Goal: Task Accomplishment & Management: Manage account settings

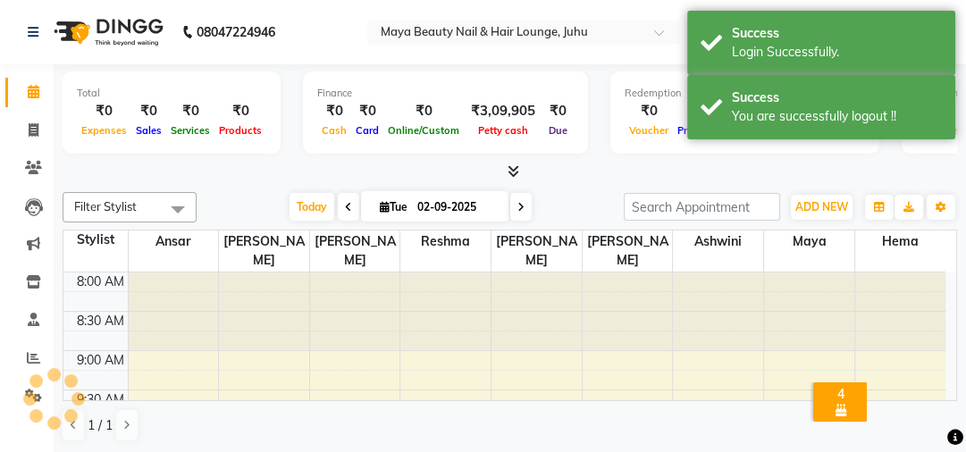
scroll to position [468, 0]
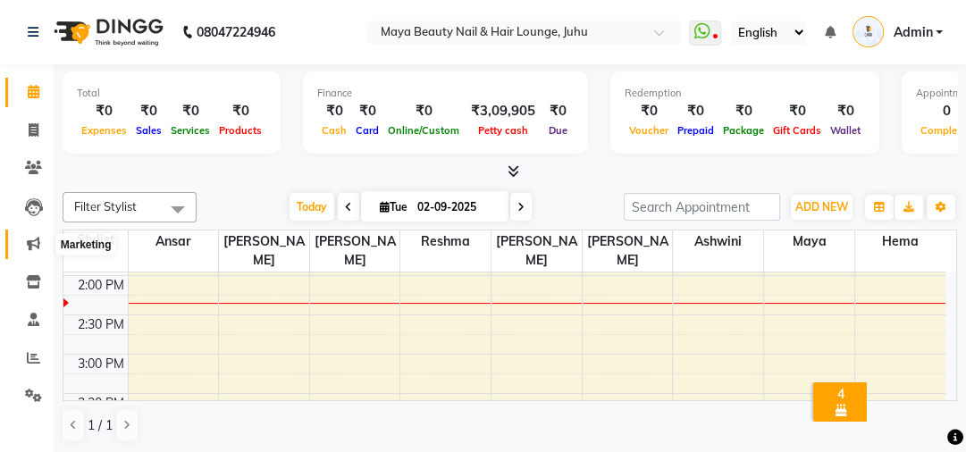
click at [32, 240] on icon at bounding box center [33, 243] width 13 height 13
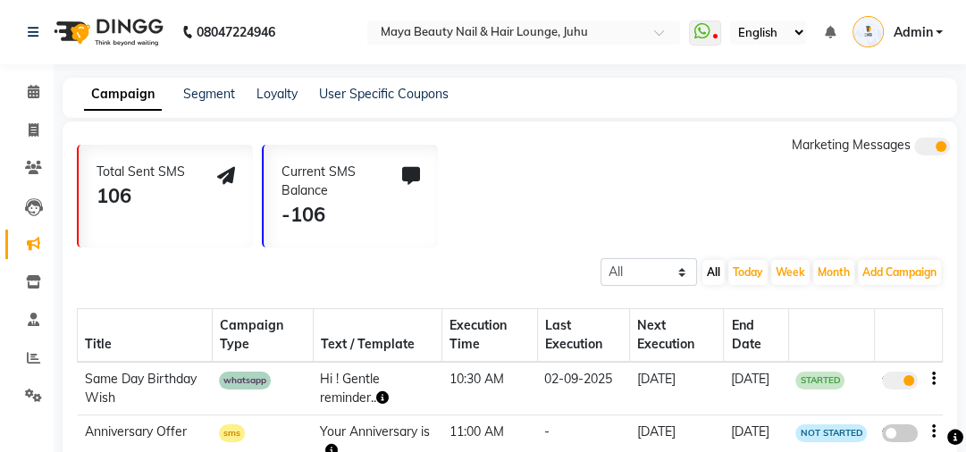
scroll to position [148, 0]
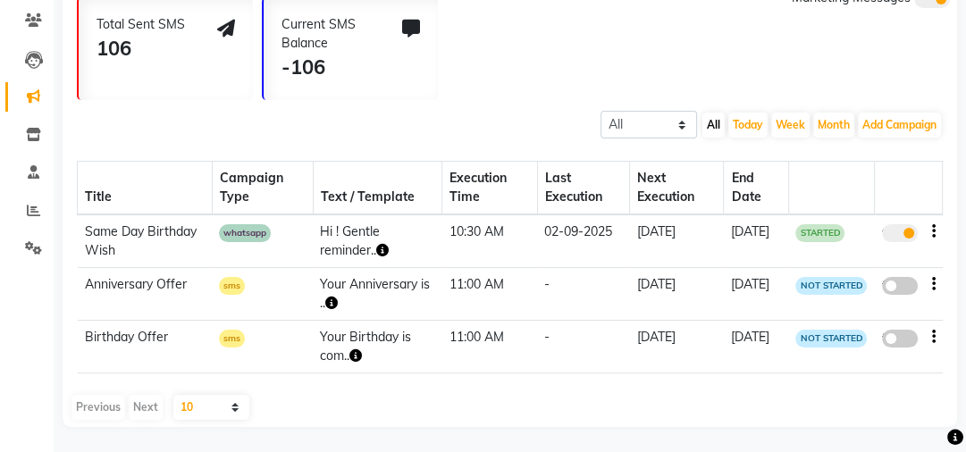
click at [382, 250] on icon "button" at bounding box center [382, 250] width 13 height 13
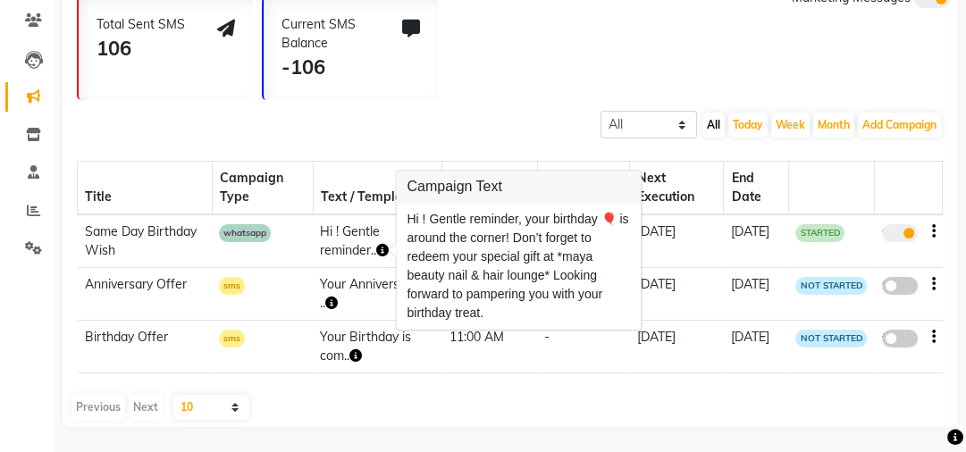
click at [290, 311] on td "sms" at bounding box center [262, 294] width 101 height 53
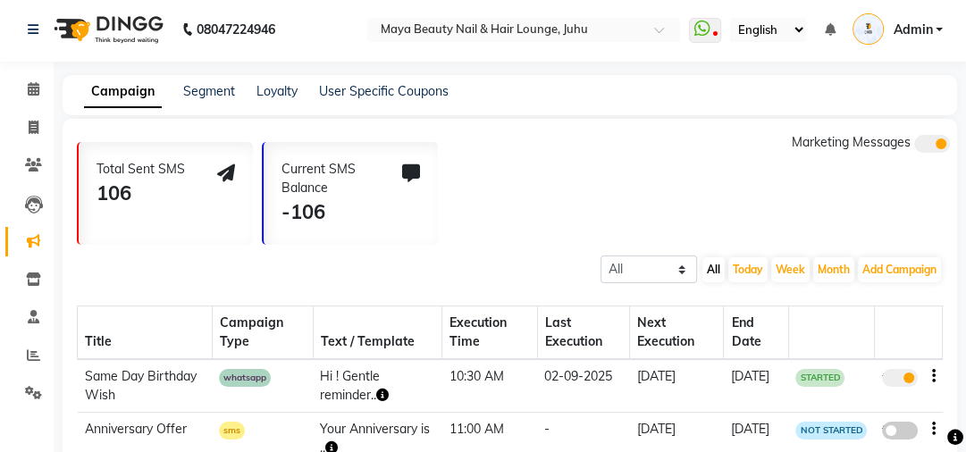
scroll to position [0, 0]
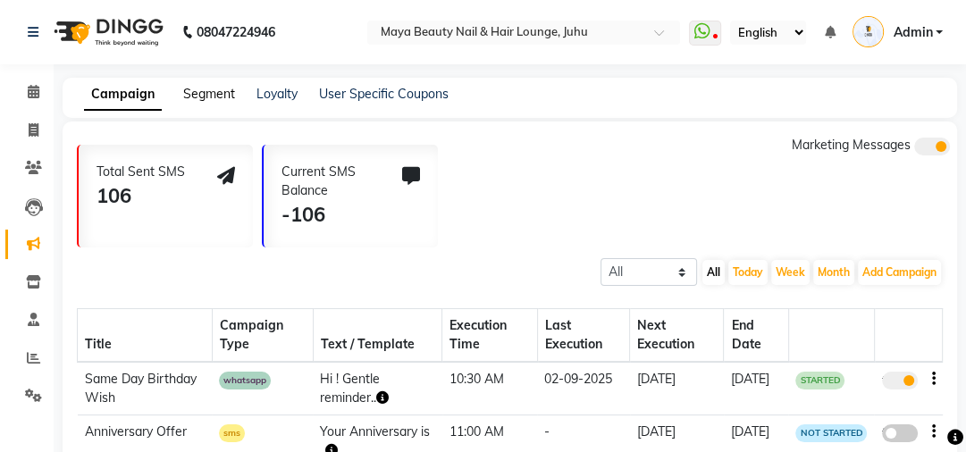
click at [224, 98] on link "Segment" at bounding box center [209, 94] width 52 height 16
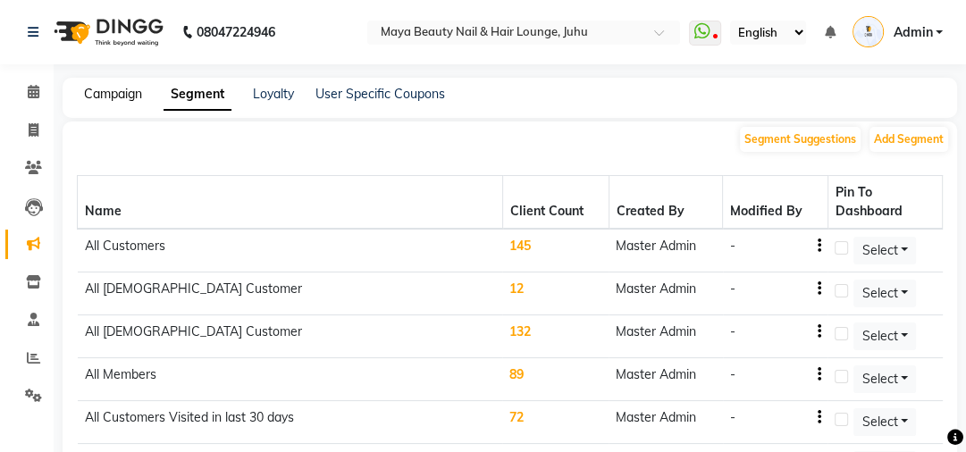
click at [132, 97] on link "Campaign" at bounding box center [113, 94] width 58 height 16
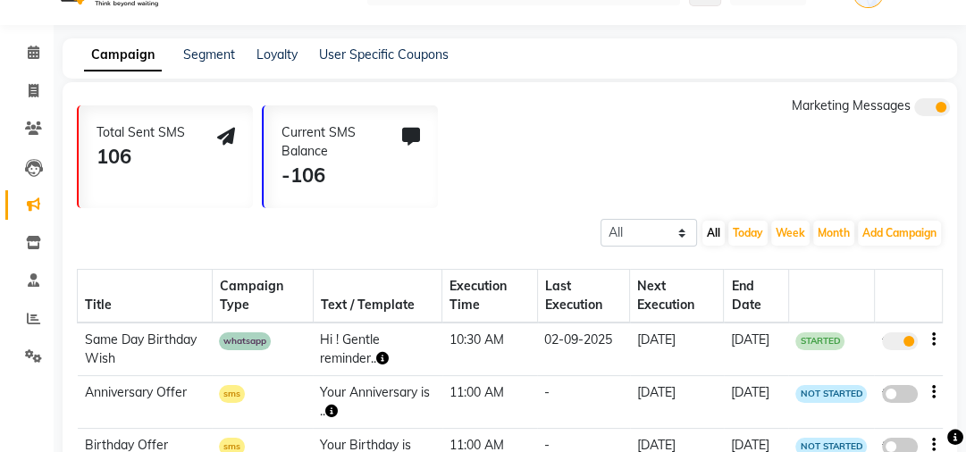
scroll to position [40, 0]
click at [386, 356] on icon "button" at bounding box center [382, 357] width 13 height 13
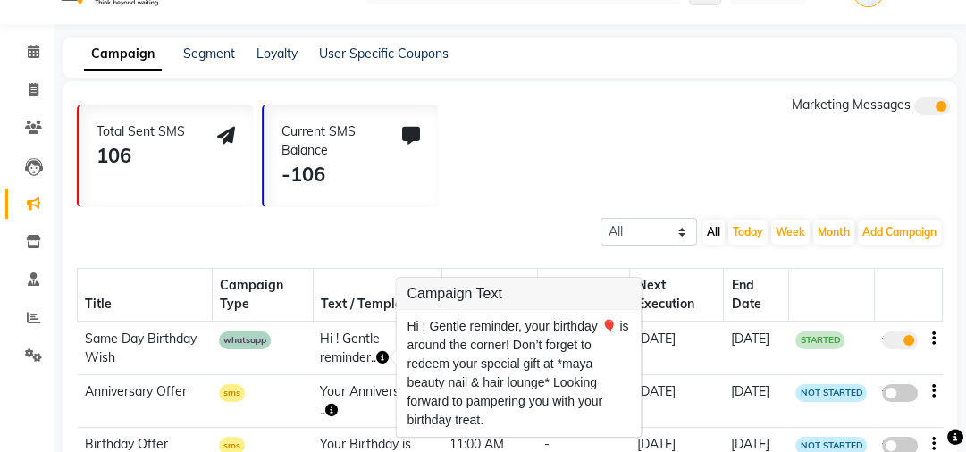
click at [637, 207] on div "Total Sent SMS 106 Current SMS Balance -106 Marketing Messages" at bounding box center [517, 152] width 881 height 112
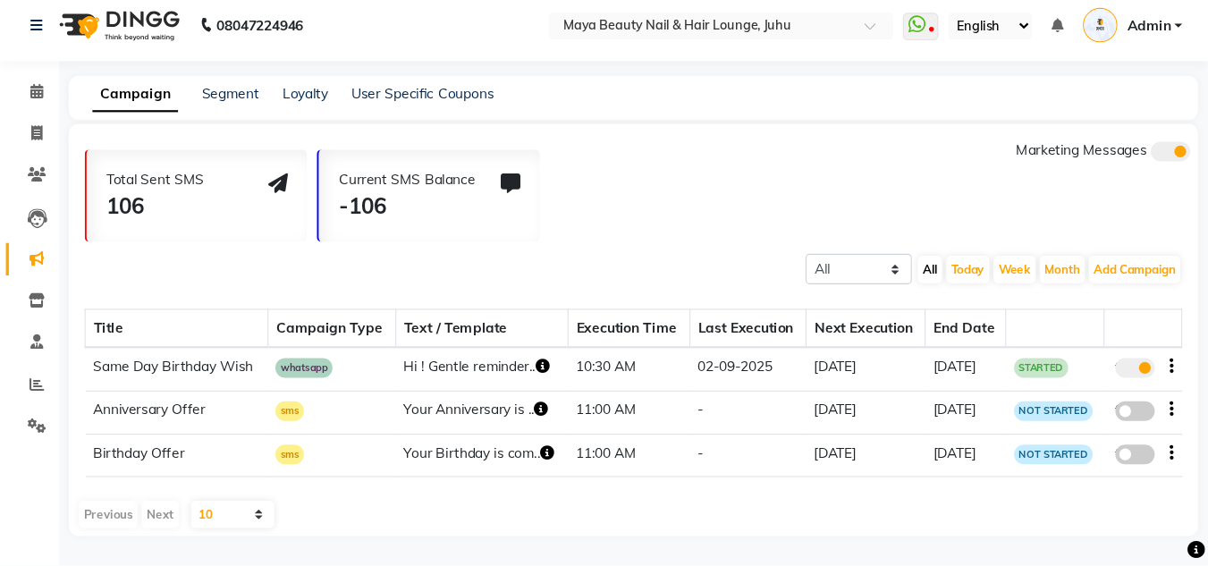
scroll to position [0, 0]
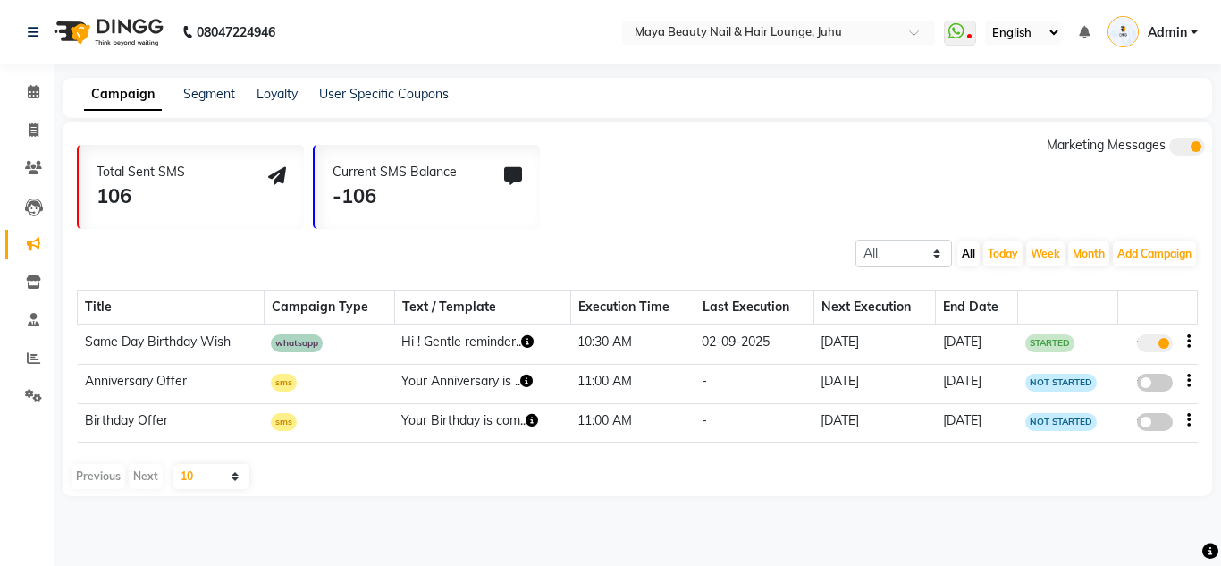
click at [976, 420] on icon "button" at bounding box center [1189, 420] width 4 height 1
click at [976, 443] on div "Delete" at bounding box center [1146, 443] width 43 height 22
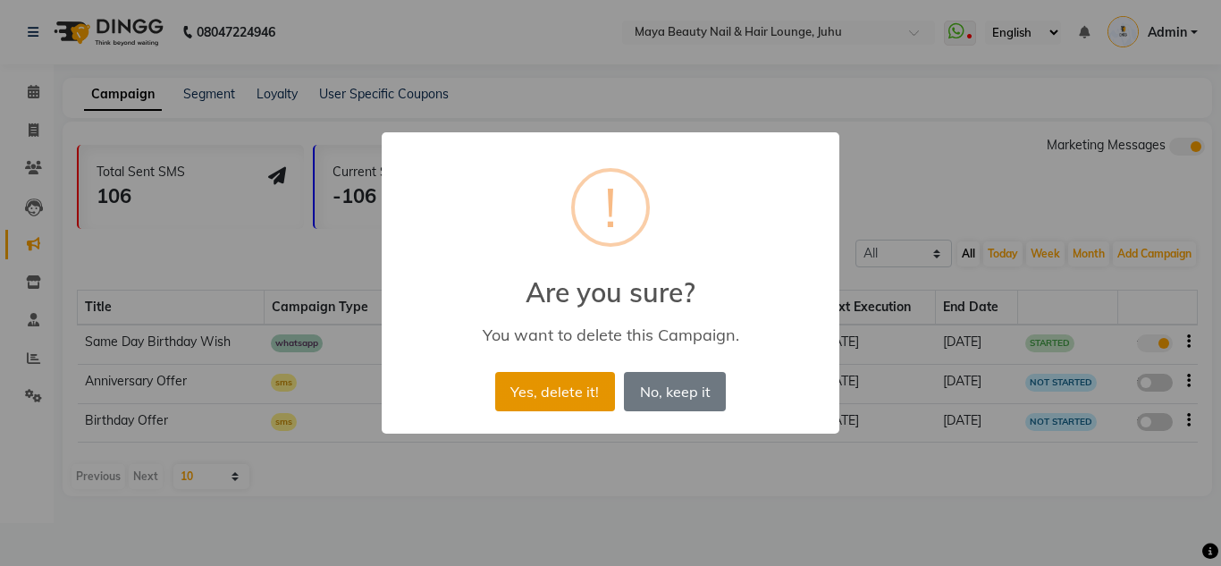
click at [553, 395] on button "Yes, delete it!" at bounding box center [555, 391] width 120 height 39
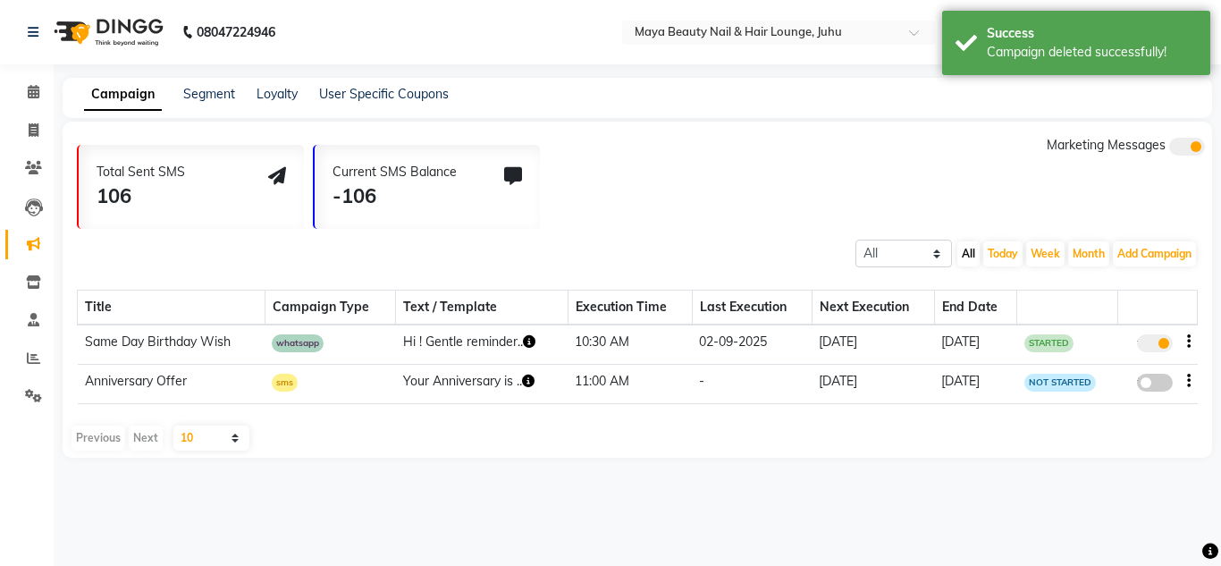
click at [976, 380] on td "false" at bounding box center [1158, 383] width 80 height 39
click at [976, 381] on icon "button" at bounding box center [1189, 381] width 4 height 1
click at [976, 400] on div "Delete" at bounding box center [1146, 403] width 43 height 22
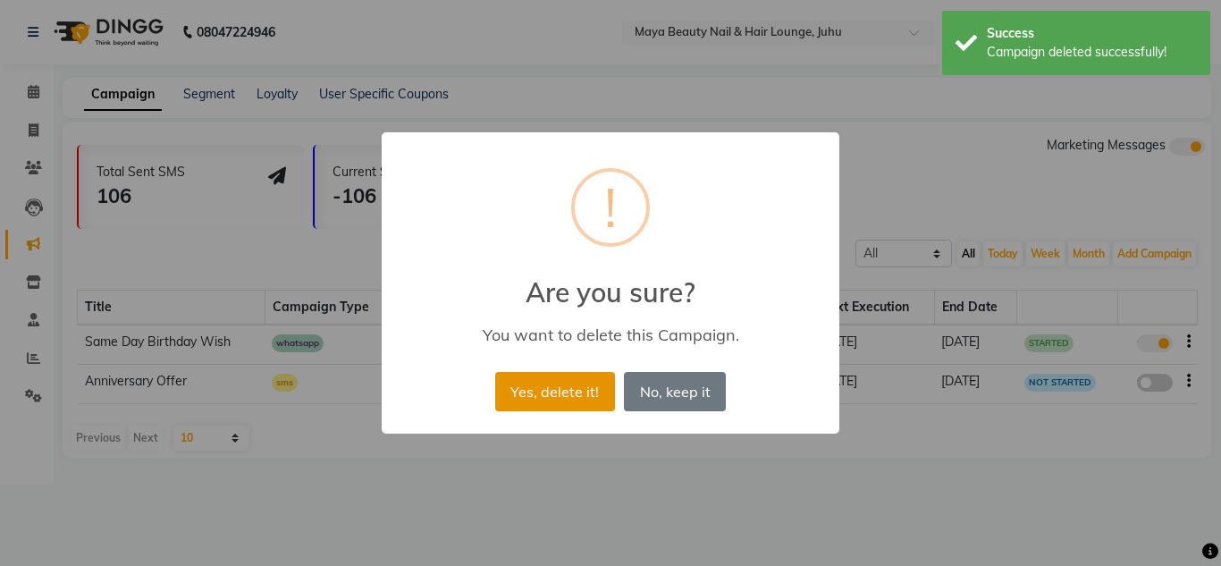
click at [576, 391] on button "Yes, delete it!" at bounding box center [555, 391] width 120 height 39
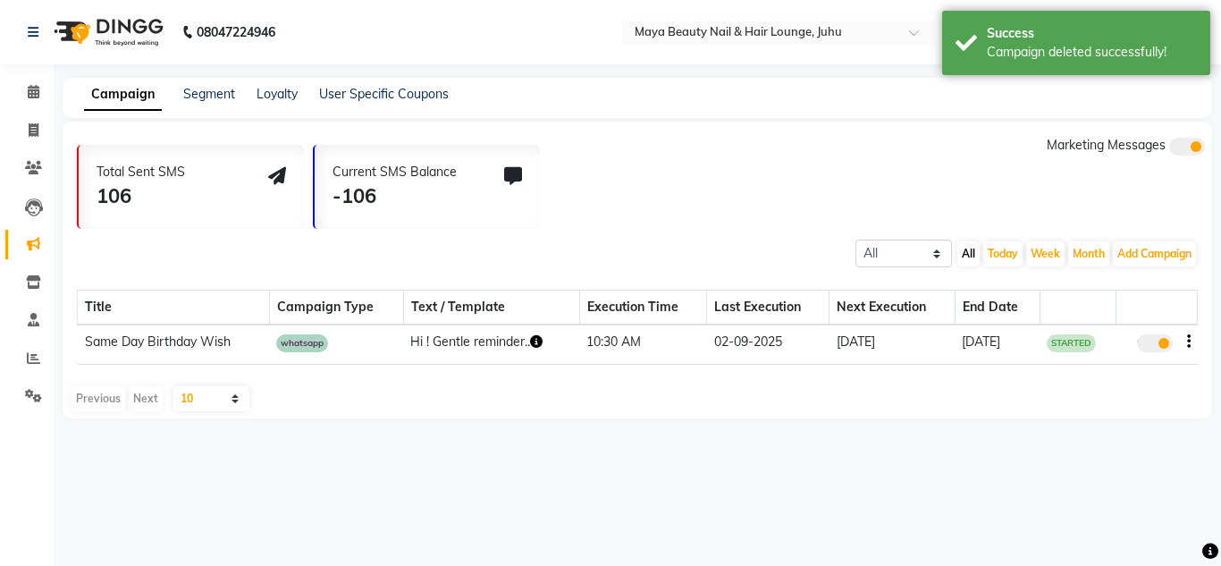
click at [236, 393] on select "10 20 50 100" at bounding box center [211, 398] width 76 height 25
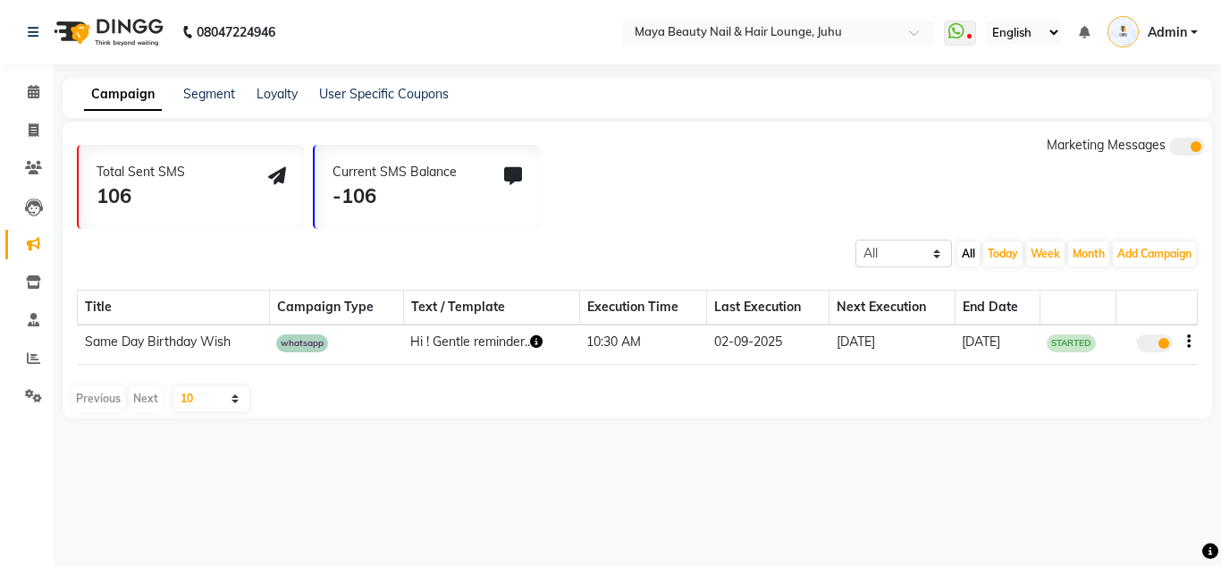
select select "100"
click at [173, 386] on select "10 20 50 100" at bounding box center [211, 398] width 76 height 25
click at [33, 403] on span at bounding box center [33, 396] width 31 height 21
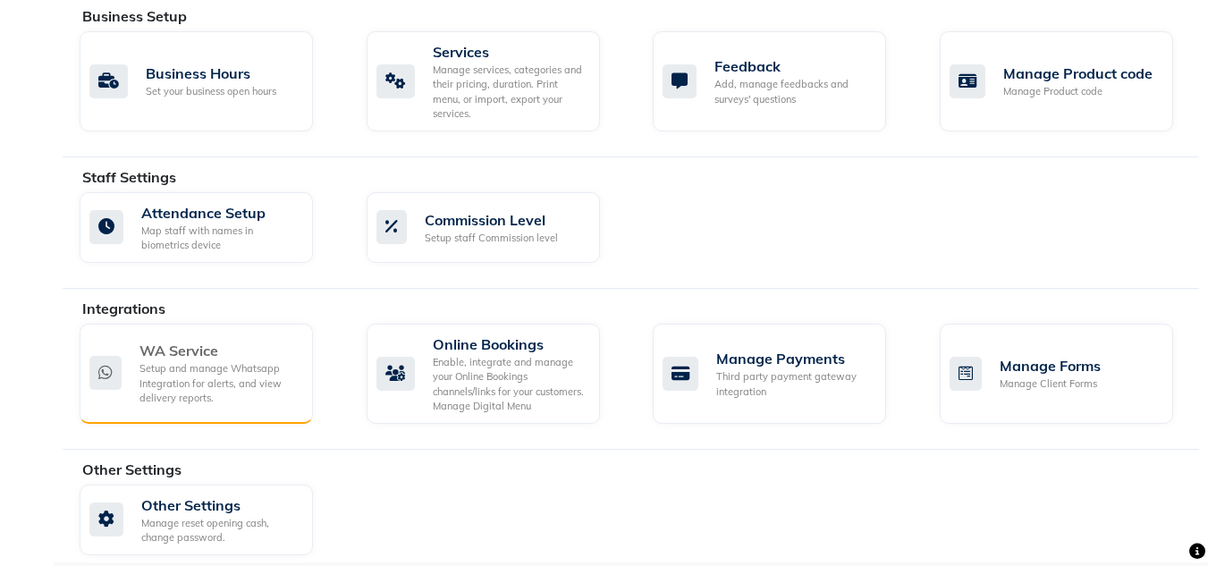
scroll to position [700, 0]
click at [223, 362] on div "Setup and manage Whatsapp Integration for alerts, and view delivery reports." at bounding box center [218, 384] width 159 height 45
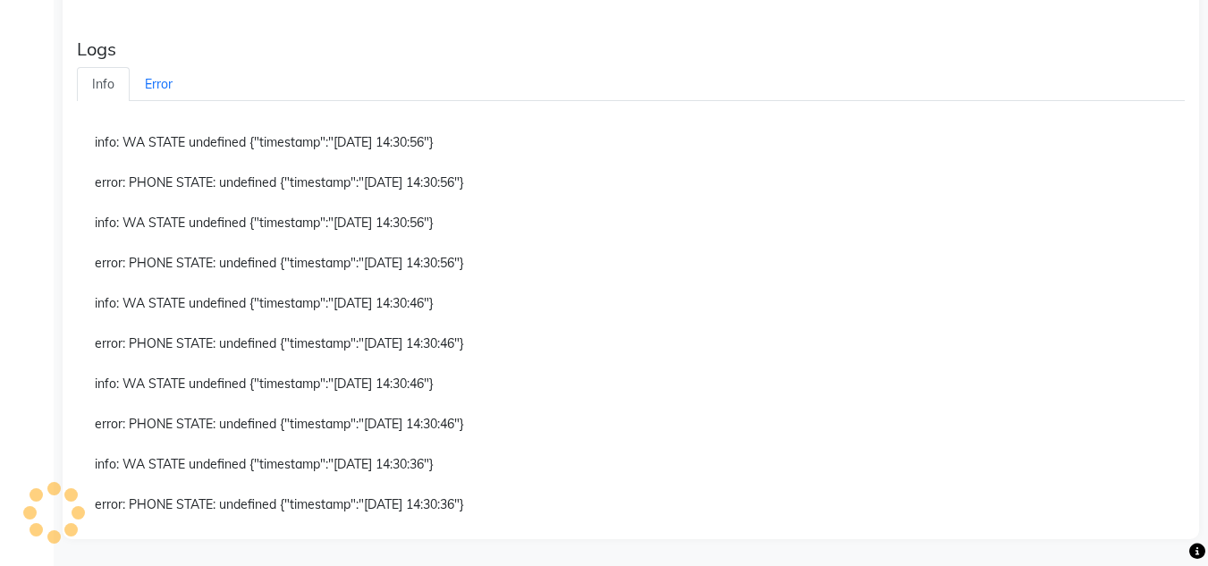
scroll to position [566, 0]
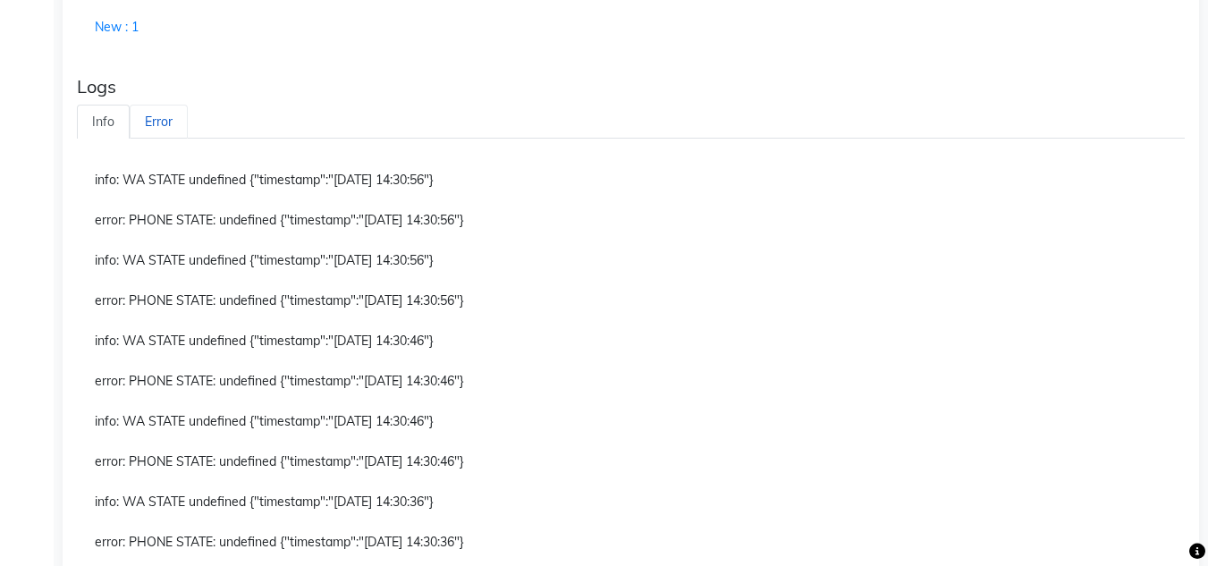
click at [157, 129] on link "Error" at bounding box center [159, 122] width 58 height 35
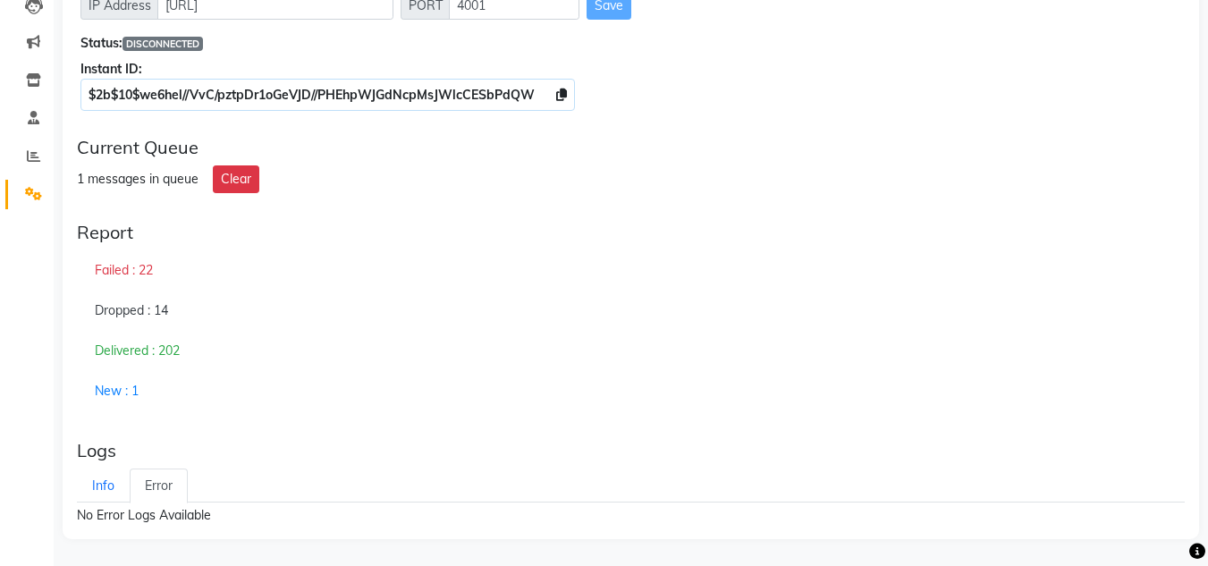
scroll to position [201, 0]
click at [115, 451] on link "Info" at bounding box center [103, 486] width 53 height 35
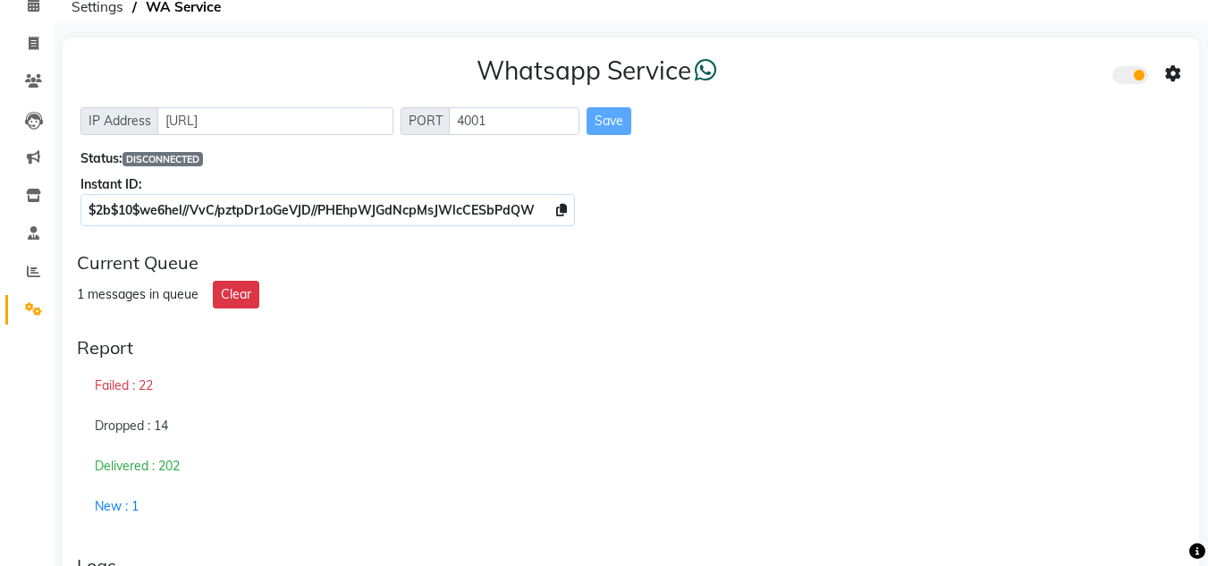
scroll to position [46, 0]
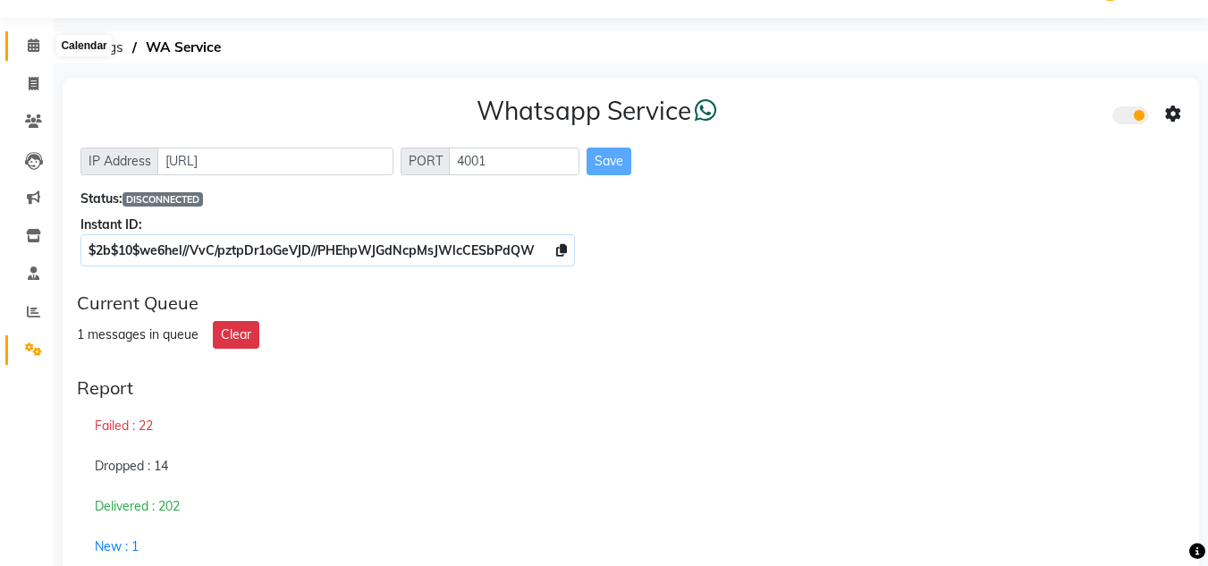
click at [29, 44] on icon at bounding box center [34, 44] width 12 height 13
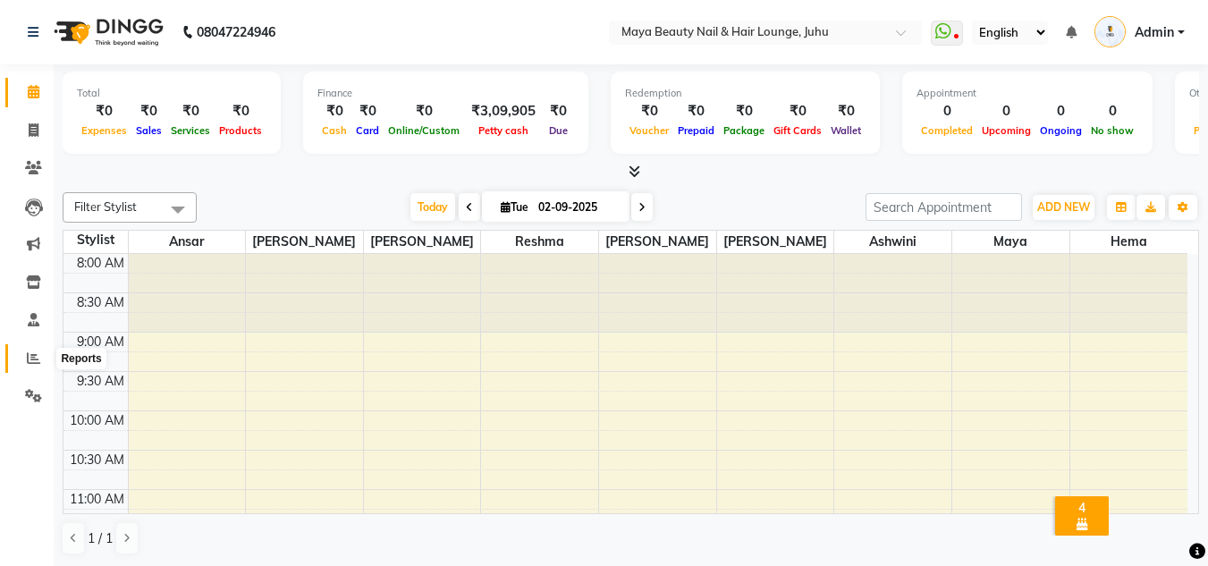
click at [27, 359] on icon at bounding box center [33, 357] width 13 height 13
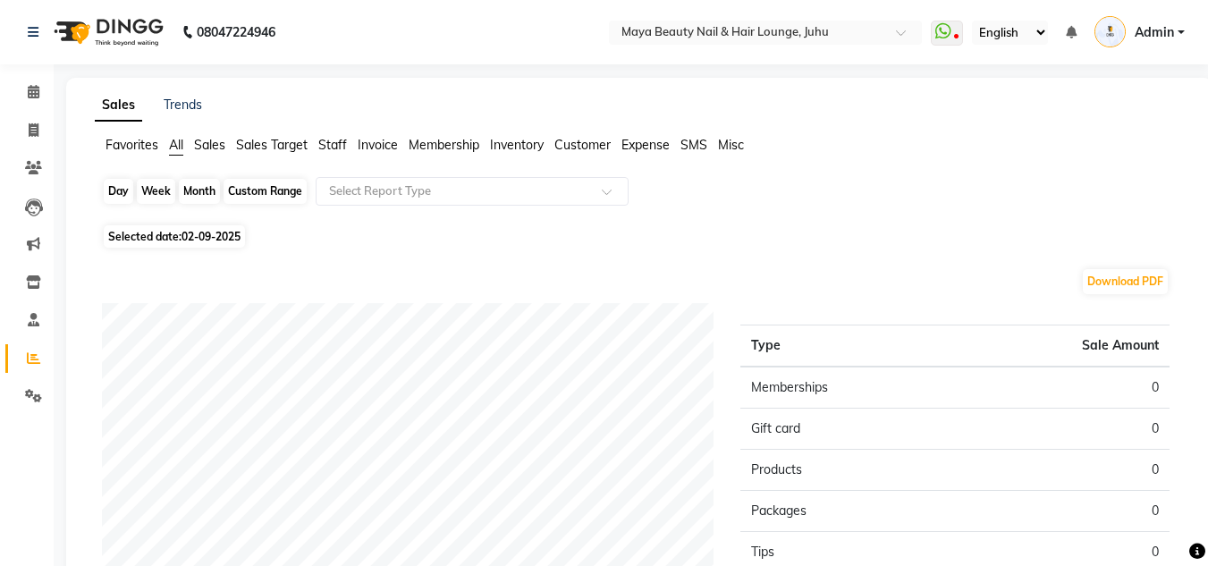
click at [114, 192] on div "Day" at bounding box center [119, 191] width 30 height 25
select select "9"
select select "2025"
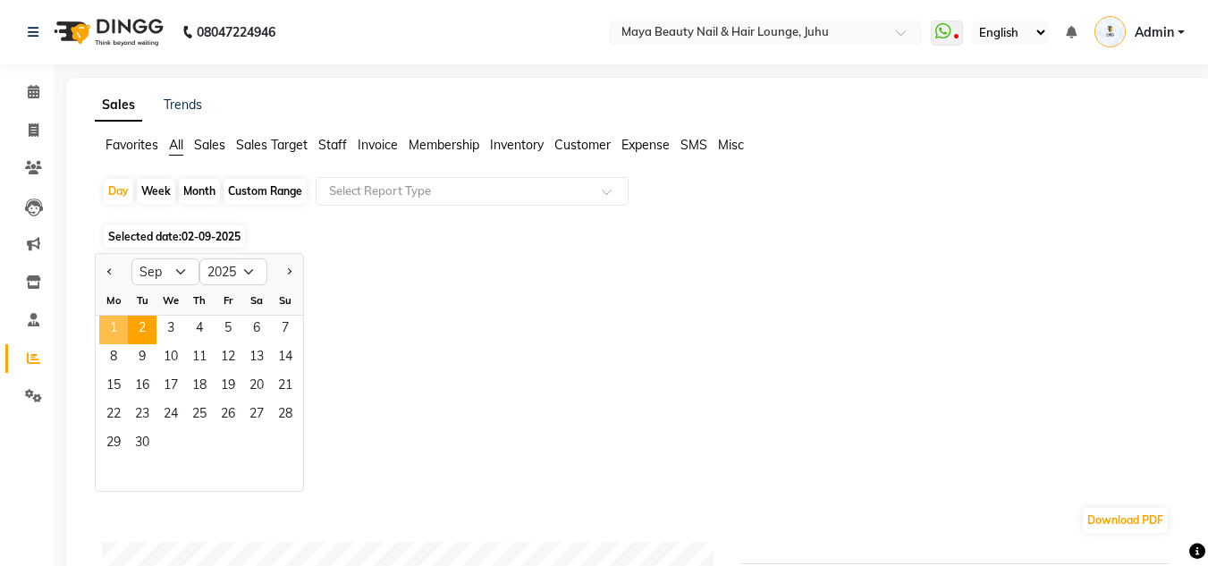
click at [114, 333] on span "1" at bounding box center [113, 330] width 29 height 29
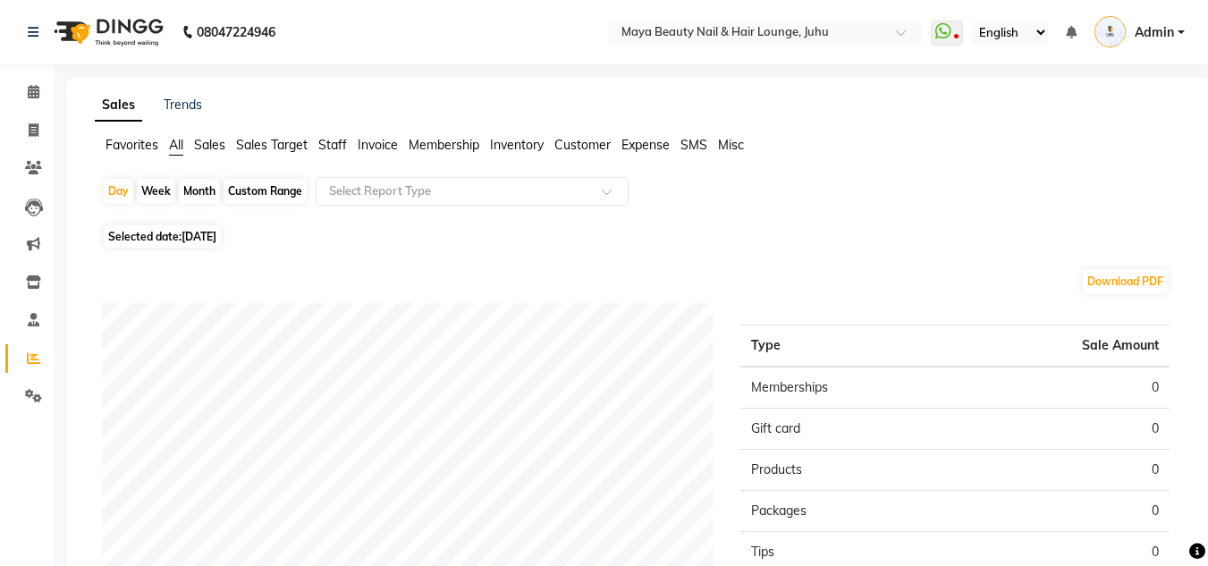
click at [333, 147] on span "Staff" at bounding box center [332, 145] width 29 height 16
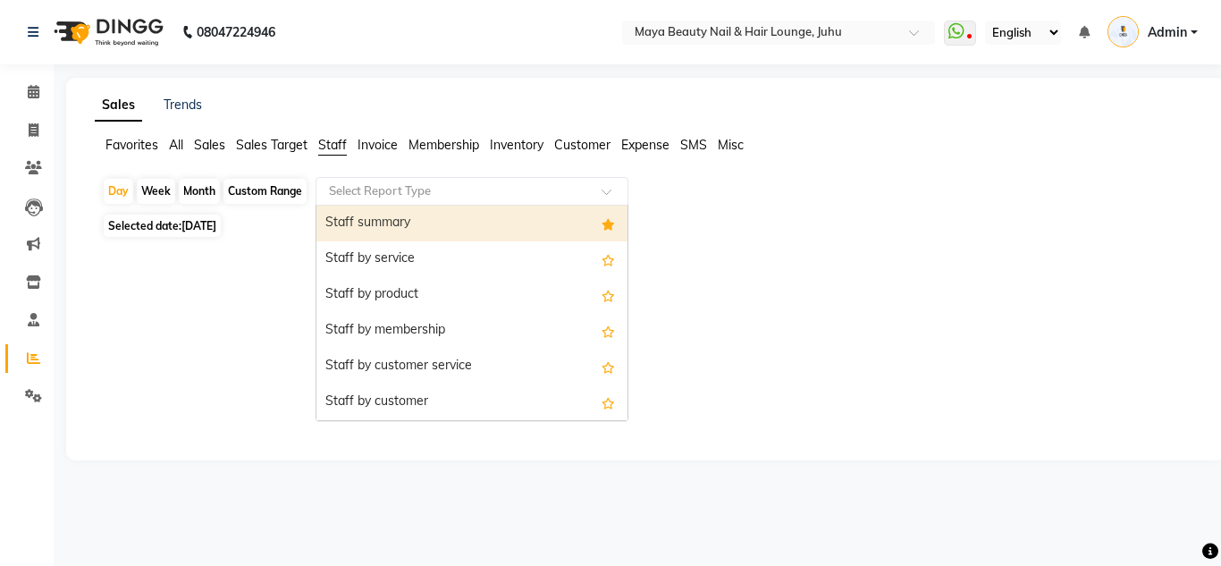
click at [375, 189] on input "text" at bounding box center [453, 191] width 257 height 18
click at [360, 209] on div "Staff summary" at bounding box center [471, 224] width 311 height 36
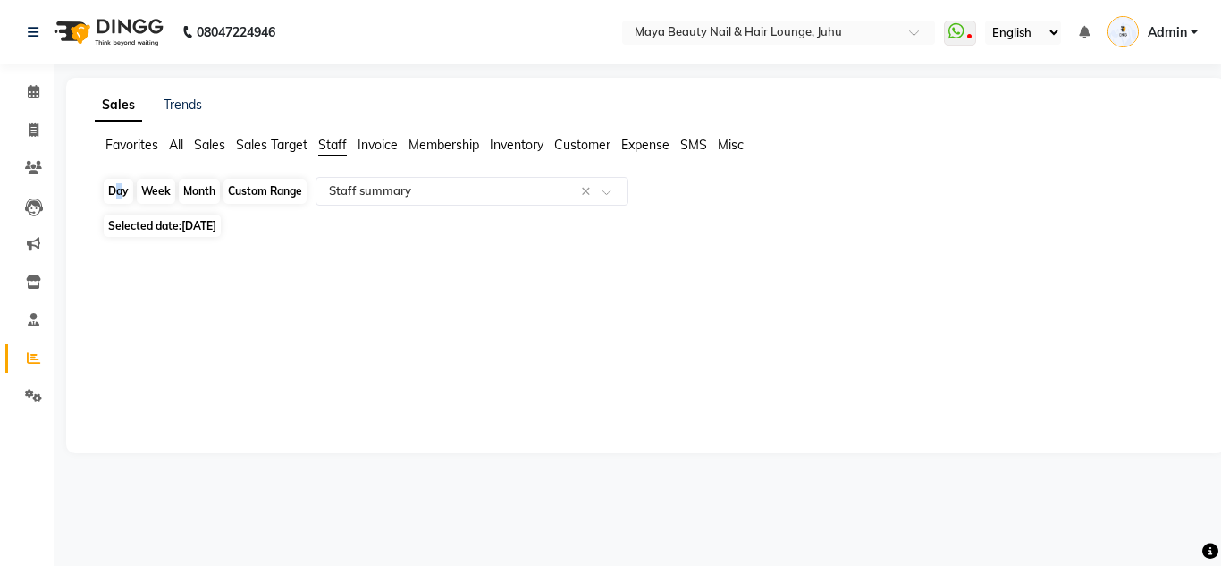
drag, startPoint x: 102, startPoint y: 192, endPoint x: 115, endPoint y: 190, distance: 13.5
click at [115, 190] on div "Day Week Month Custom Range Select Report Type × Staff summary ×" at bounding box center [646, 193] width 1088 height 32
click at [115, 190] on div "Day" at bounding box center [119, 191] width 30 height 25
select select "9"
select select "2025"
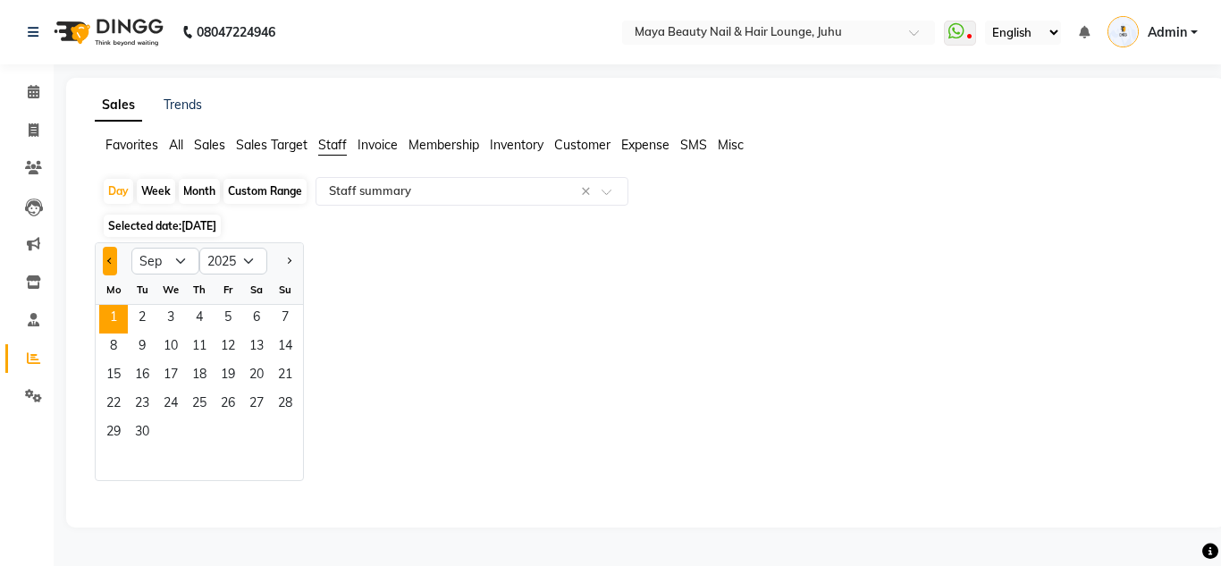
click at [114, 261] on button "Previous month" at bounding box center [110, 261] width 14 height 29
select select "8"
click at [284, 438] on span "31" at bounding box center [285, 433] width 29 height 29
select select "full_report"
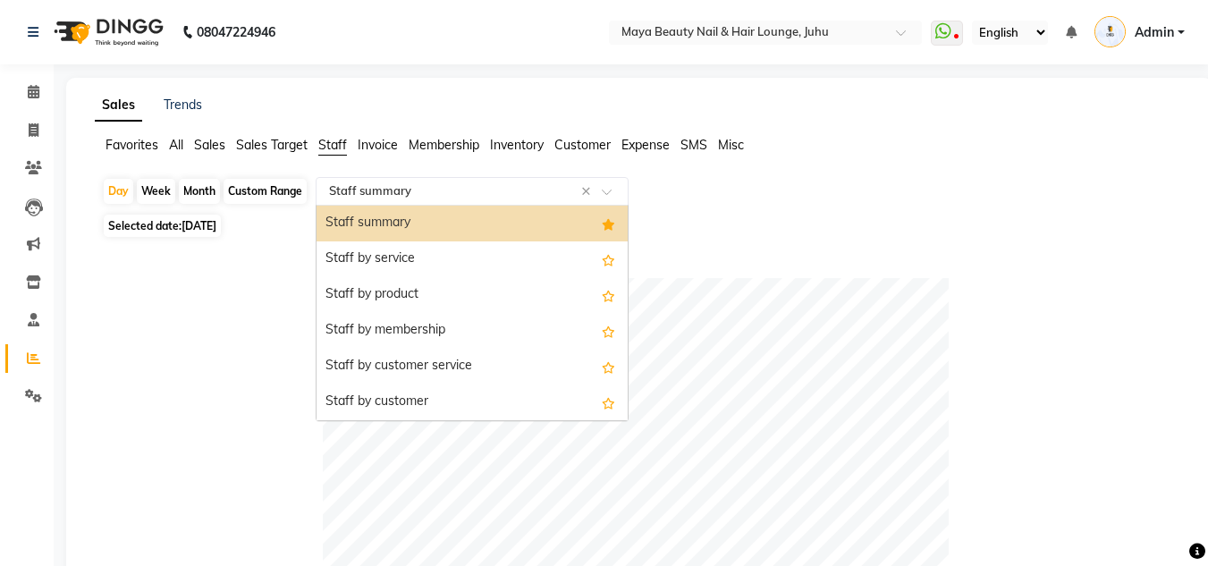
click at [355, 184] on input "text" at bounding box center [453, 191] width 257 height 18
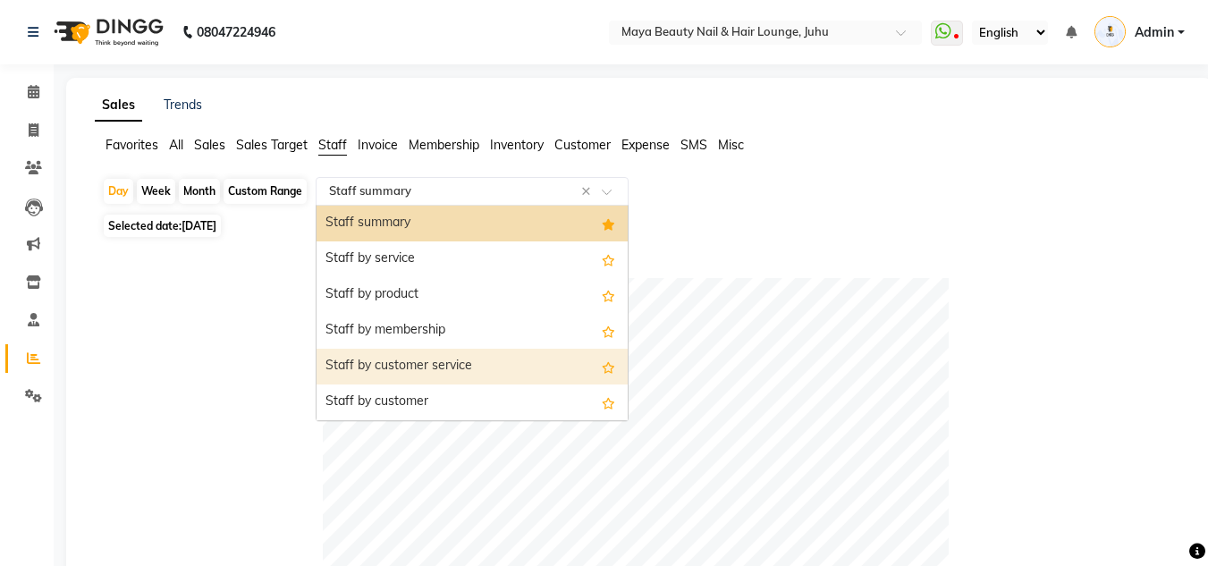
click at [398, 363] on div "Staff by customer service" at bounding box center [471, 367] width 311 height 36
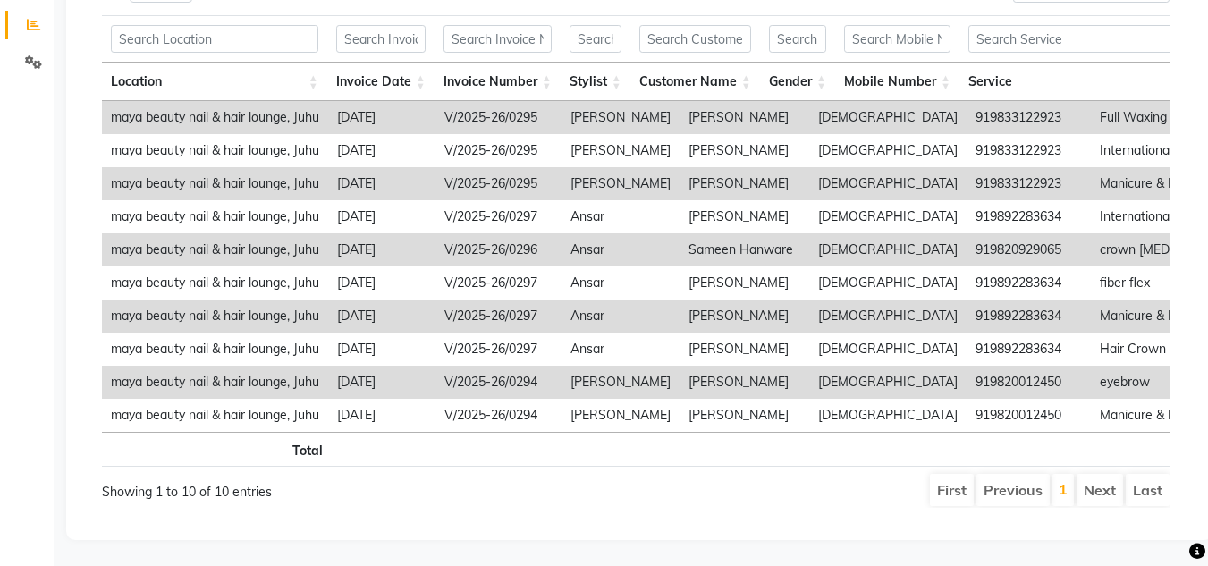
scroll to position [342, 0]
click at [388, 106] on td "2025-08-31" at bounding box center [381, 116] width 107 height 33
click at [588, 105] on td "Mavis" at bounding box center [620, 116] width 118 height 33
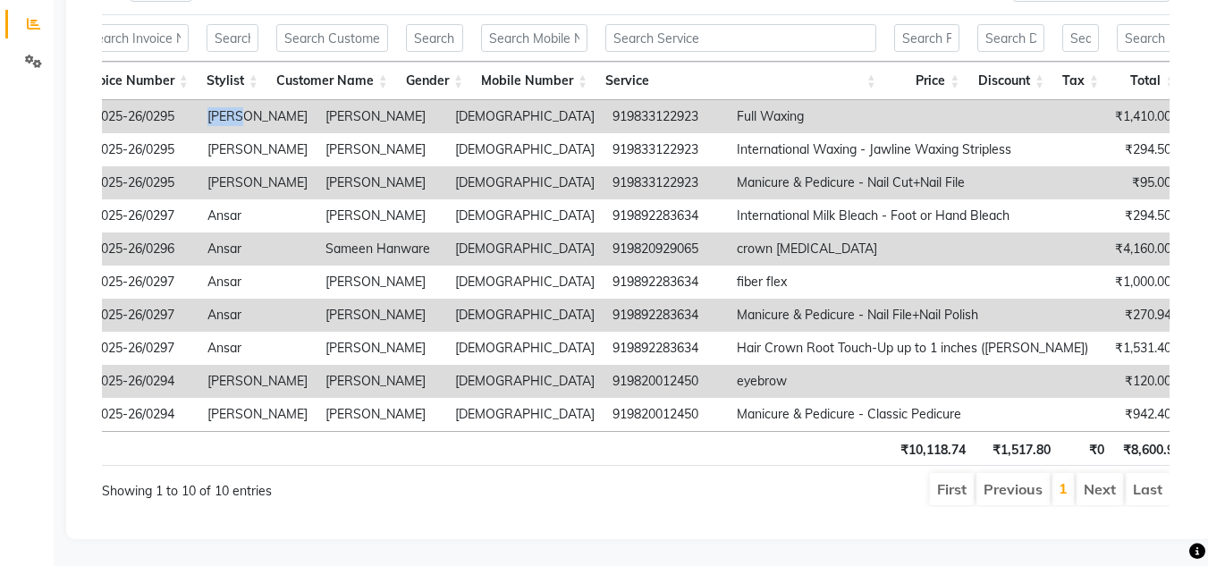
scroll to position [0, 0]
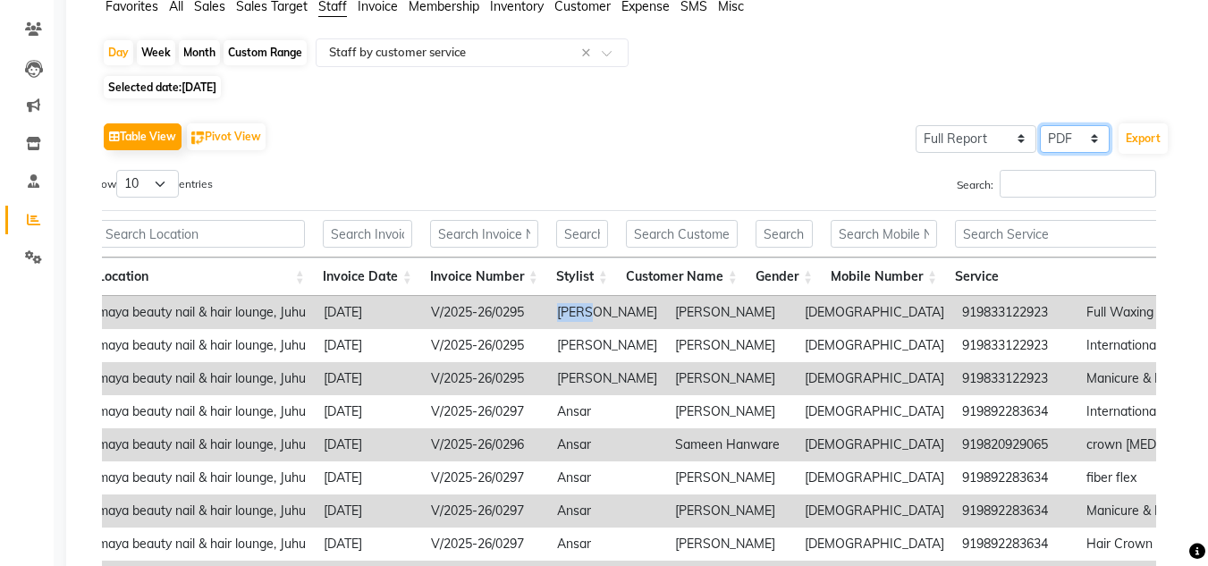
click at [976, 137] on select "Select CSV PDF" at bounding box center [1075, 139] width 70 height 28
select select "csv"
click at [976, 125] on select "Select CSV PDF" at bounding box center [1075, 139] width 70 height 28
click at [976, 146] on button "Export" at bounding box center [1142, 138] width 49 height 30
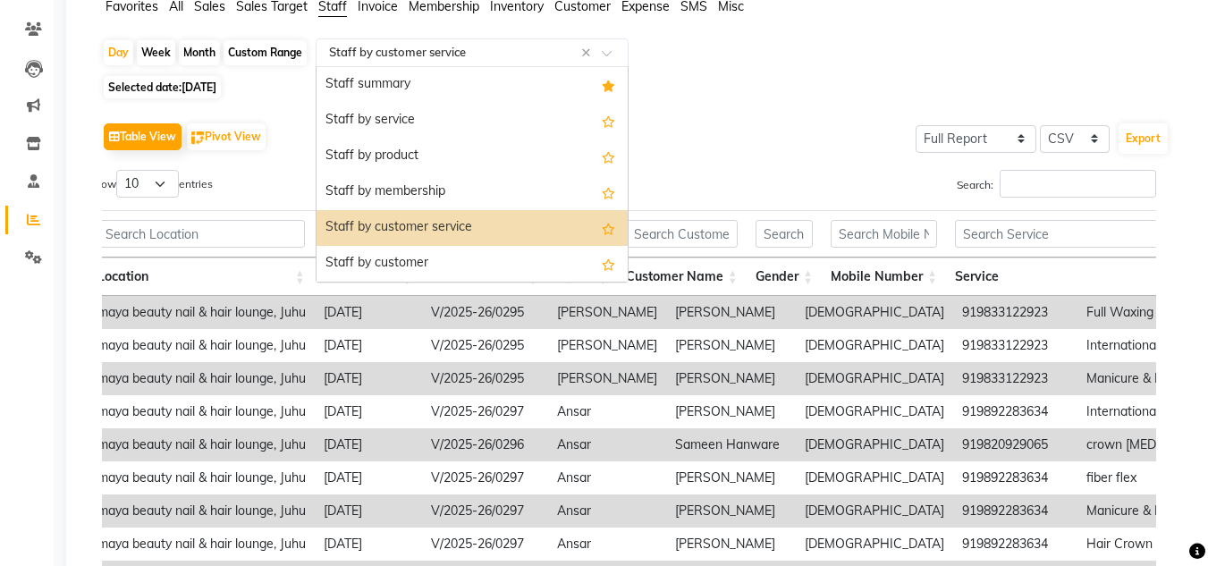
click at [466, 61] on input "text" at bounding box center [453, 53] width 257 height 18
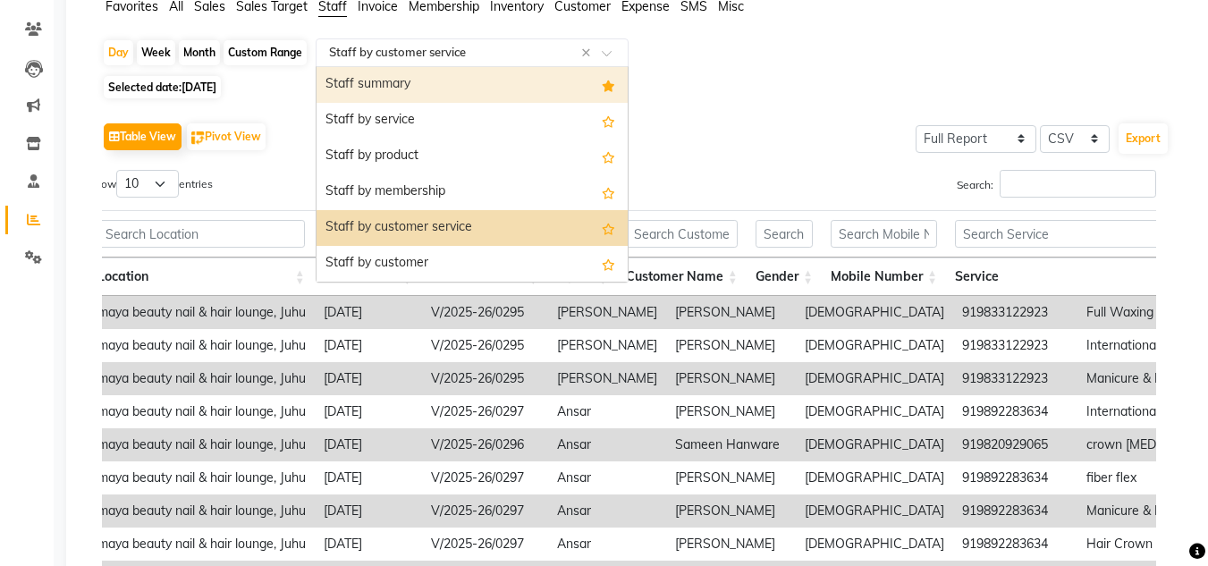
click at [412, 92] on div "Staff summary" at bounding box center [471, 85] width 311 height 36
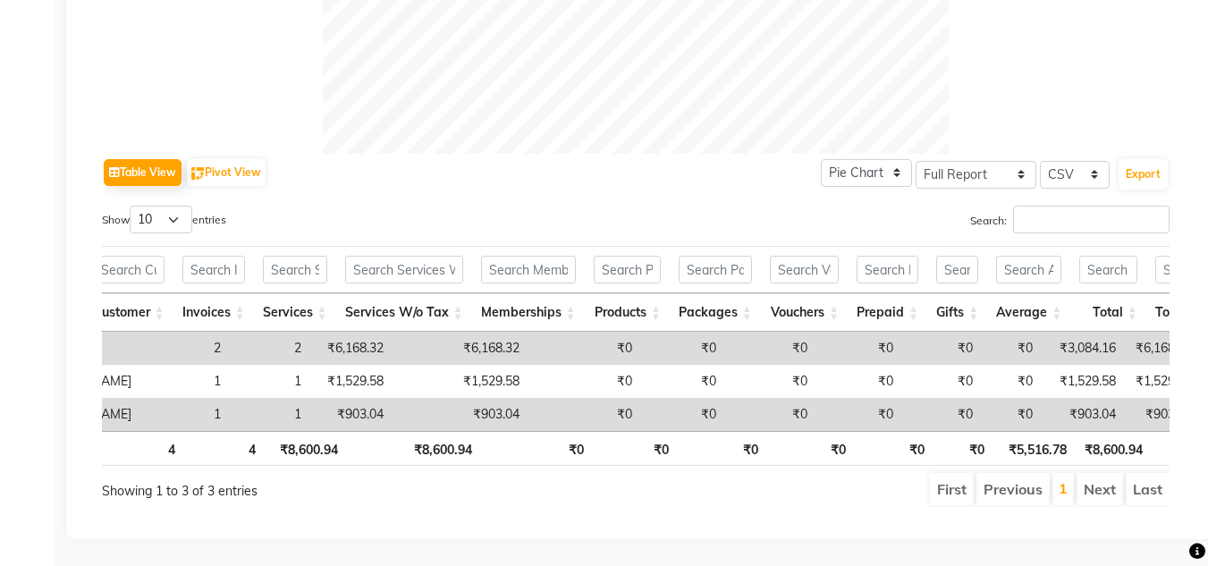
scroll to position [0, 329]
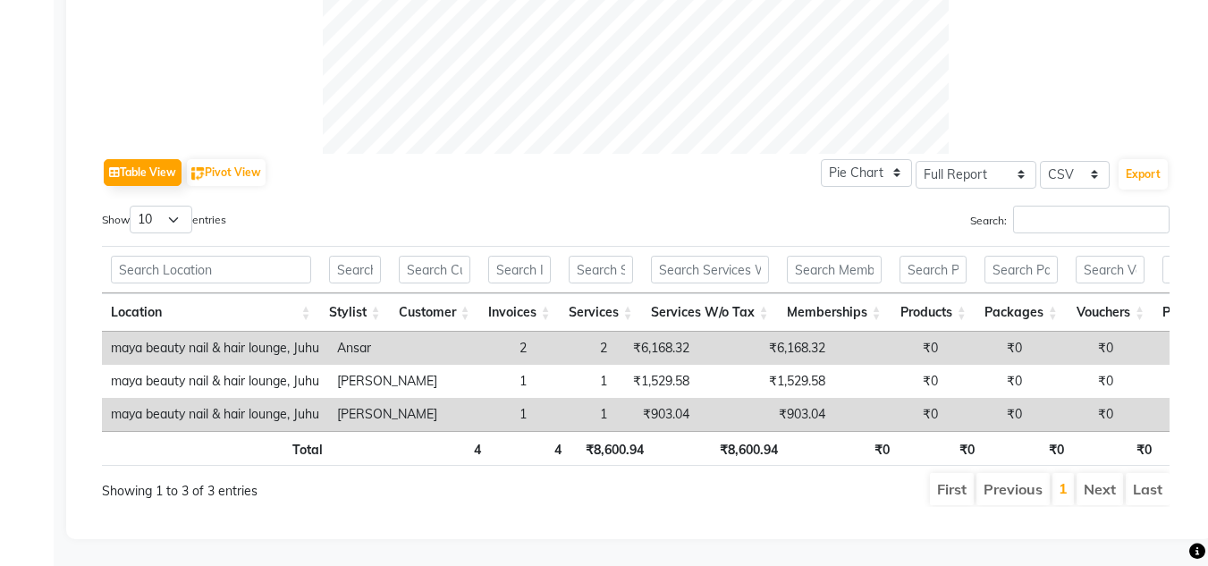
click at [673, 161] on div "Table View Pivot View Pie Chart Bar Chart Select Full Report Filtered Report Se…" at bounding box center [635, 173] width 1067 height 38
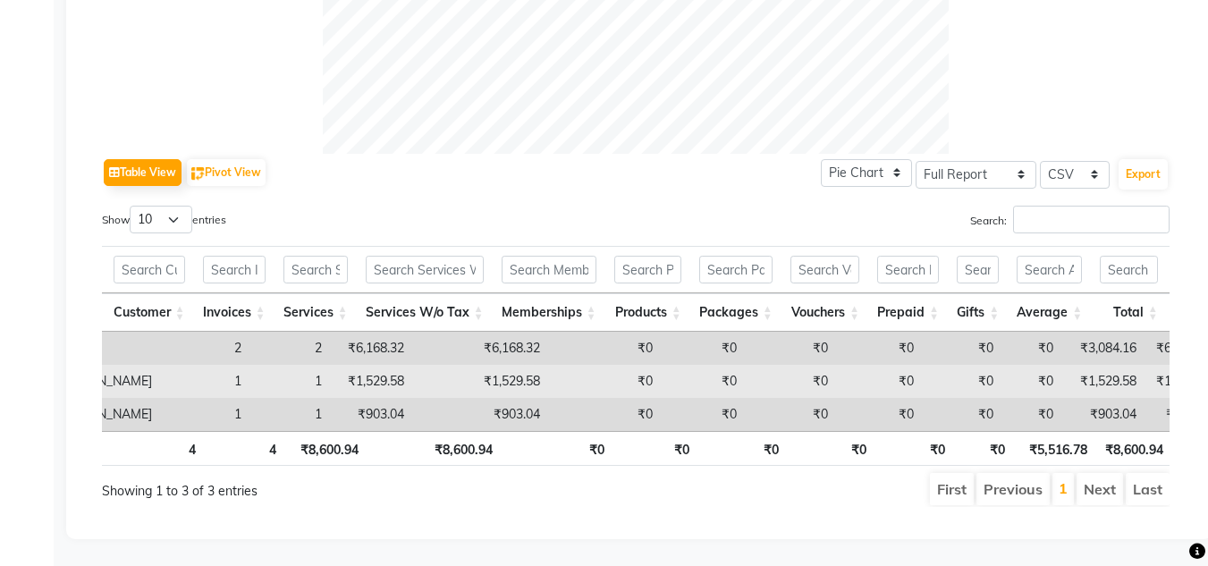
scroll to position [0, 199]
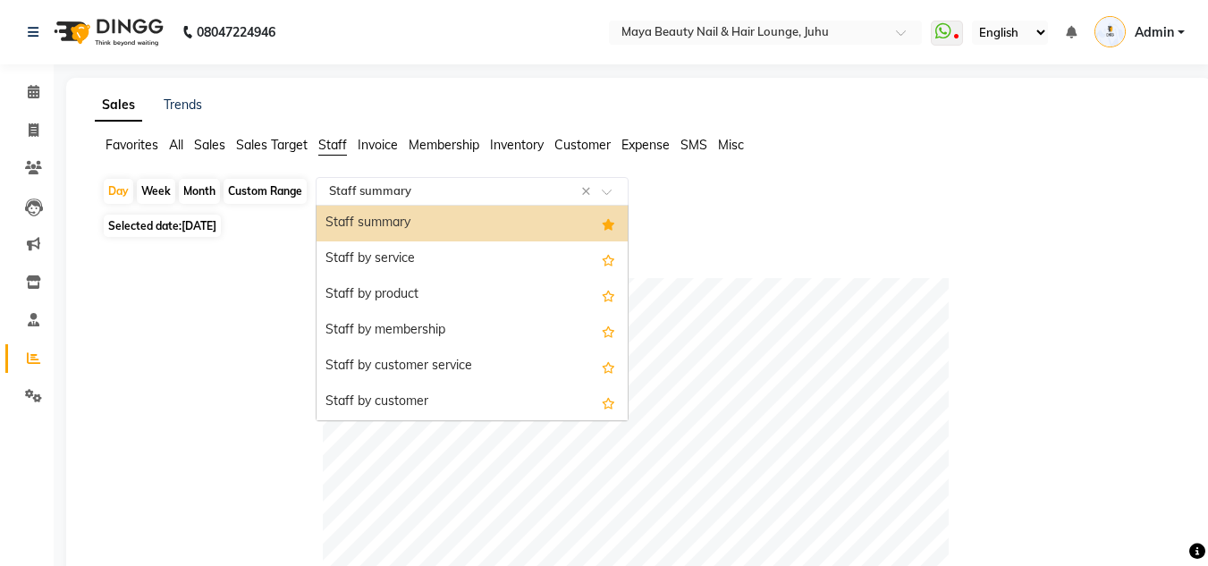
click at [498, 181] on div "Select Report Type × Staff summary ×" at bounding box center [472, 191] width 313 height 29
click at [183, 144] on span "All" at bounding box center [176, 145] width 14 height 16
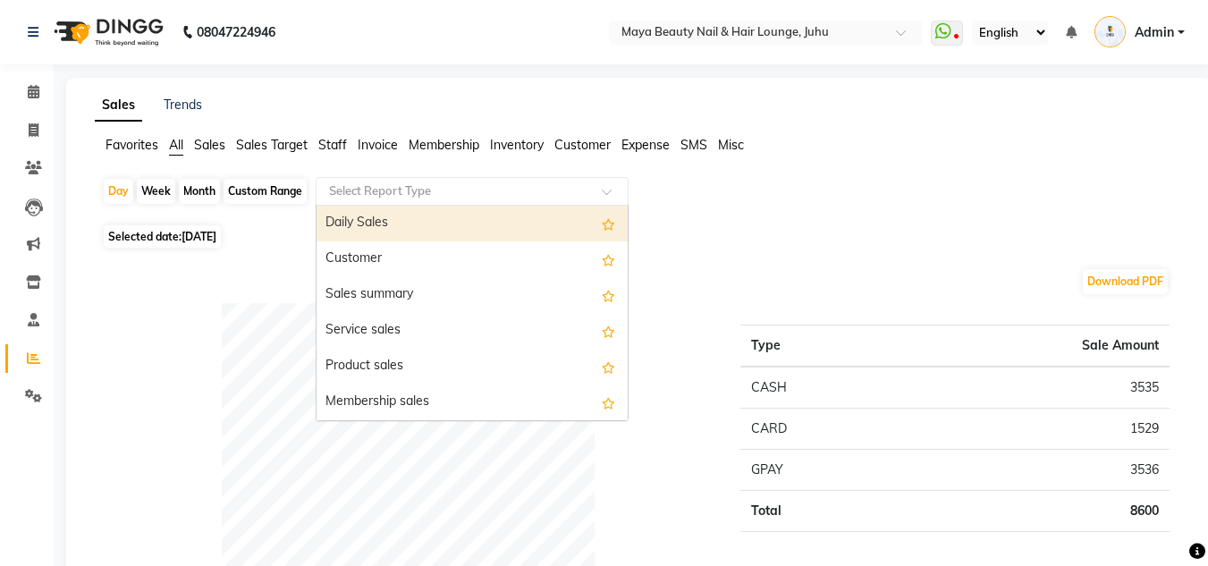
click at [374, 196] on input "text" at bounding box center [453, 191] width 257 height 18
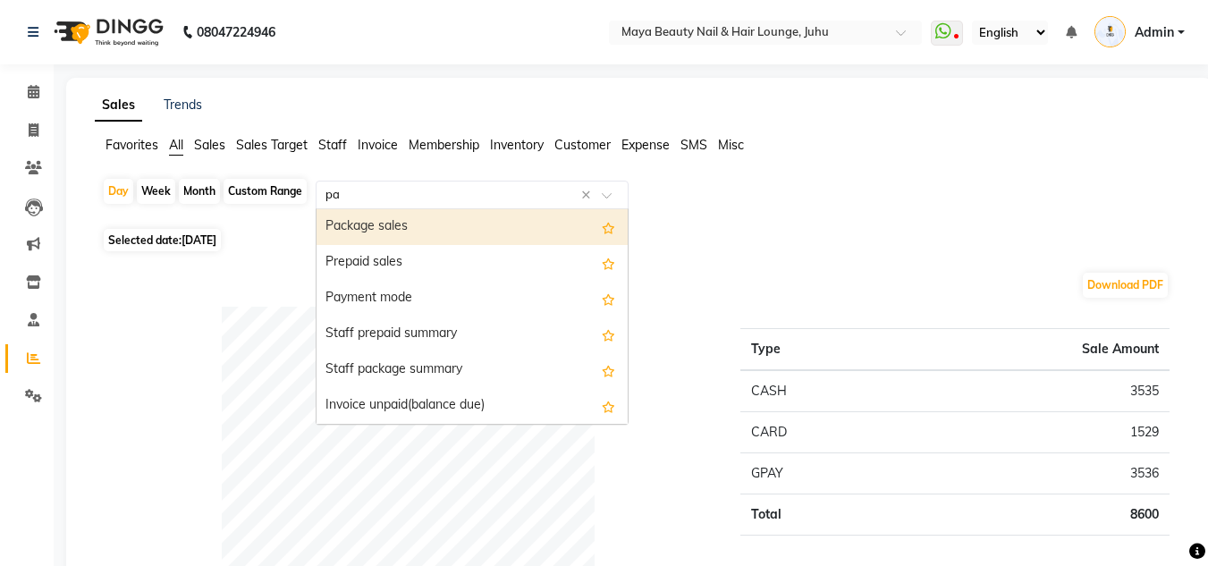
type input "pay"
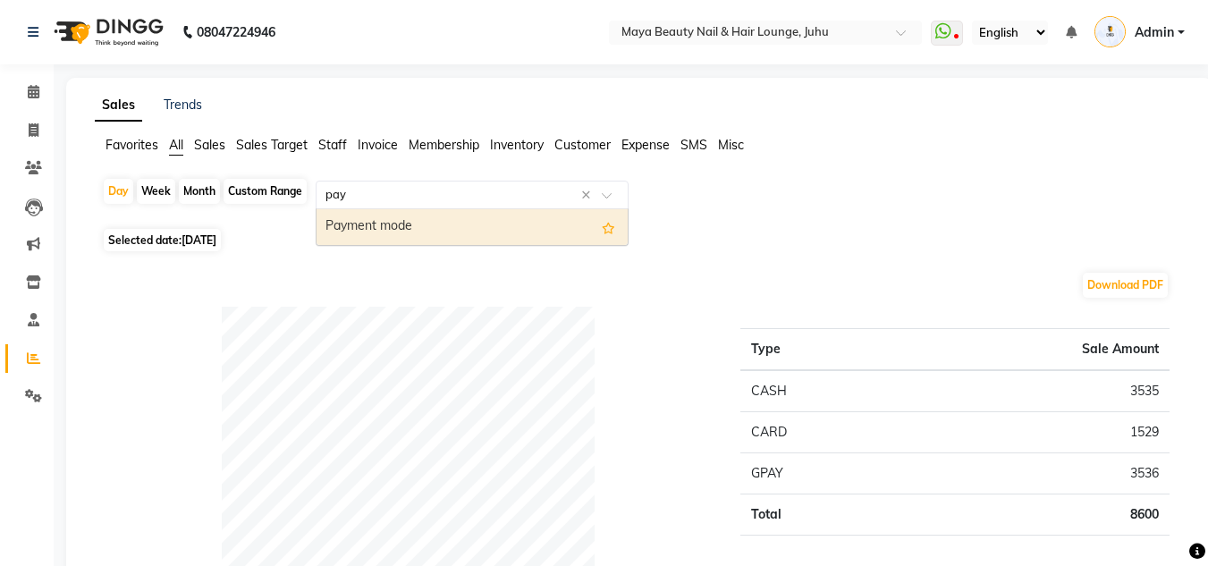
click at [376, 222] on div "Payment mode" at bounding box center [471, 227] width 311 height 36
select select "full_report"
select select "csv"
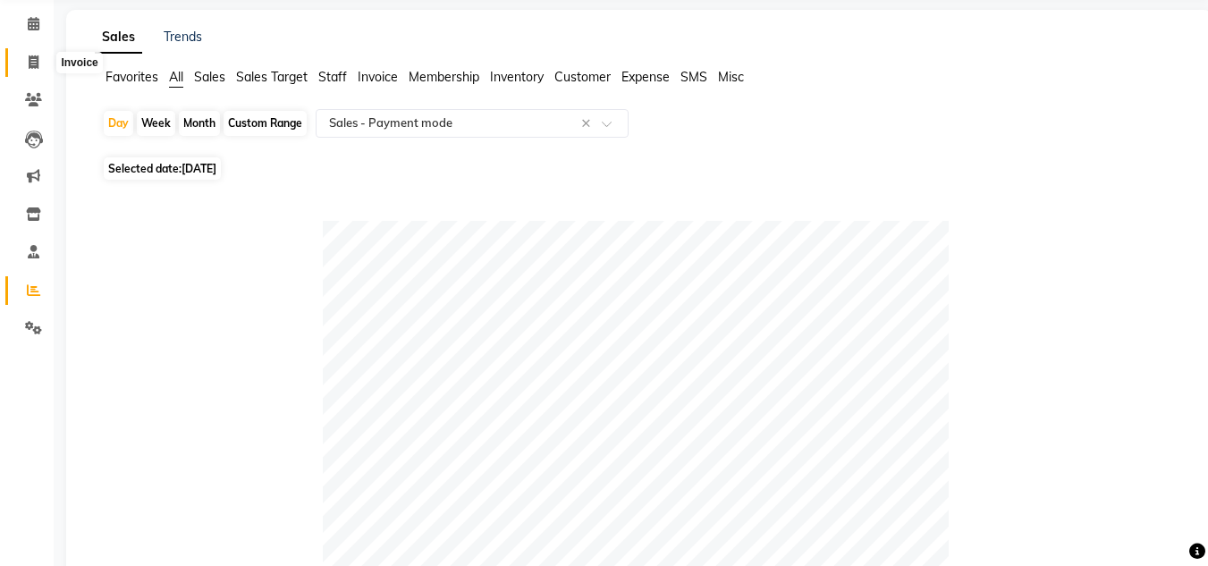
click at [24, 57] on span at bounding box center [33, 63] width 31 height 21
select select "4023"
select select "service"
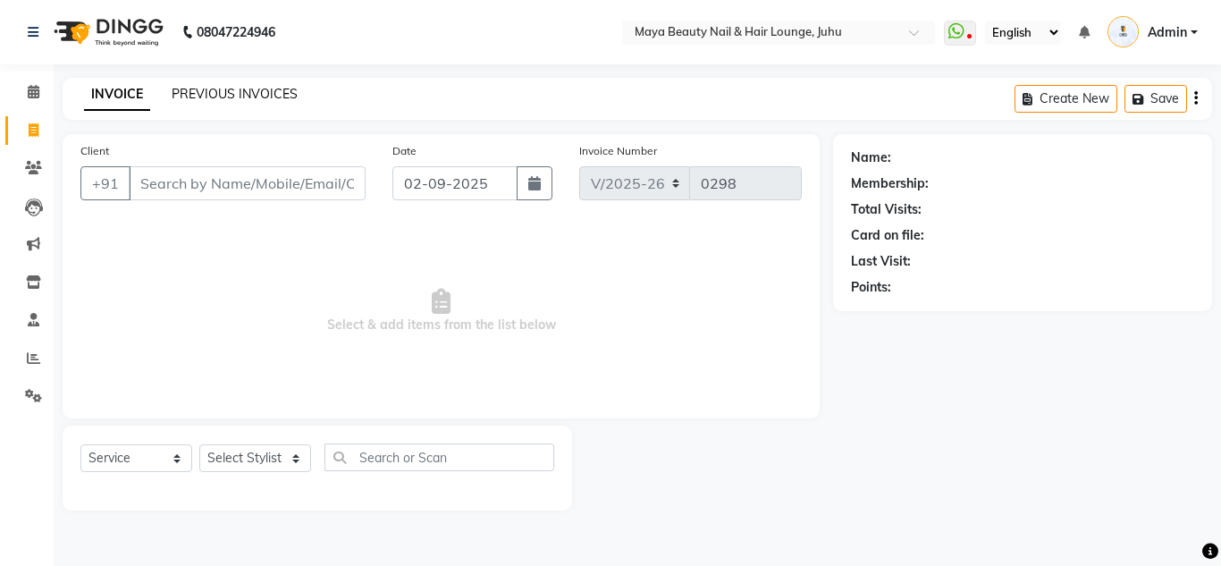
click at [274, 90] on link "PREVIOUS INVOICES" at bounding box center [235, 94] width 126 height 16
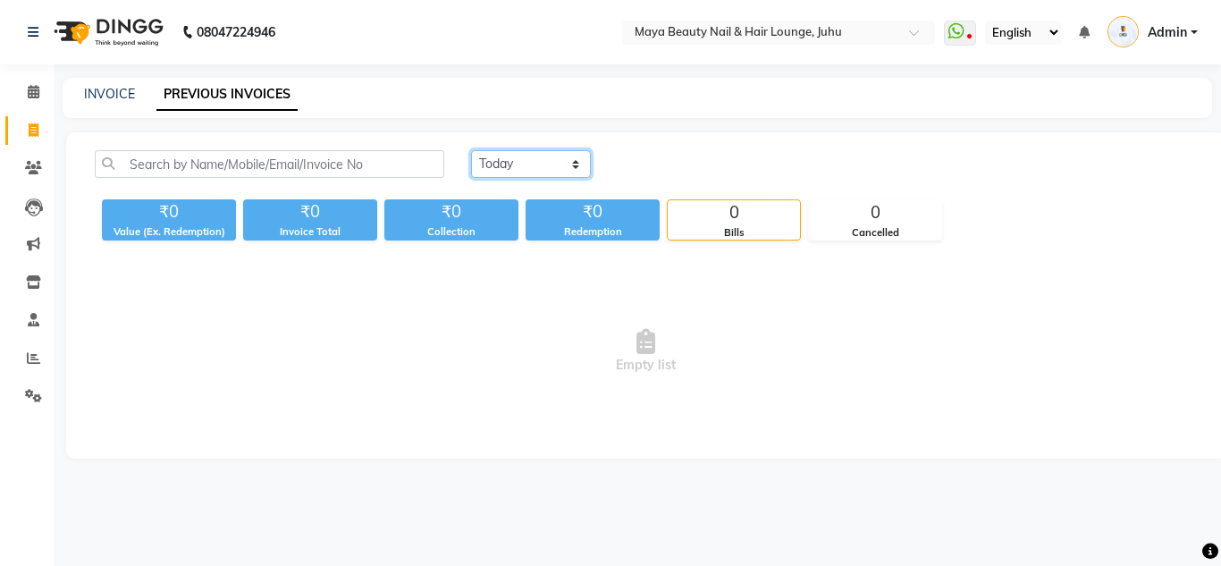
click at [553, 161] on select "Today Yesterday Custom Range" at bounding box center [531, 164] width 120 height 28
select select "range"
click at [471, 150] on select "Today Yesterday Custom Range" at bounding box center [531, 164] width 120 height 28
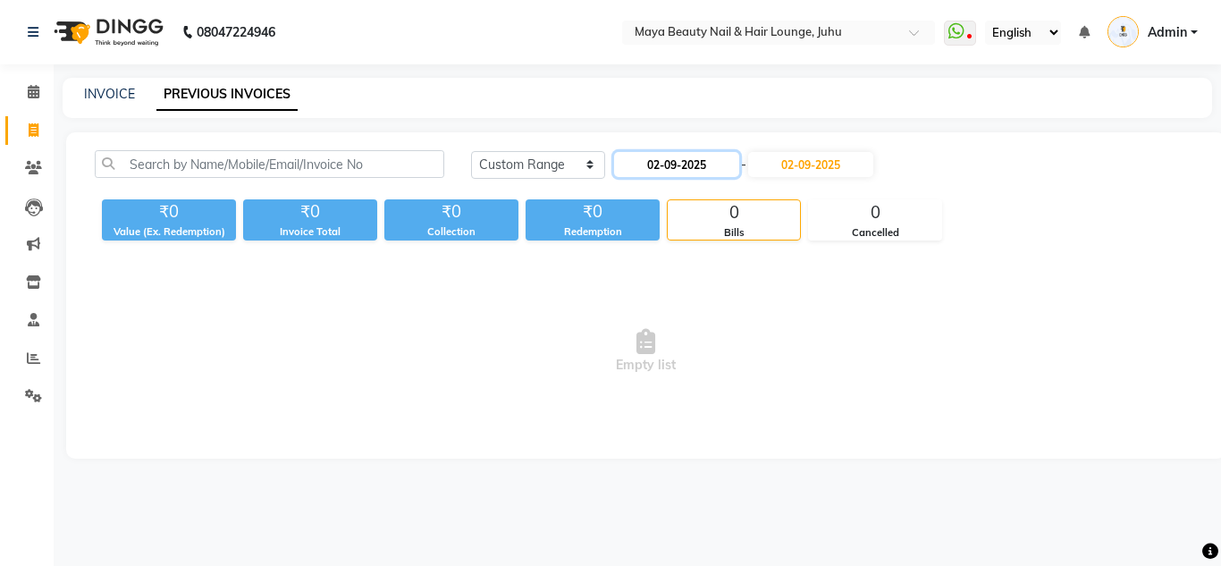
click at [715, 168] on input "02-09-2025" at bounding box center [676, 164] width 125 height 25
select select "9"
select select "2025"
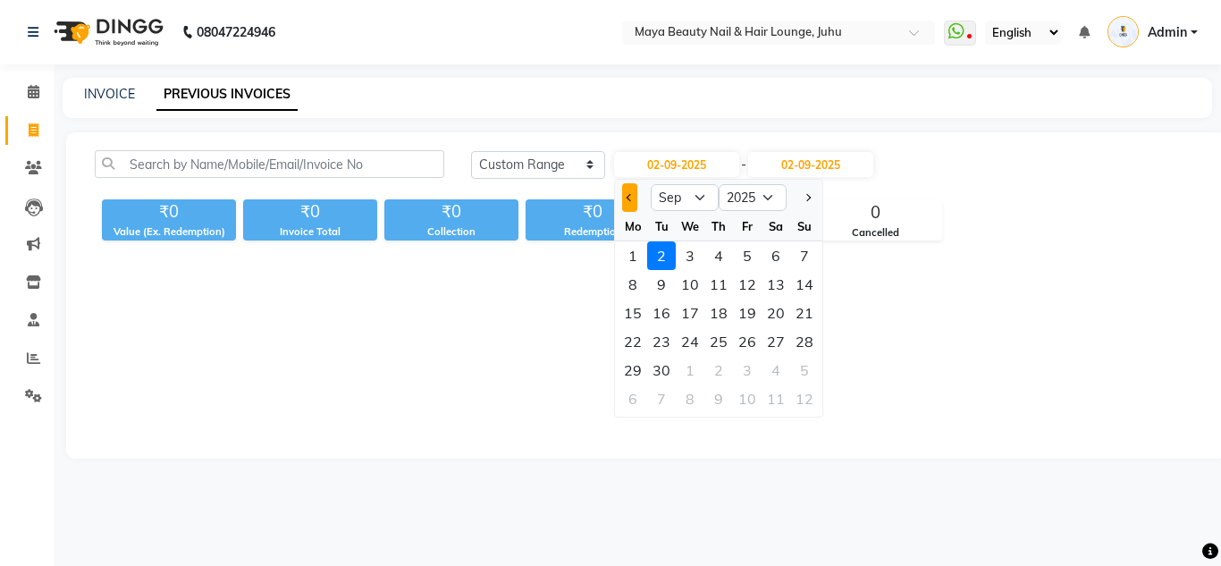
click at [624, 190] on button "Previous month" at bounding box center [629, 197] width 15 height 29
select select "8"
click at [799, 367] on div "31" at bounding box center [804, 370] width 29 height 29
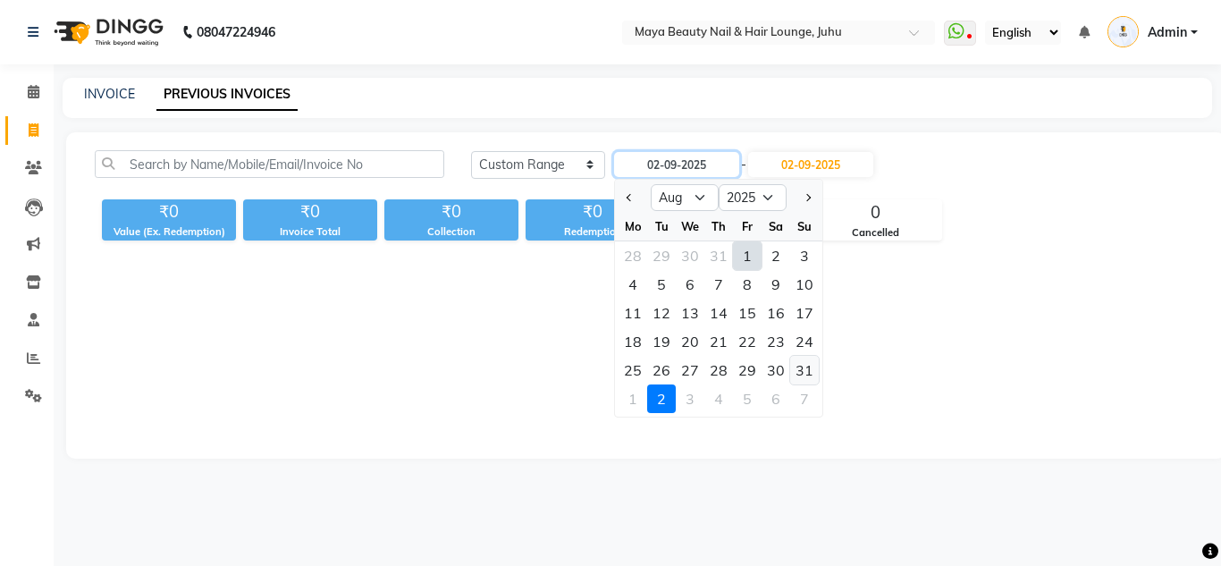
type input "[DATE]"
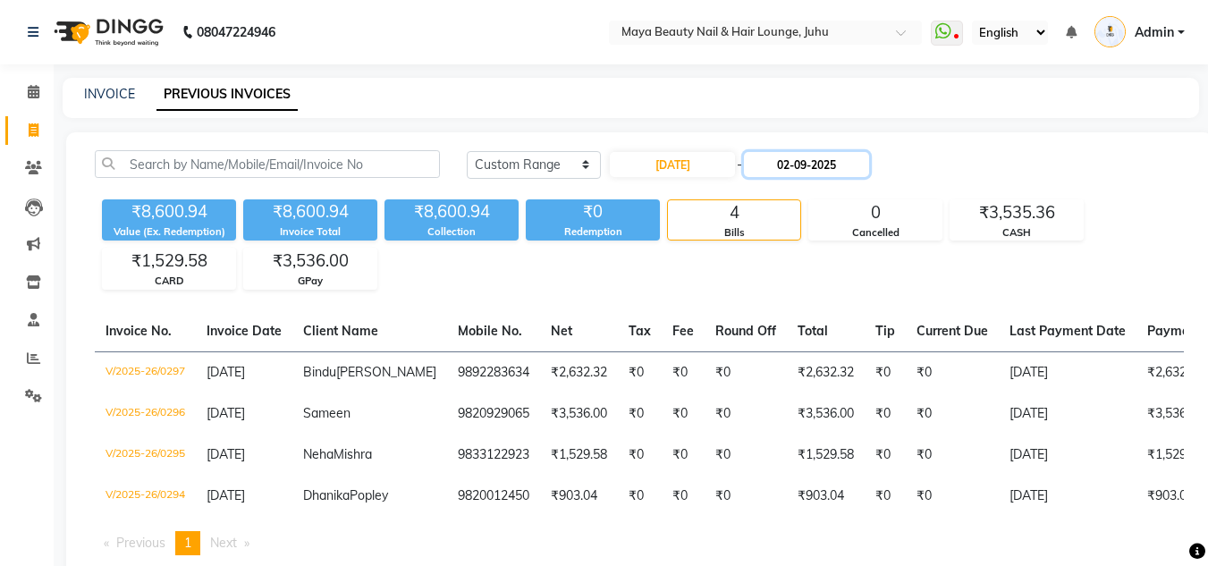
click at [832, 161] on input "02-09-2025" at bounding box center [806, 164] width 125 height 25
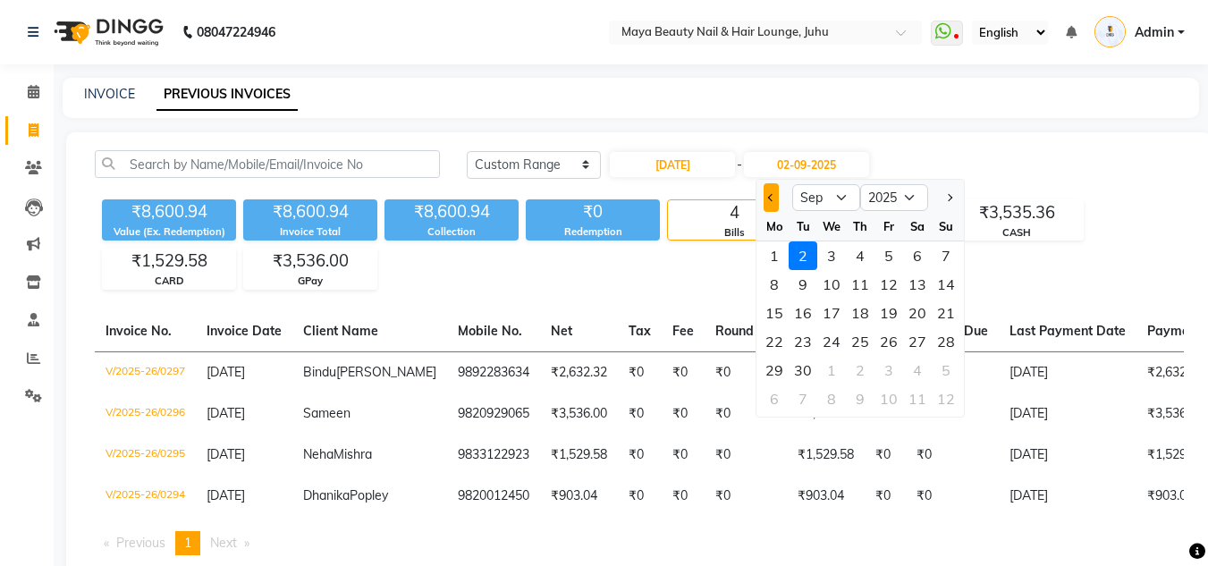
click at [768, 204] on button "Previous month" at bounding box center [771, 197] width 15 height 29
select select "8"
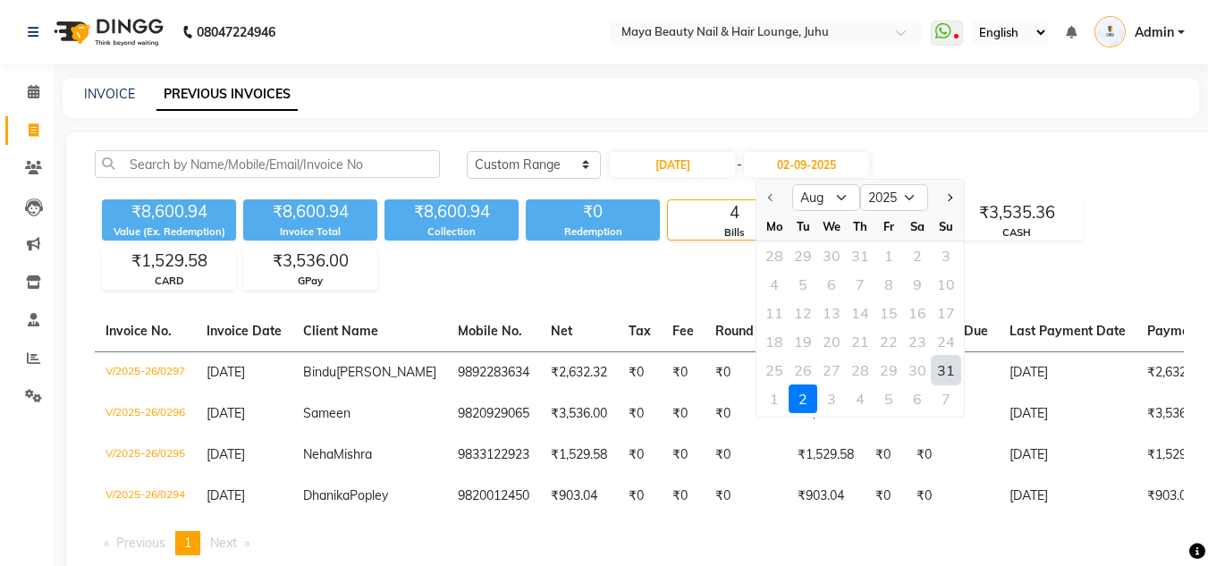
click at [938, 368] on div "31" at bounding box center [946, 370] width 29 height 29
type input "[DATE]"
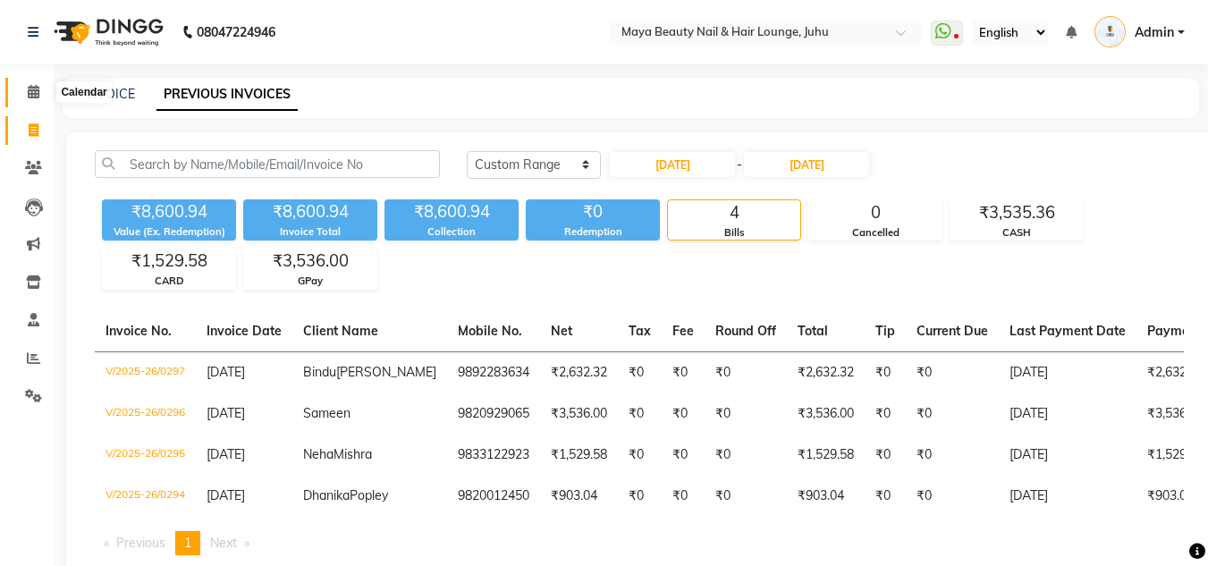
click at [35, 90] on icon at bounding box center [34, 91] width 12 height 13
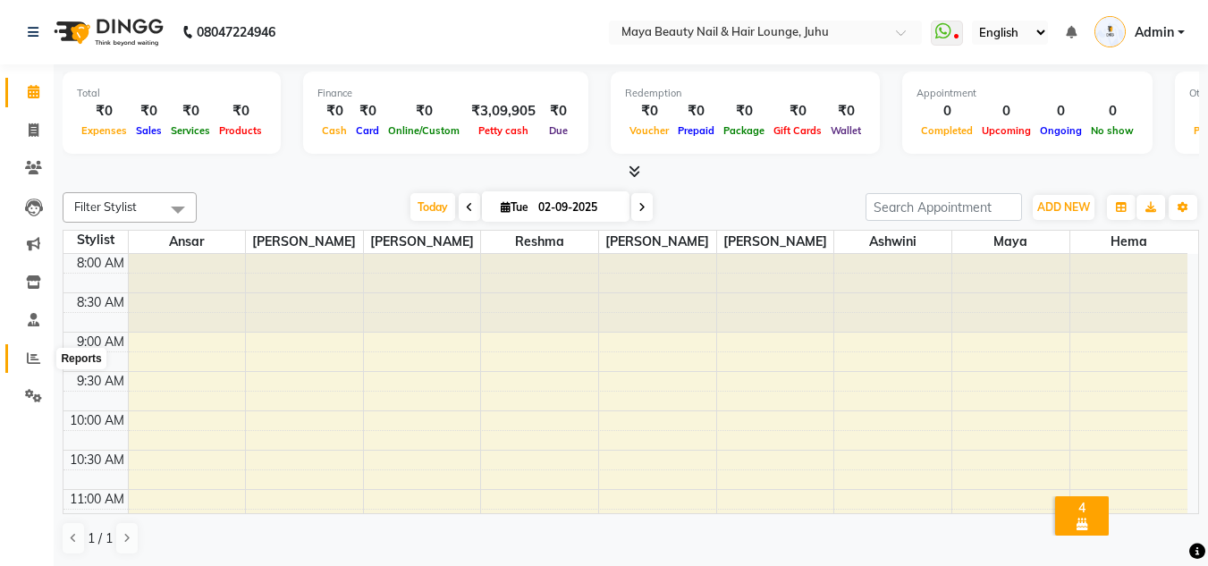
click at [35, 349] on span at bounding box center [33, 359] width 31 height 21
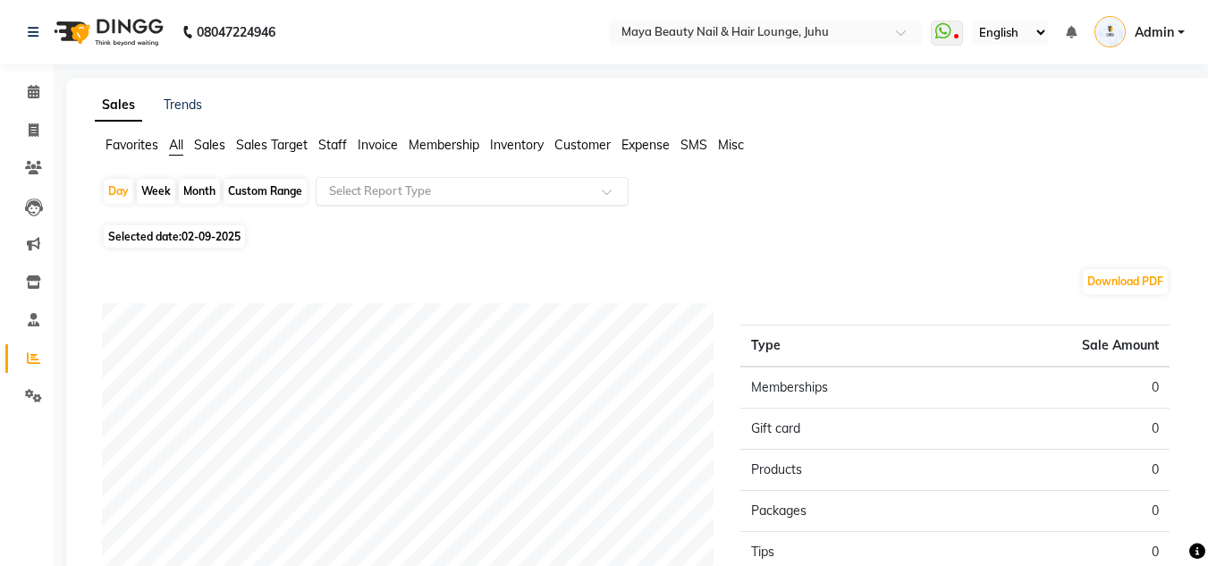
click at [421, 198] on input "text" at bounding box center [453, 191] width 257 height 18
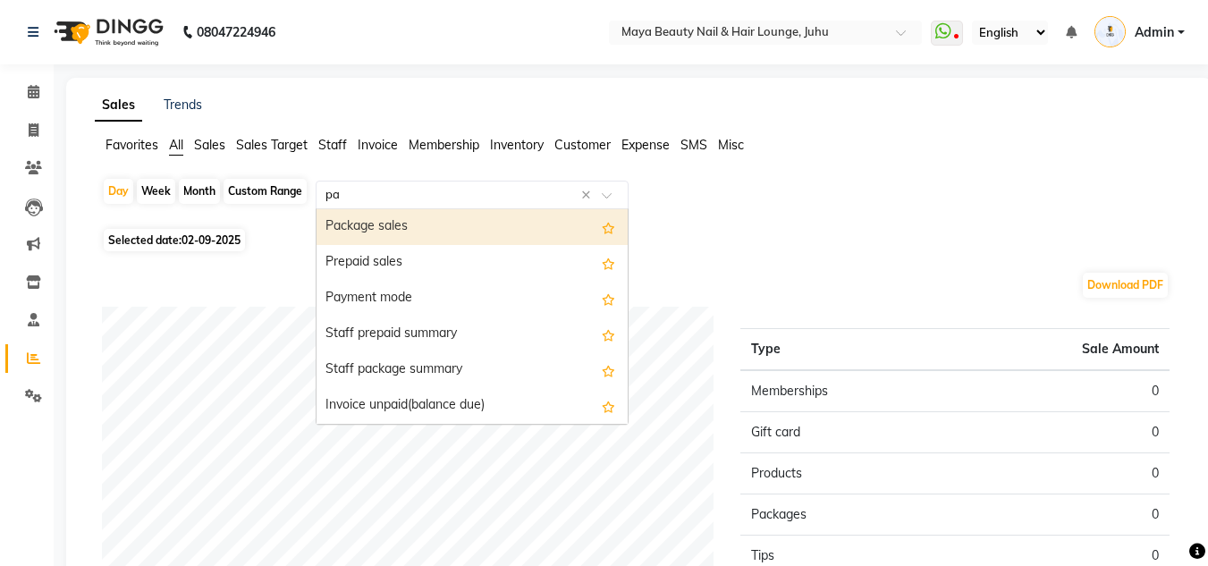
type input "pay"
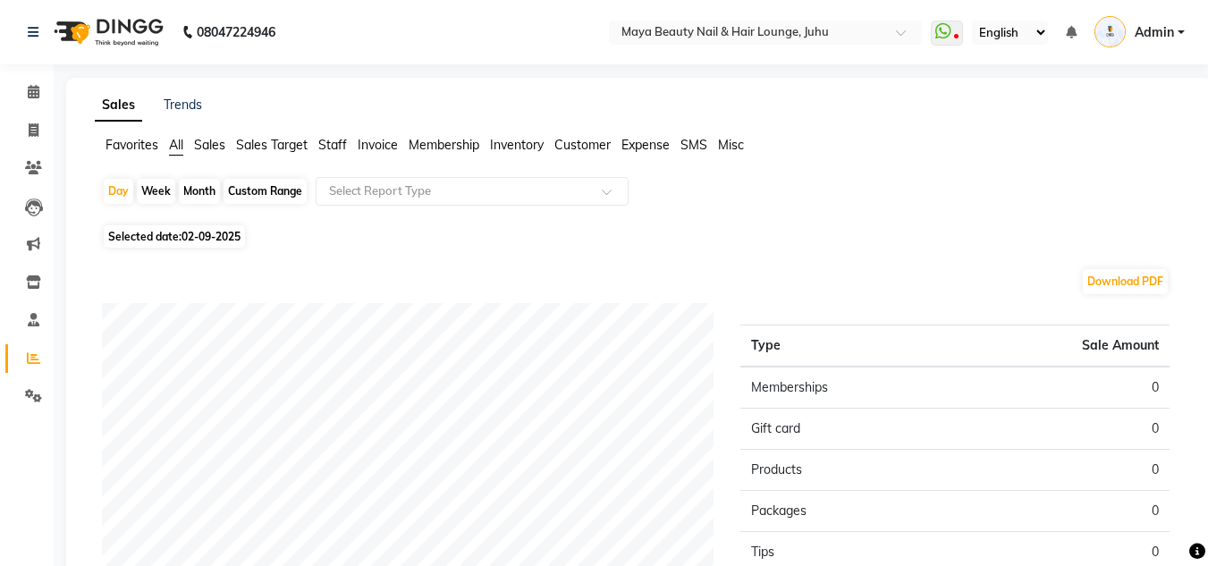
click at [335, 143] on span "Staff" at bounding box center [332, 145] width 29 height 16
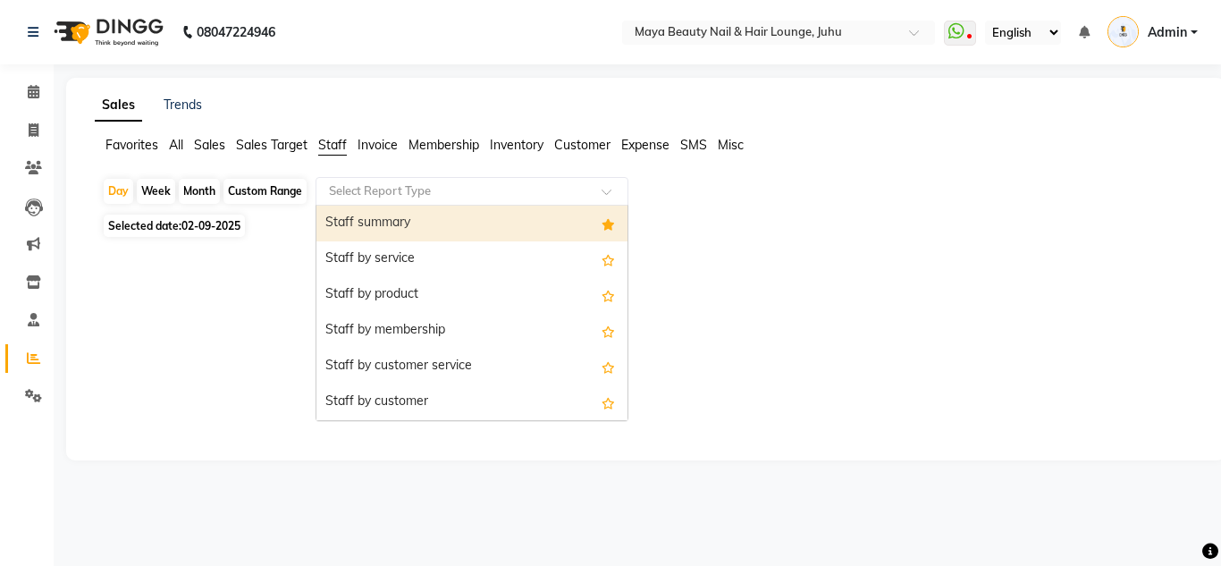
click at [438, 192] on input "text" at bounding box center [453, 191] width 257 height 18
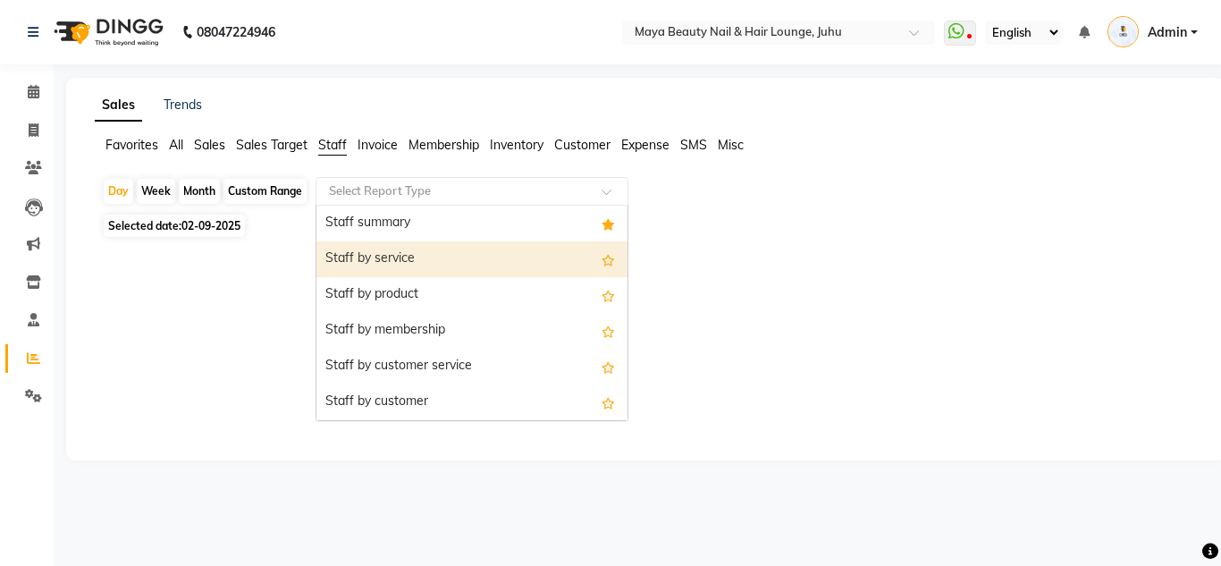
click at [393, 254] on div "Staff by service" at bounding box center [471, 259] width 311 height 36
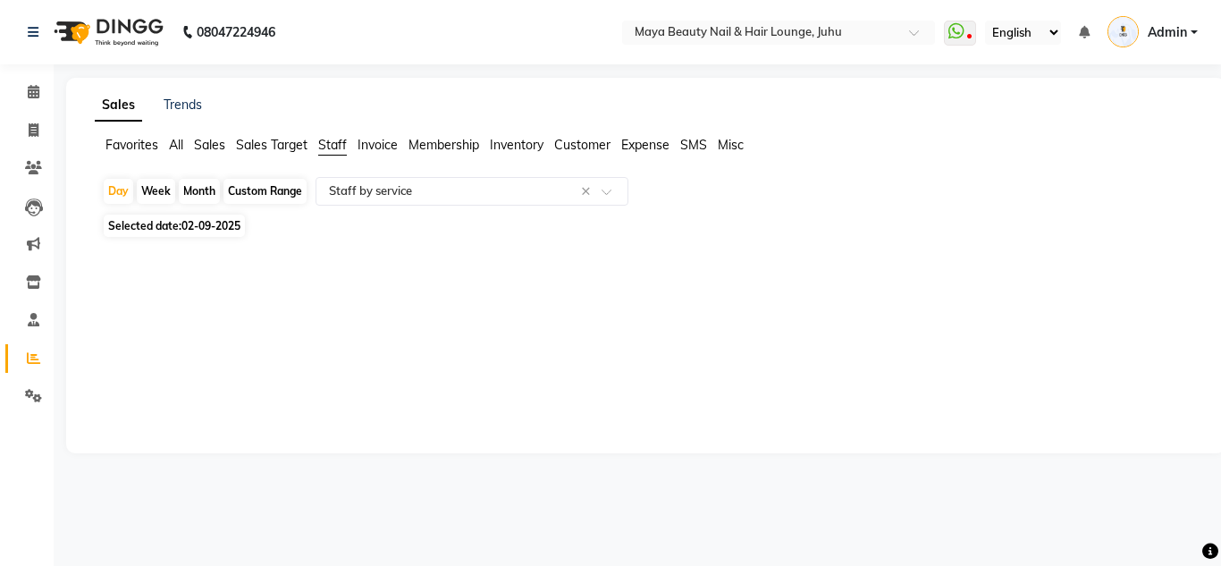
click at [152, 189] on div "Week" at bounding box center [156, 191] width 38 height 25
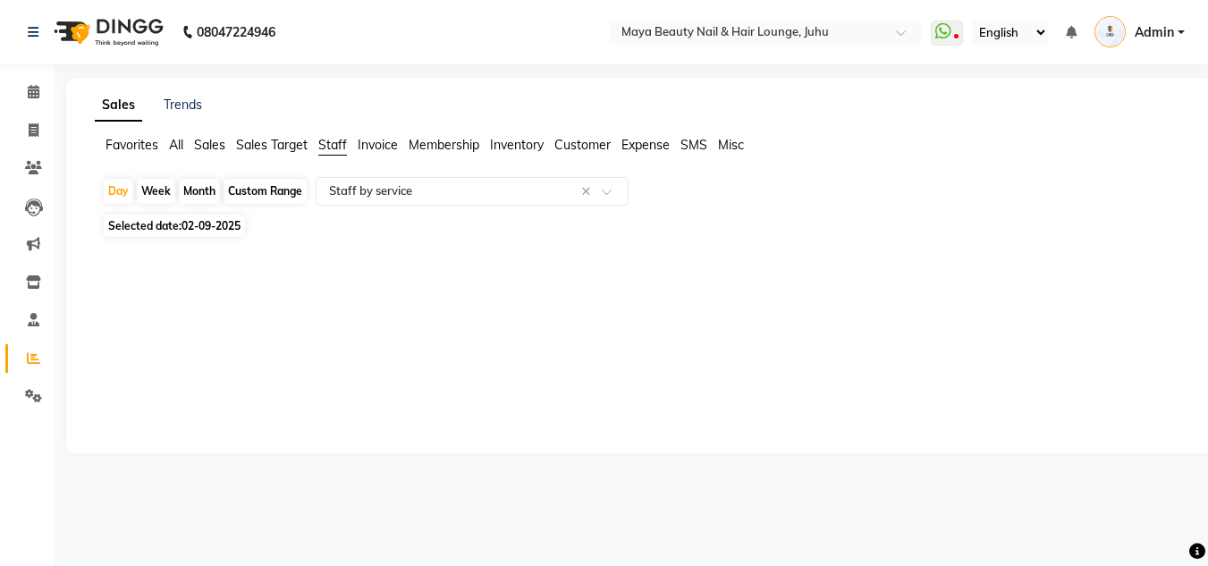
select select "9"
select select "2025"
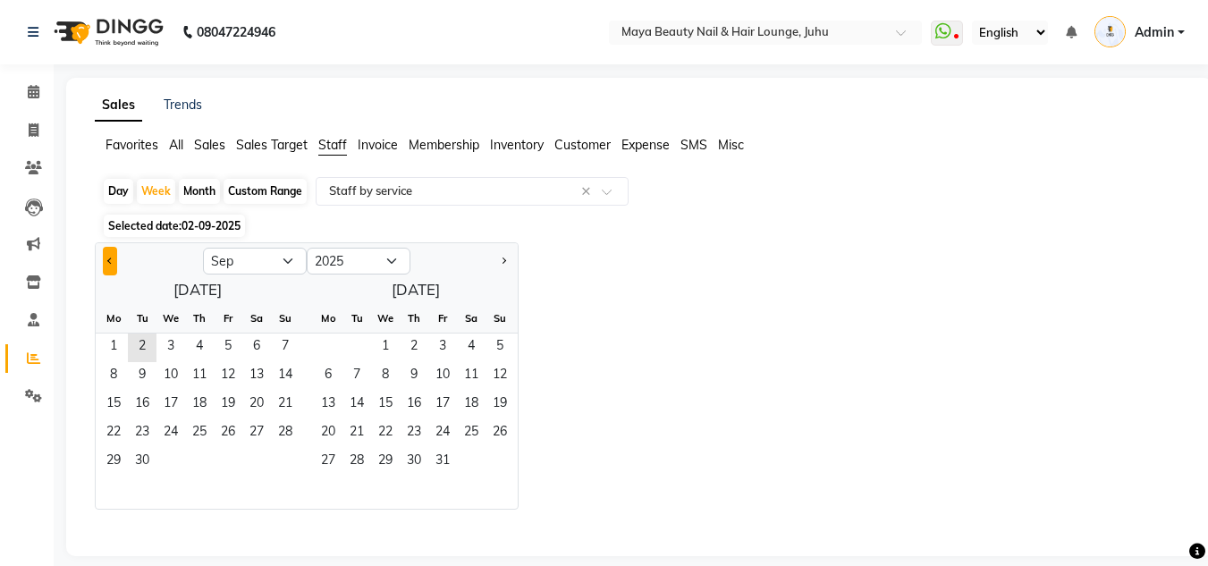
click at [114, 263] on button "Previous month" at bounding box center [110, 261] width 14 height 29
select select "8"
click at [119, 451] on span "25" at bounding box center [113, 462] width 29 height 29
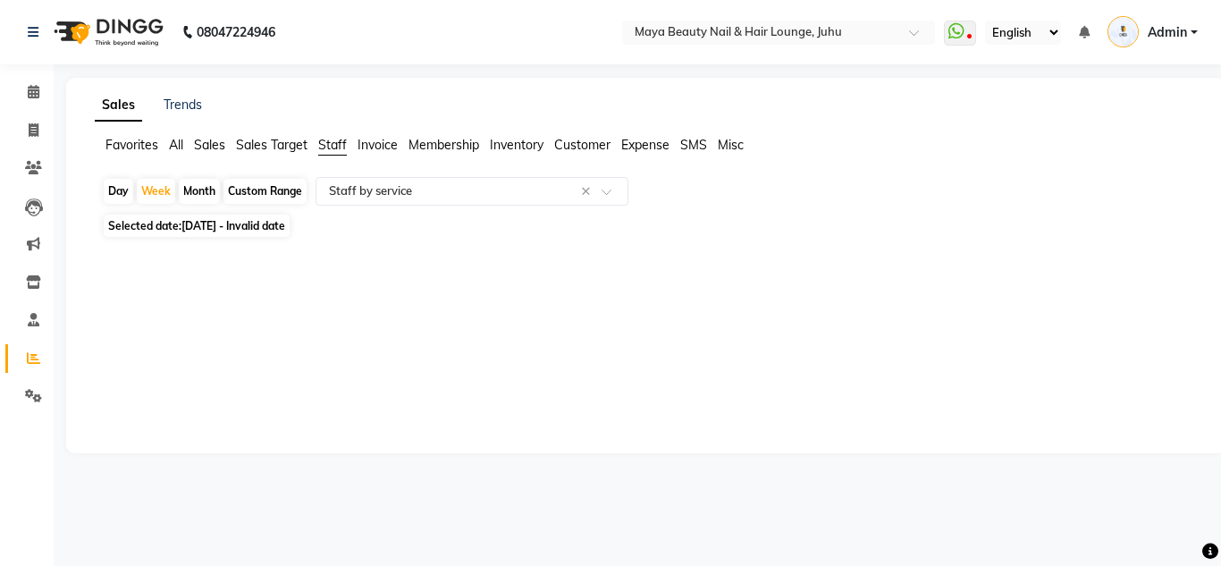
click at [117, 191] on div "Day" at bounding box center [119, 191] width 30 height 25
select select "8"
select select "2025"
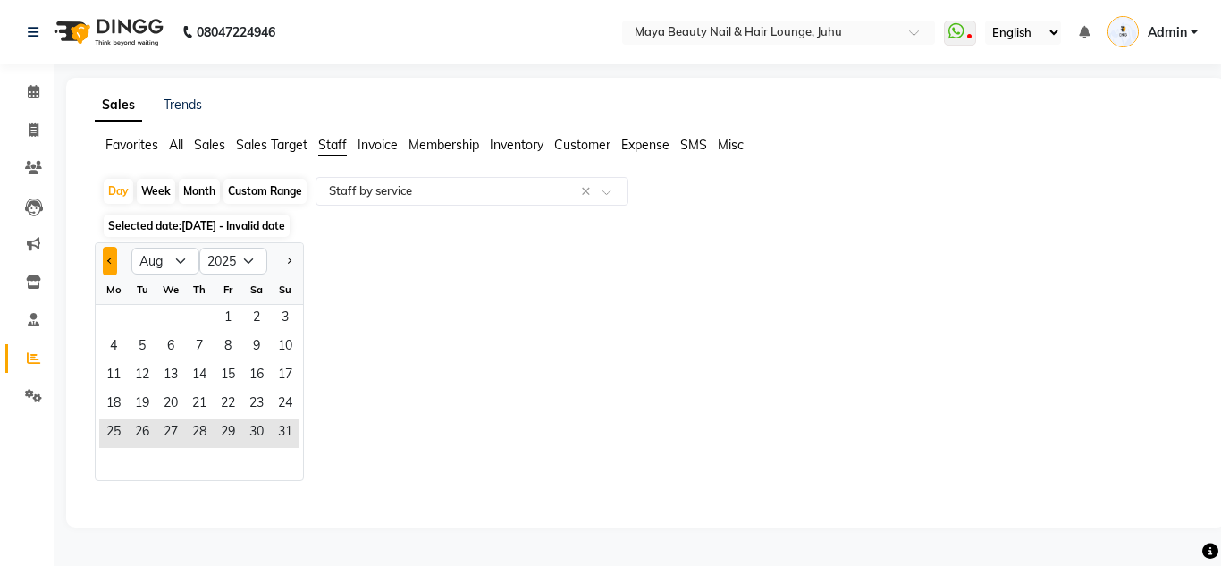
click at [111, 257] on span "Previous month" at bounding box center [110, 260] width 6 height 6
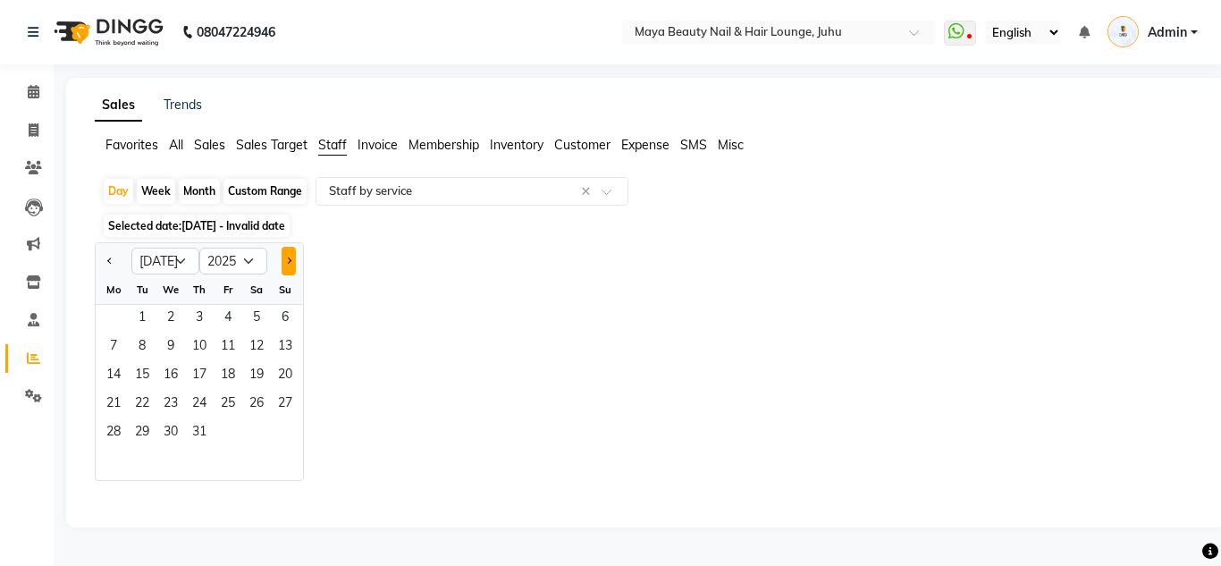
click at [289, 263] on span "Next month" at bounding box center [288, 260] width 6 height 6
select select "8"
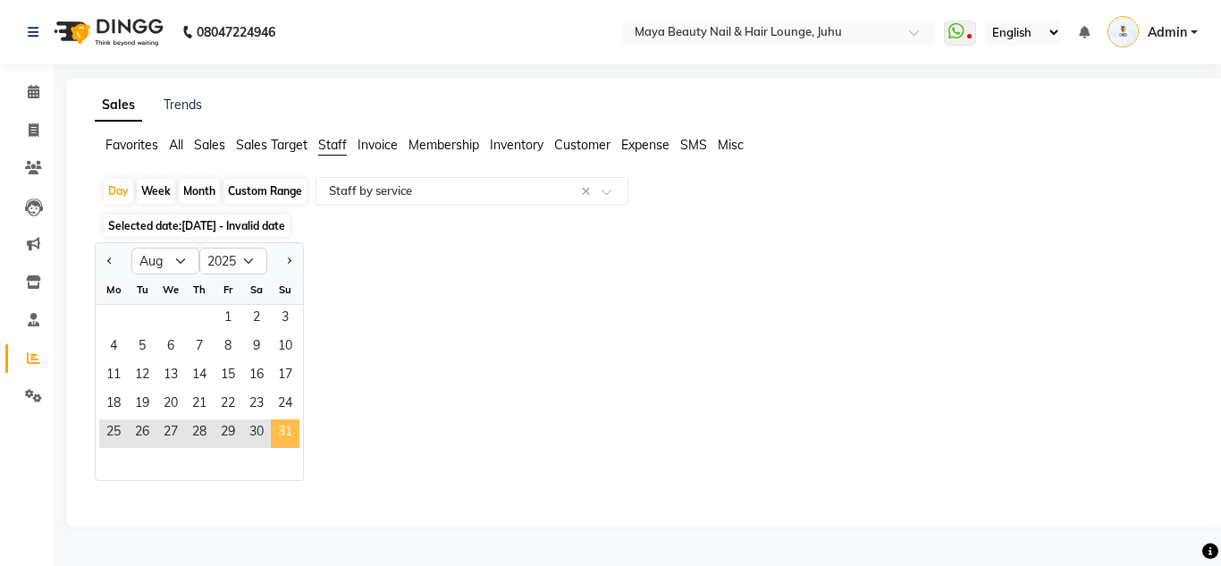
click at [294, 429] on span "31" at bounding box center [285, 433] width 29 height 29
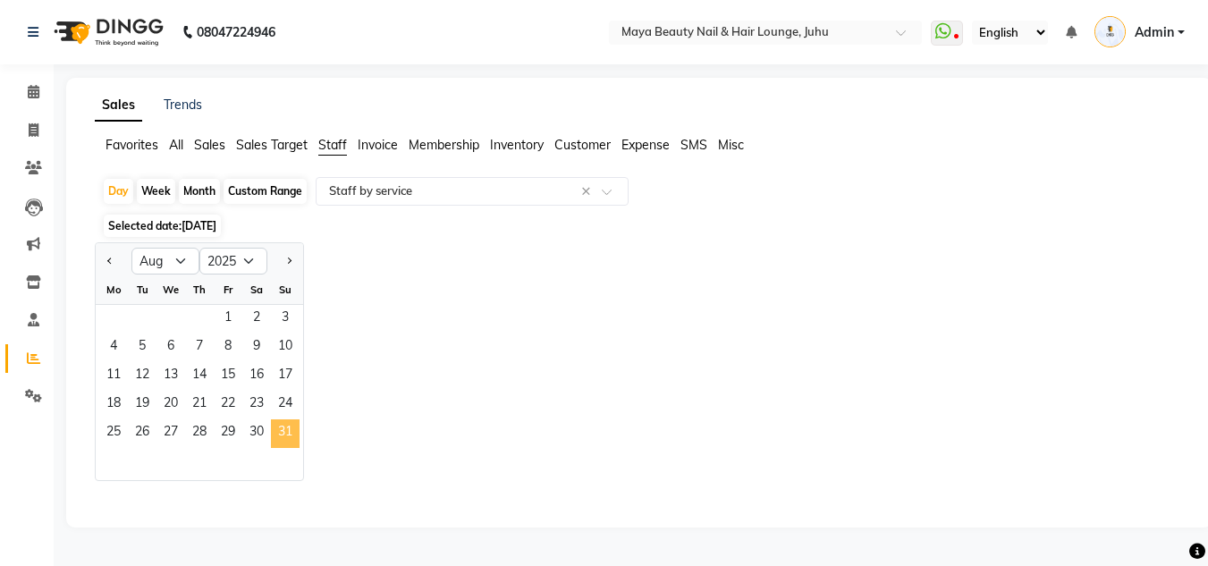
select select "full_report"
select select "csv"
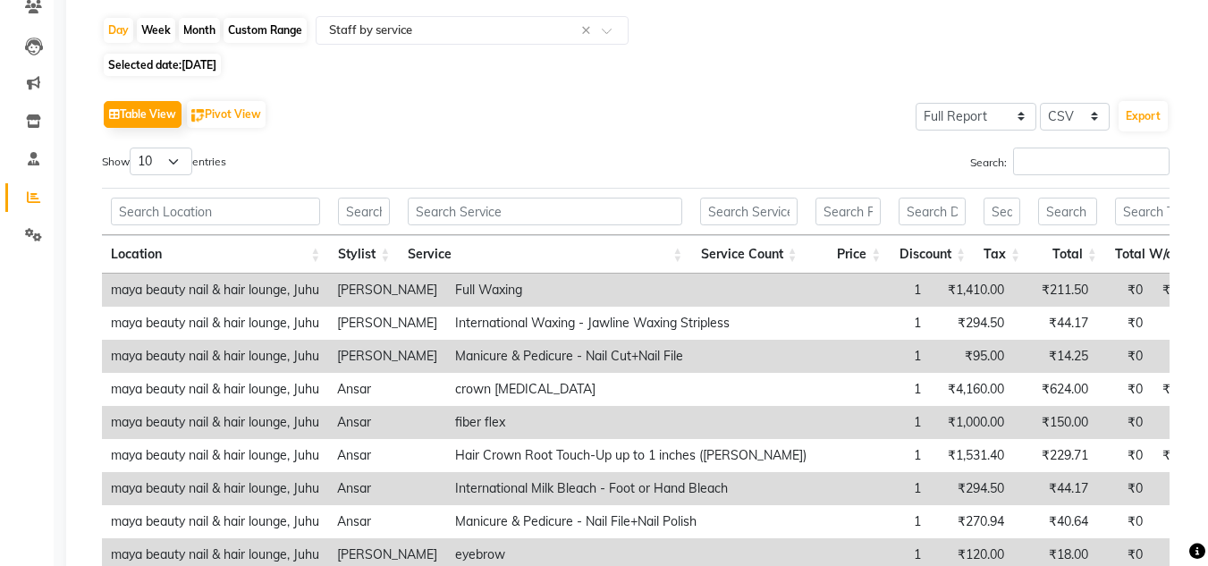
scroll to position [160, 0]
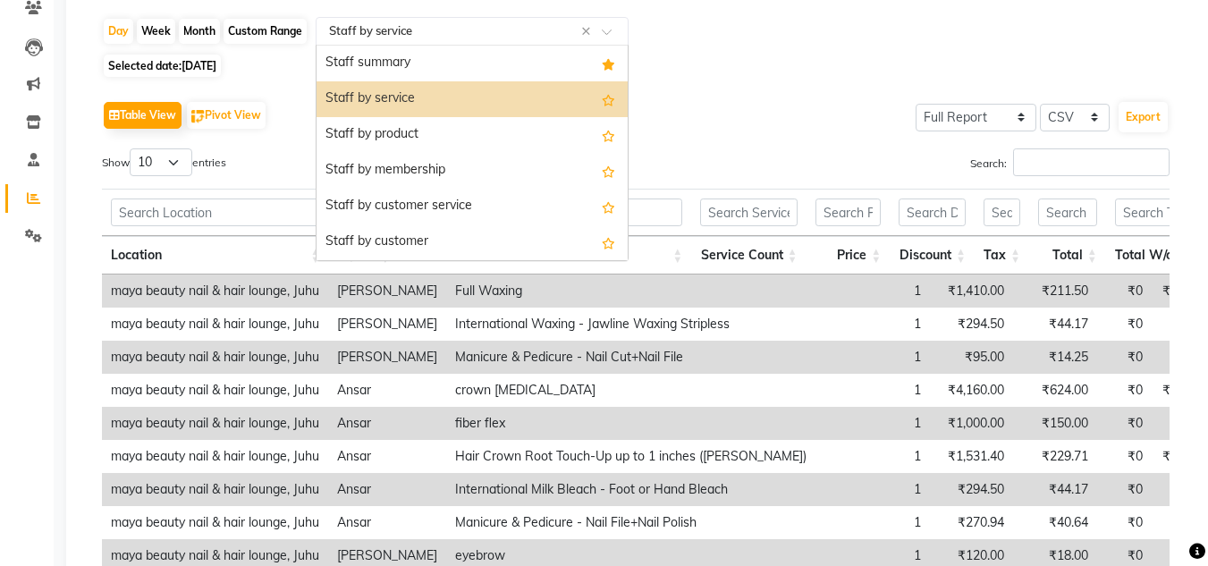
click at [480, 27] on input "text" at bounding box center [453, 31] width 257 height 18
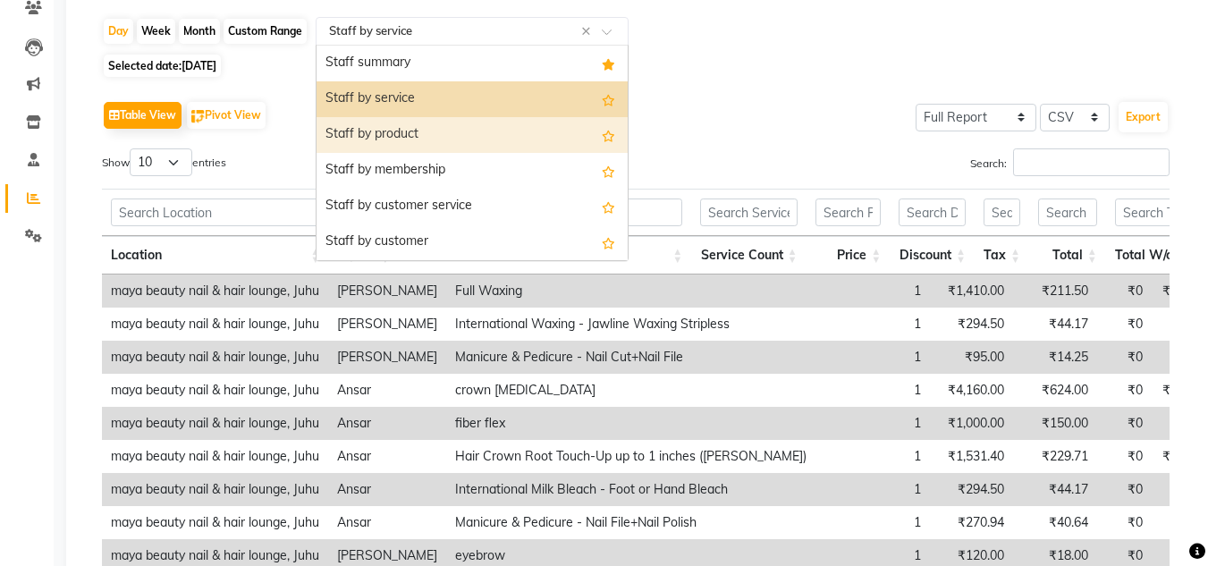
click at [420, 131] on div "Staff by product" at bounding box center [471, 135] width 311 height 36
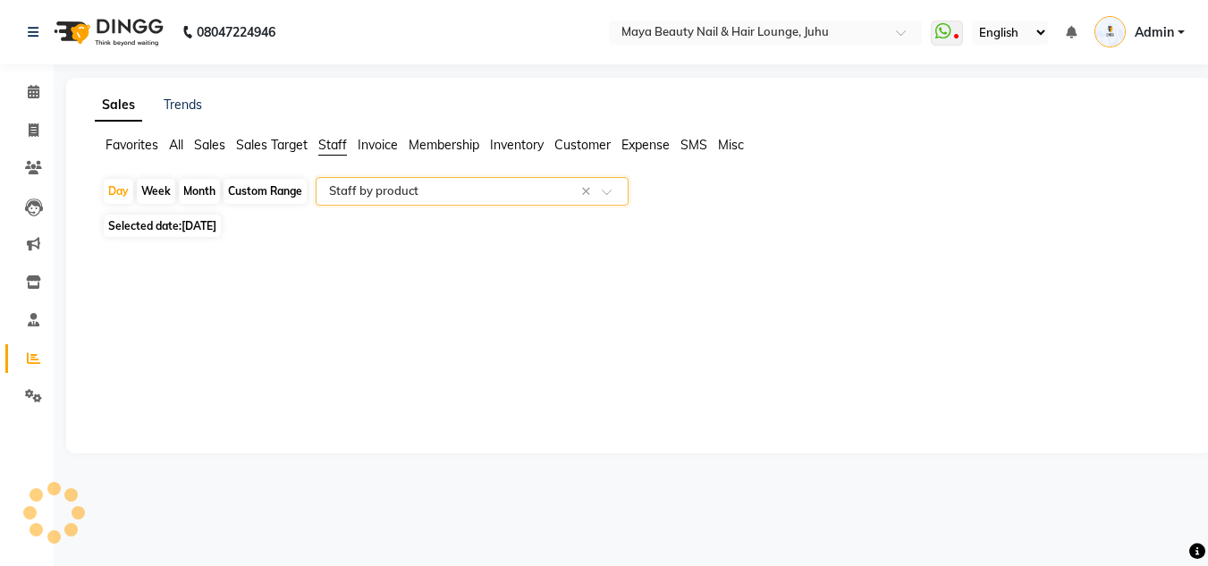
scroll to position [0, 0]
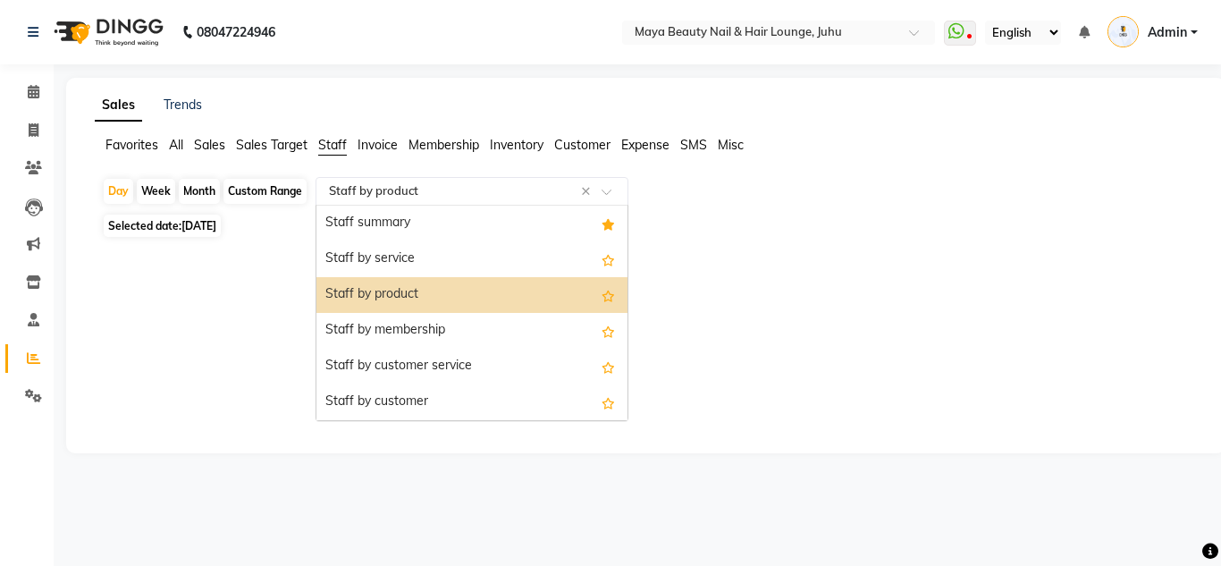
click at [398, 190] on input "text" at bounding box center [453, 191] width 257 height 18
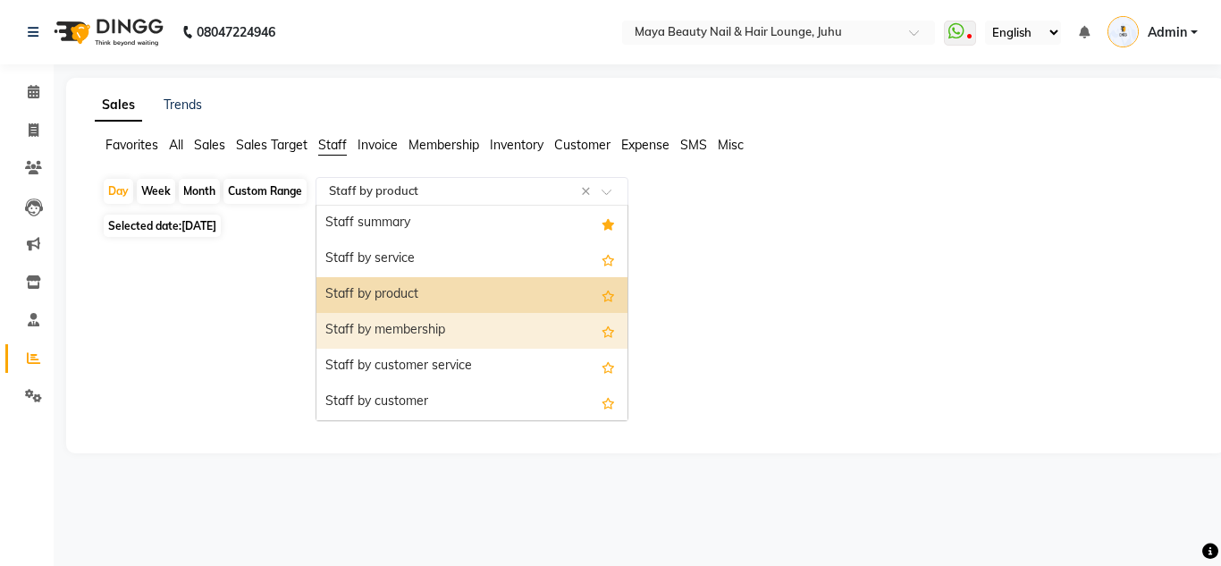
click at [384, 328] on div "Staff by membership" at bounding box center [471, 331] width 311 height 36
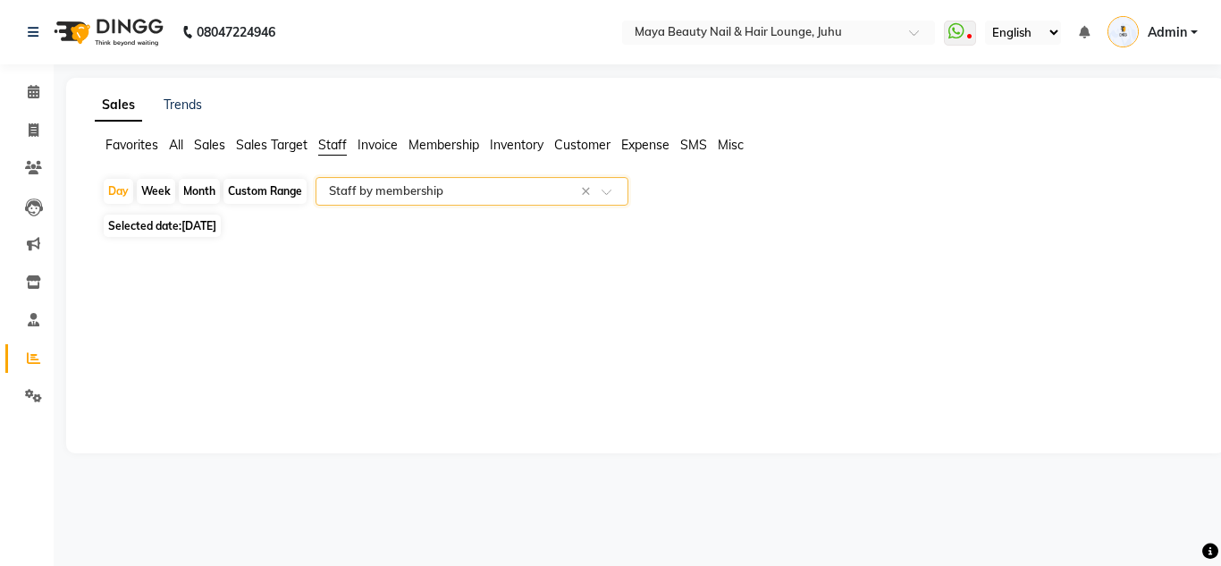
click at [196, 187] on div "Month" at bounding box center [199, 191] width 41 height 25
select select "8"
select select "2025"
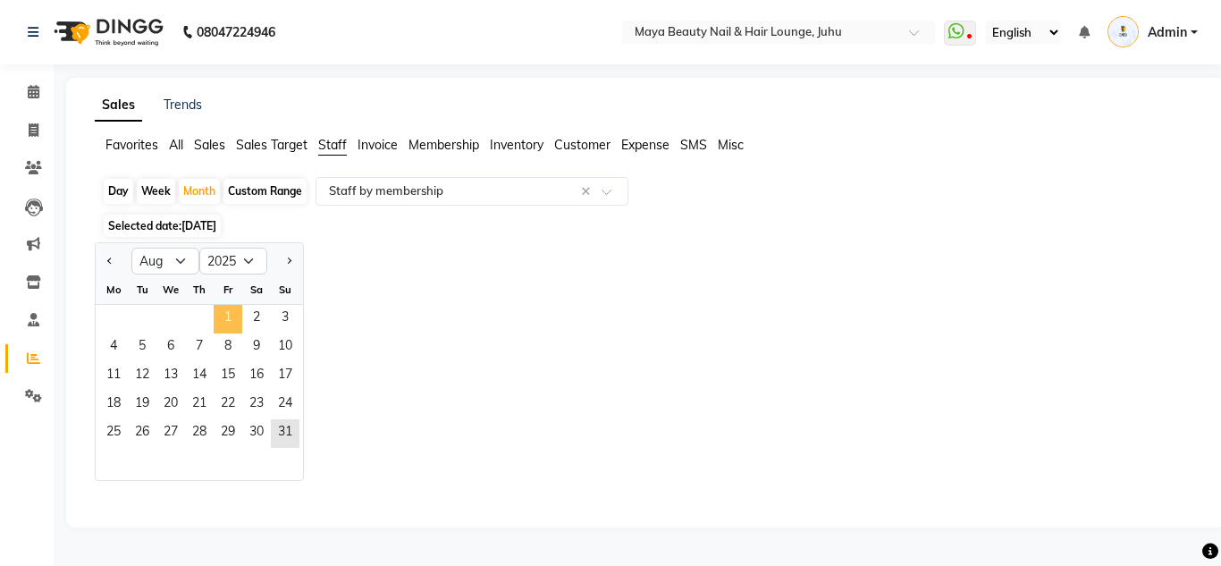
click at [219, 316] on span "1" at bounding box center [228, 319] width 29 height 29
select select "full_report"
select select "csv"
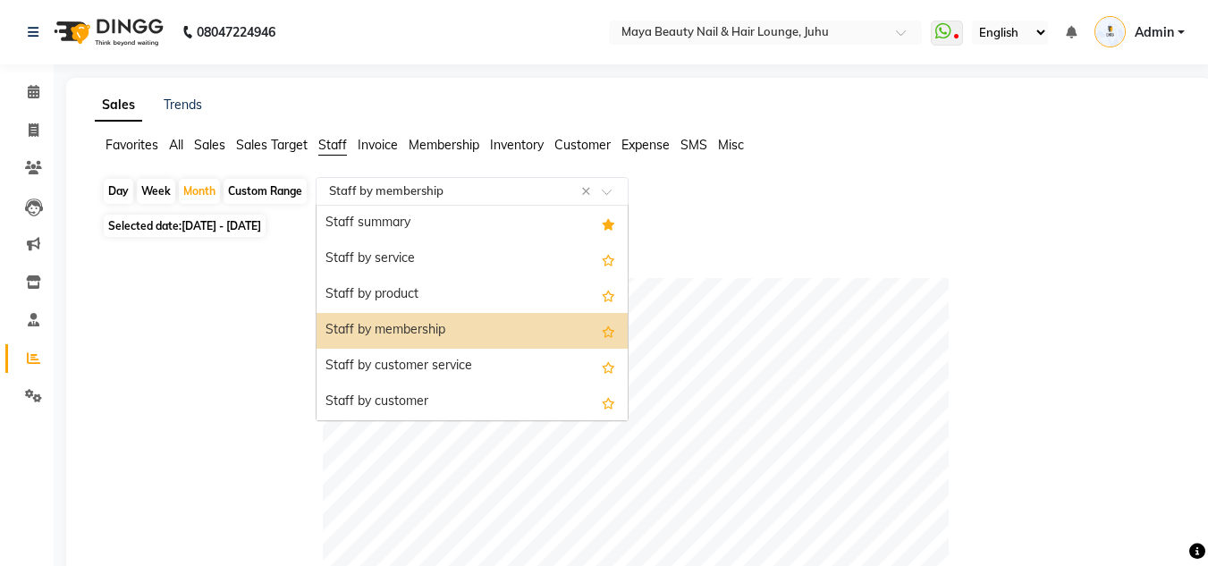
click at [428, 195] on input "text" at bounding box center [453, 191] width 257 height 18
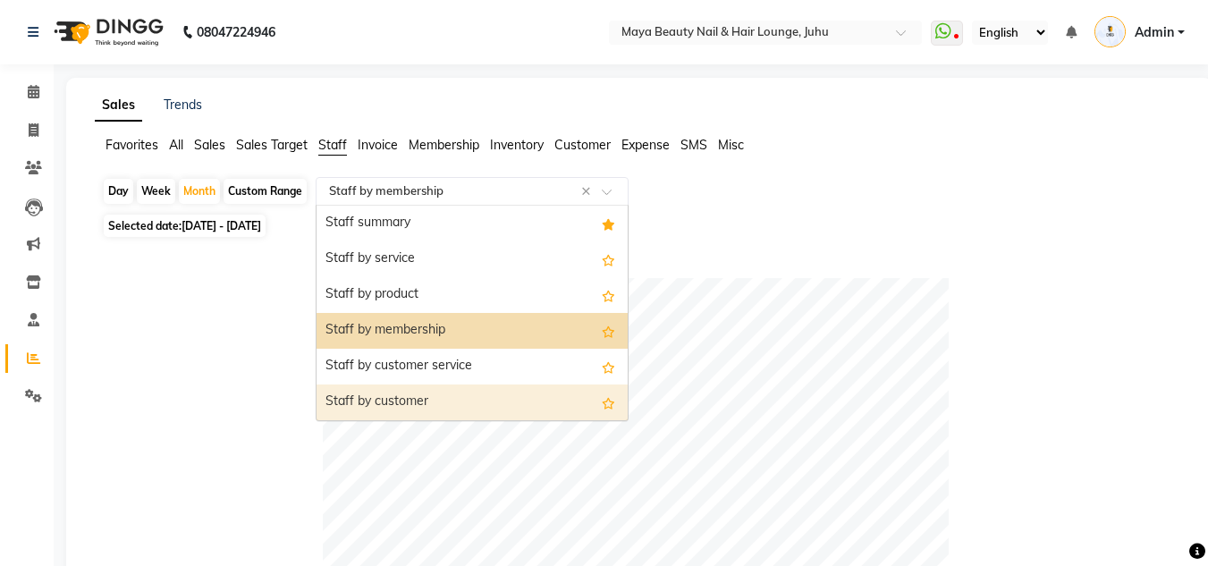
click at [412, 404] on div "Staff by customer" at bounding box center [471, 402] width 311 height 36
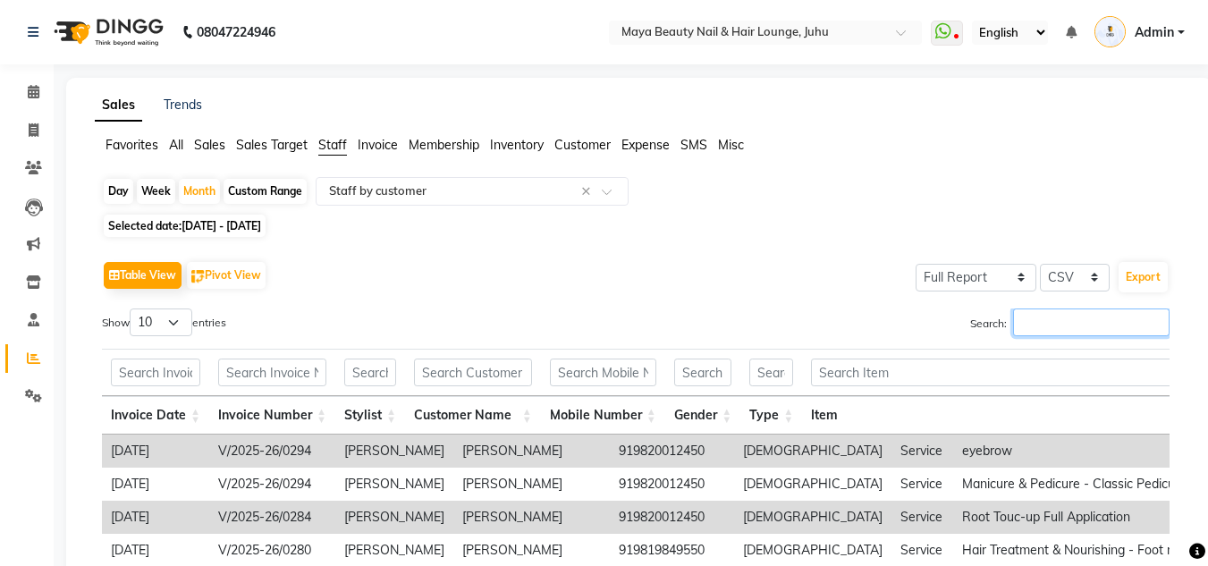
click at [976, 316] on input "Search:" at bounding box center [1091, 322] width 156 height 28
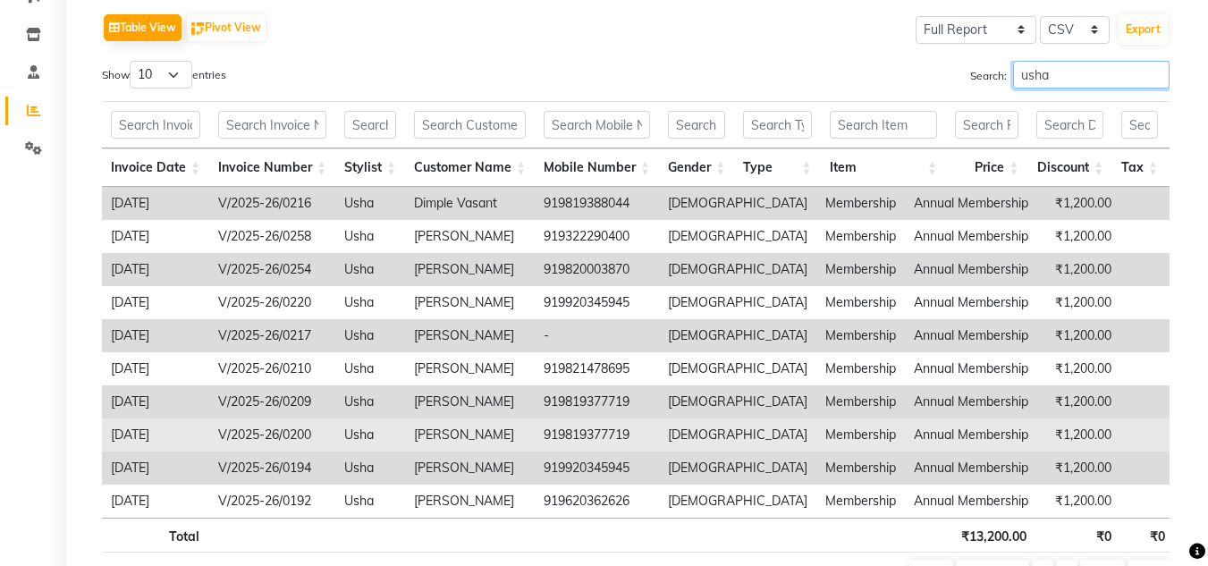
scroll to position [246, 0]
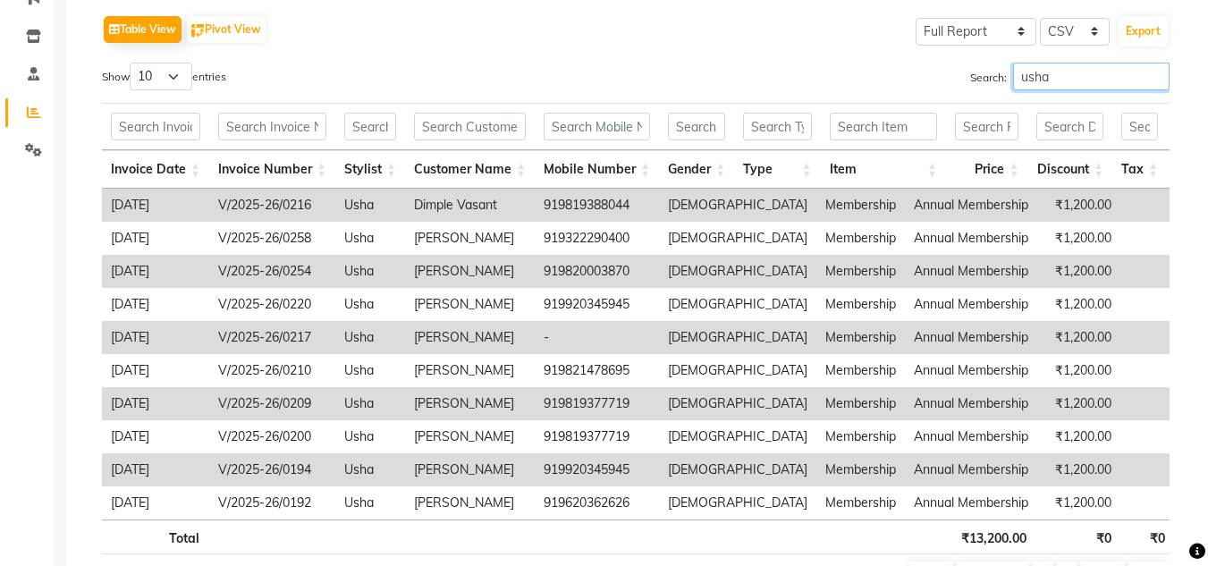
type input "usha"
click at [175, 80] on select "10 25 50 100" at bounding box center [161, 77] width 63 height 28
select select "100"
click at [132, 63] on select "10 25 50 100" at bounding box center [161, 77] width 63 height 28
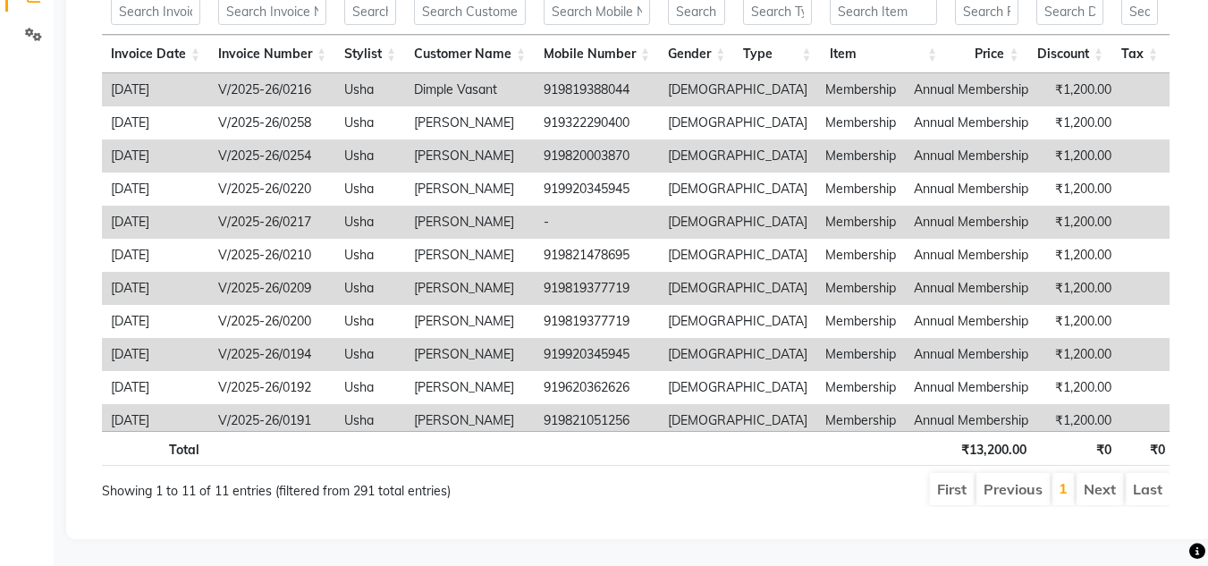
scroll to position [0, 0]
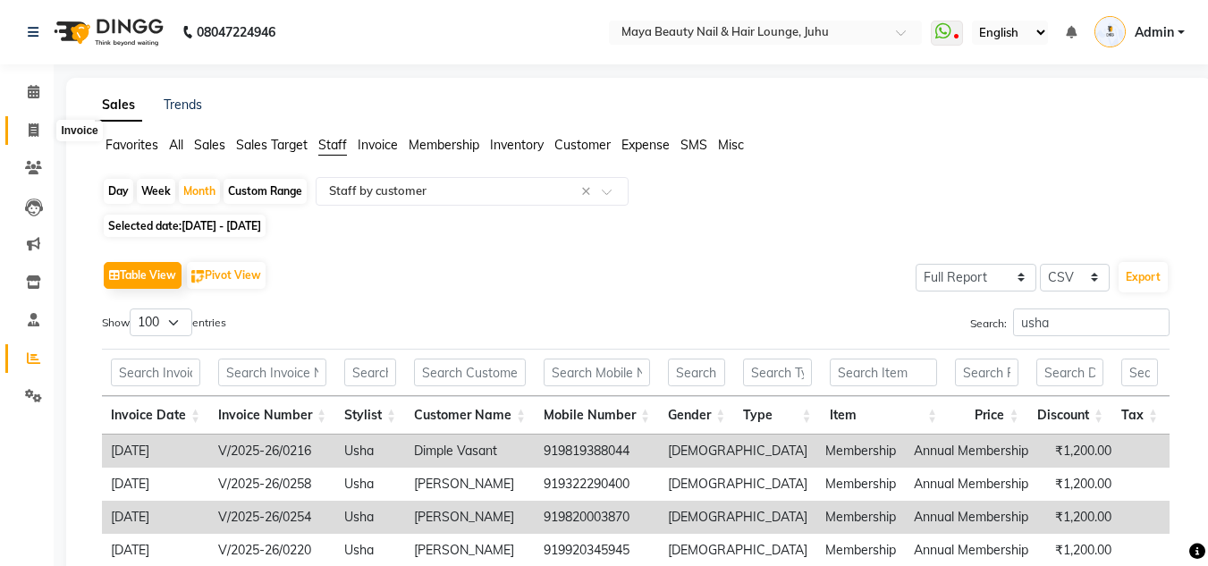
click at [24, 133] on span at bounding box center [33, 131] width 31 height 21
select select "4023"
select select "service"
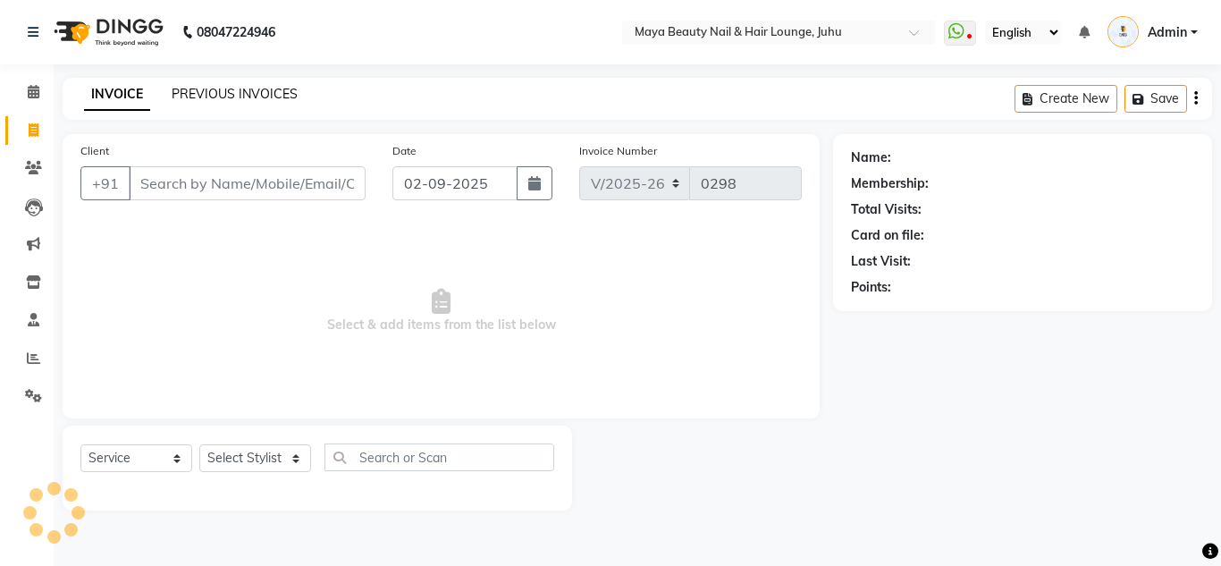
click at [242, 98] on link "PREVIOUS INVOICES" at bounding box center [235, 94] width 126 height 16
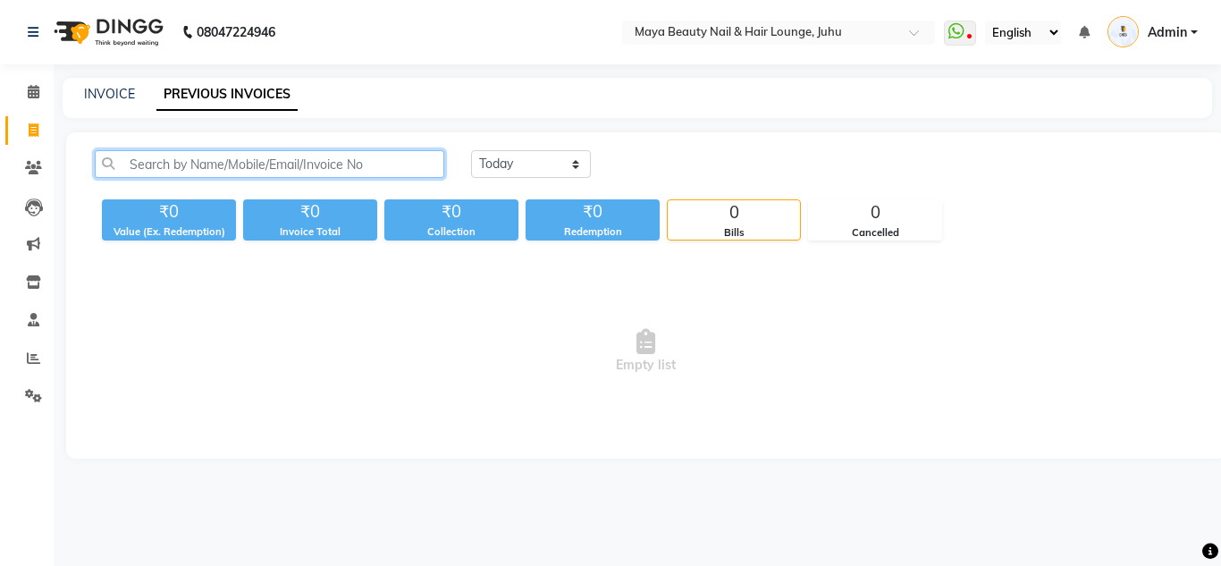
click at [370, 169] on input "text" at bounding box center [270, 164] width 350 height 28
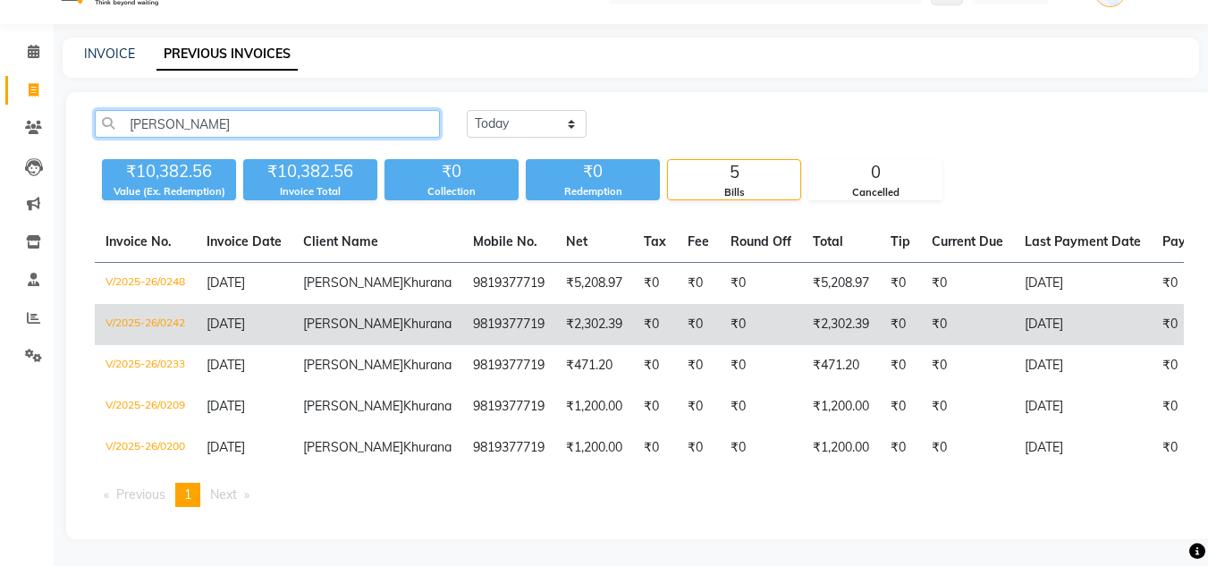
scroll to position [143, 0]
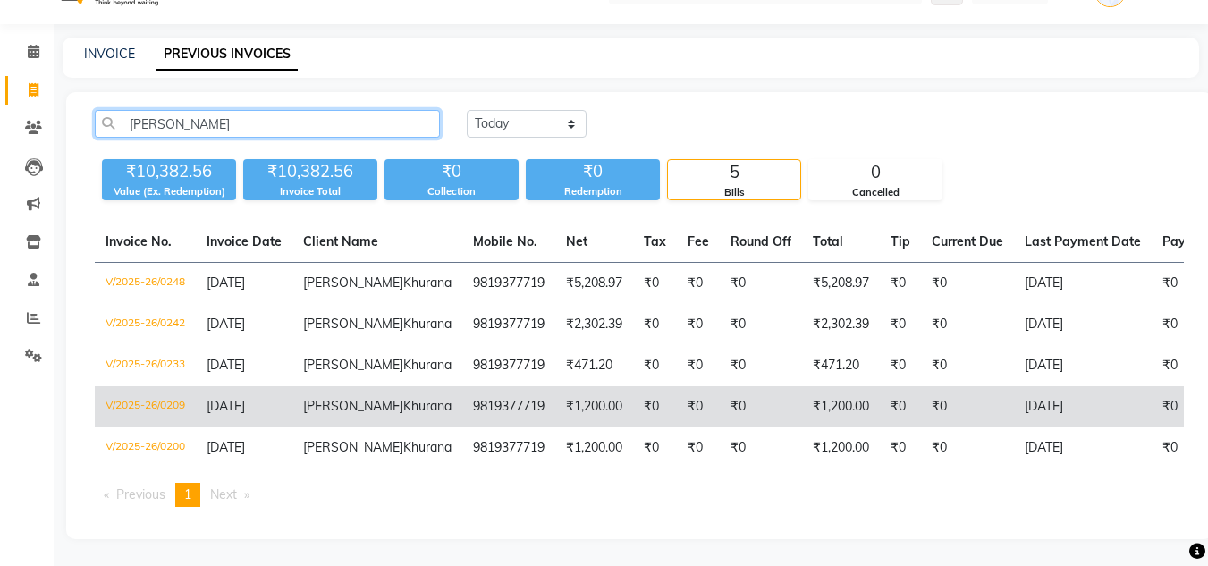
type input "benu"
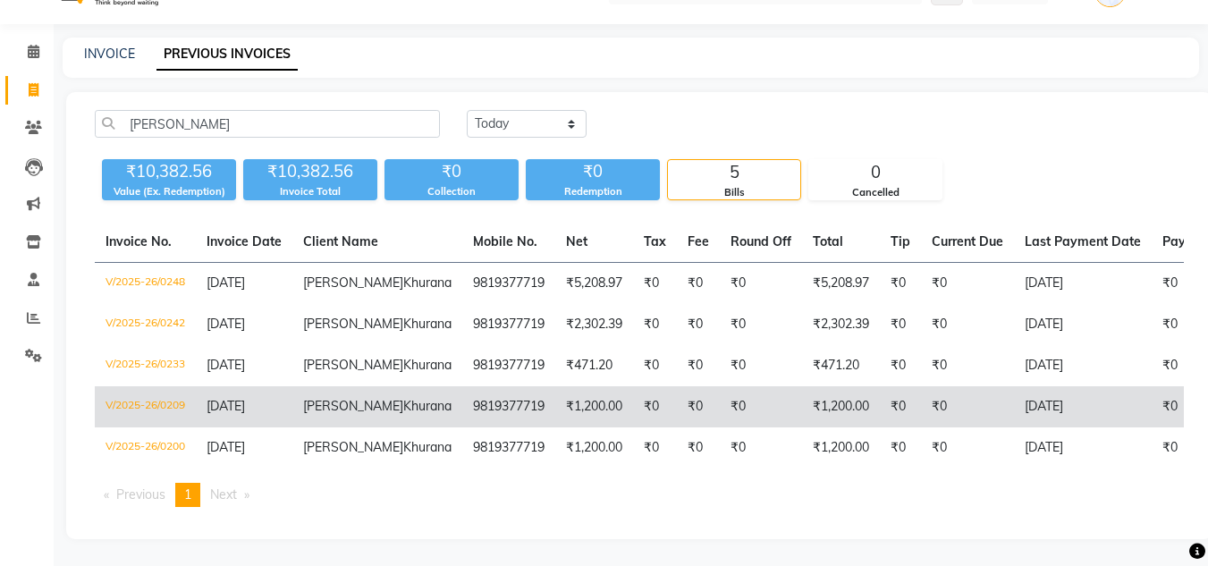
click at [938, 386] on td "₹0" at bounding box center [967, 406] width 93 height 41
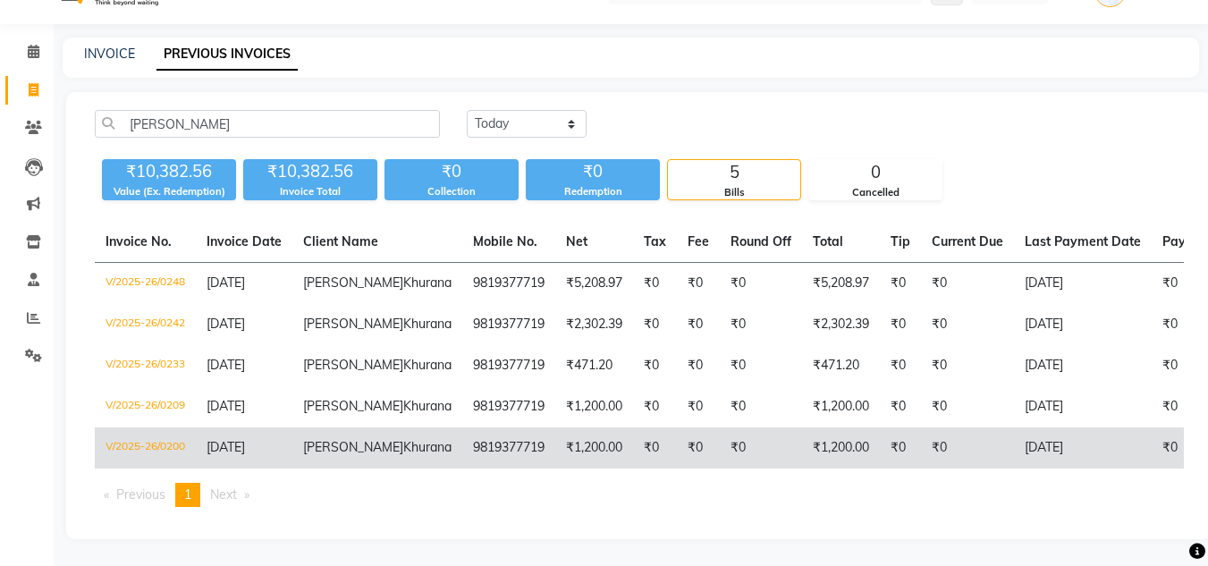
click at [560, 427] on td "₹1,200.00" at bounding box center [594, 447] width 78 height 41
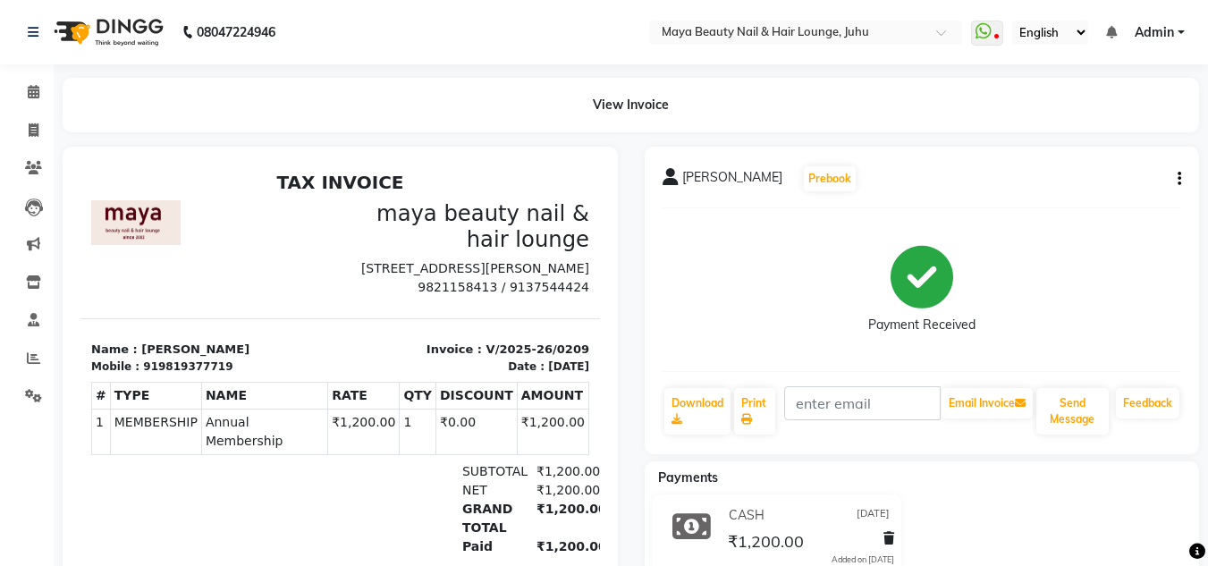
click at [1180, 179] on icon "button" at bounding box center [1179, 179] width 4 height 1
click at [1019, 157] on div "Cancel Invoice / Refund Invoice" at bounding box center [1059, 157] width 183 height 22
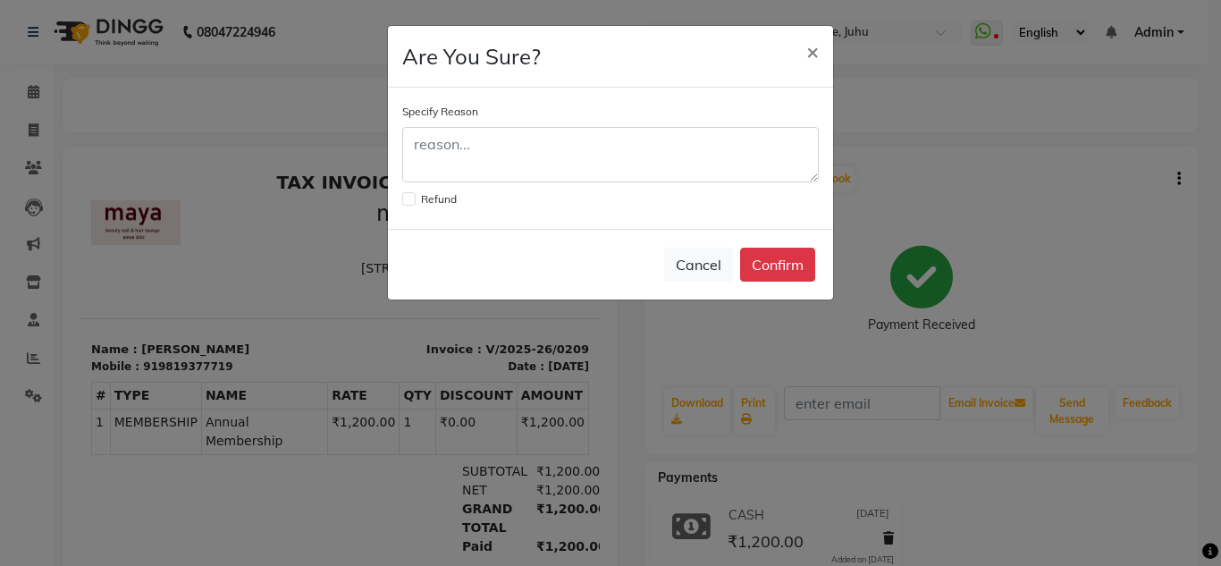
click at [408, 200] on label at bounding box center [408, 198] width 13 height 13
click at [408, 200] on input "checkbox" at bounding box center [408, 197] width 12 height 12
checkbox input "true"
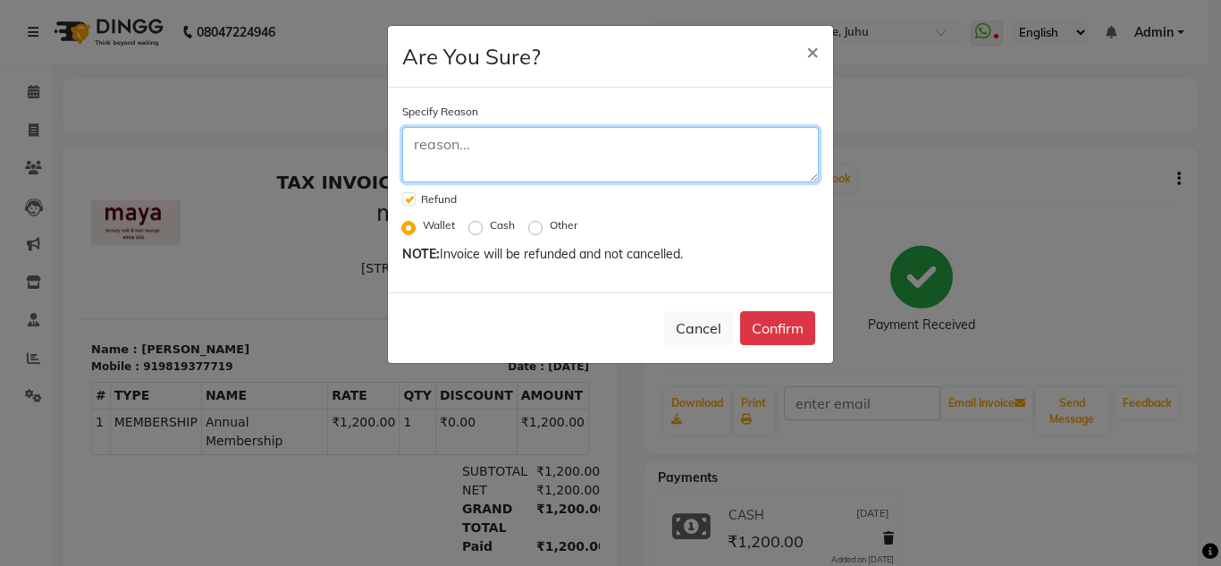
click at [563, 159] on textarea at bounding box center [610, 154] width 417 height 55
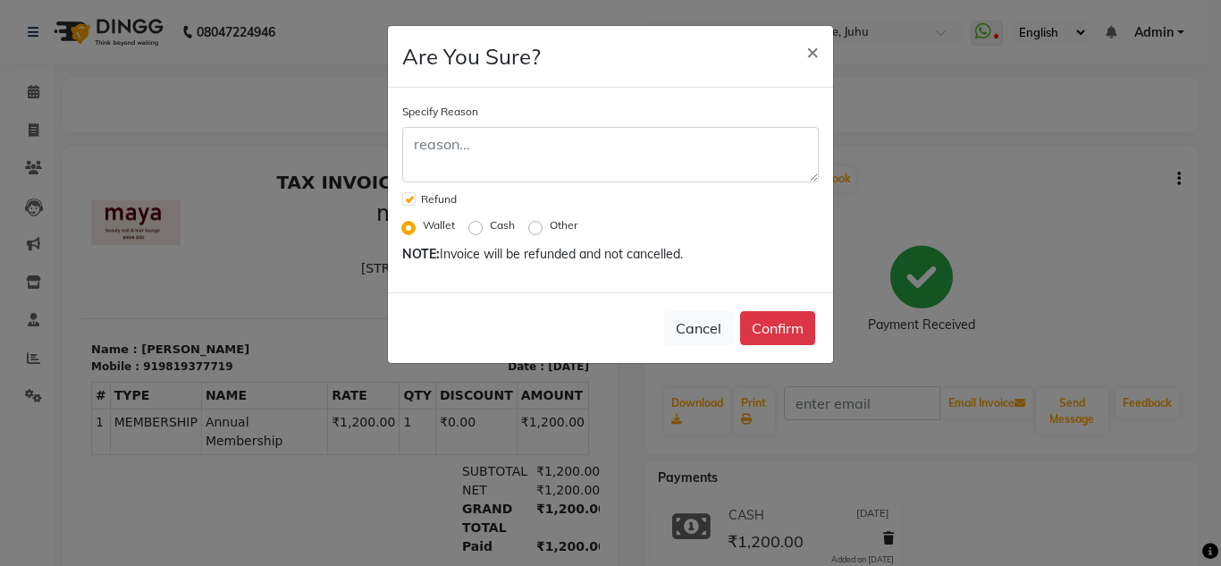
click at [490, 227] on label "Cash" at bounding box center [502, 225] width 25 height 16
click at [479, 227] on input "Cash" at bounding box center [479, 225] width 13 height 13
radio input "true"
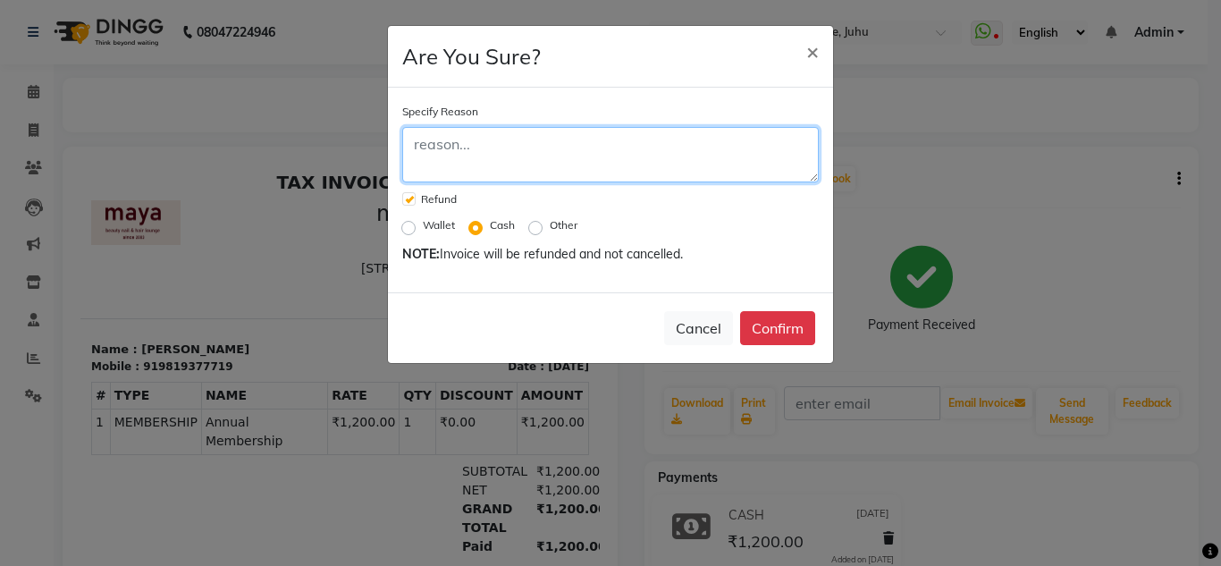
click at [575, 140] on textarea at bounding box center [610, 154] width 417 height 55
type textarea "Duplicate Invoice"
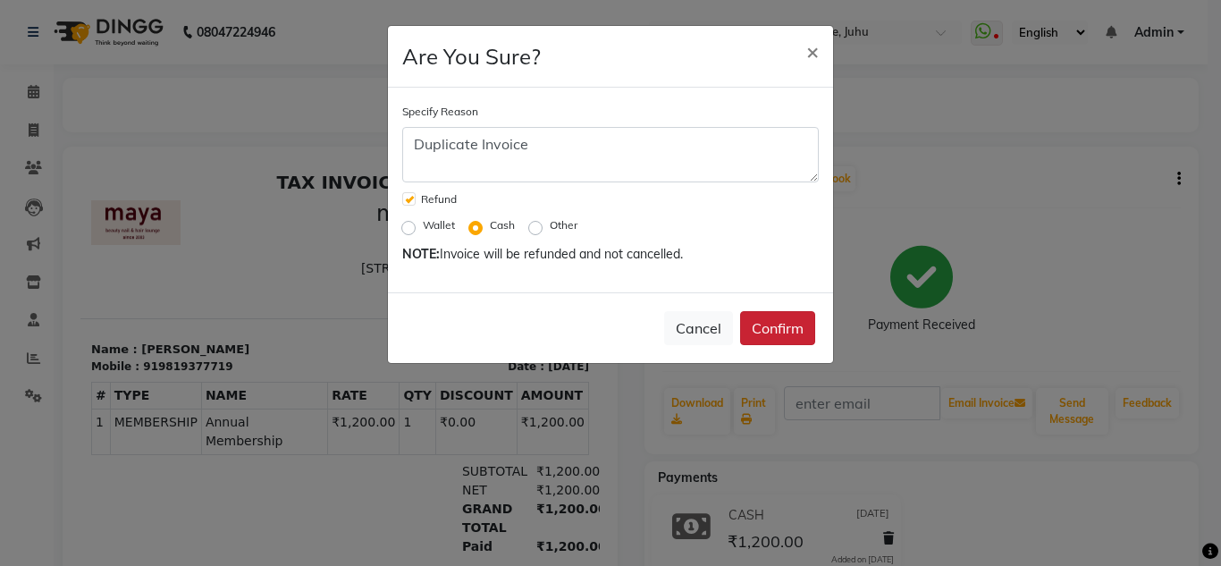
click at [766, 335] on button "Confirm" at bounding box center [777, 328] width 75 height 34
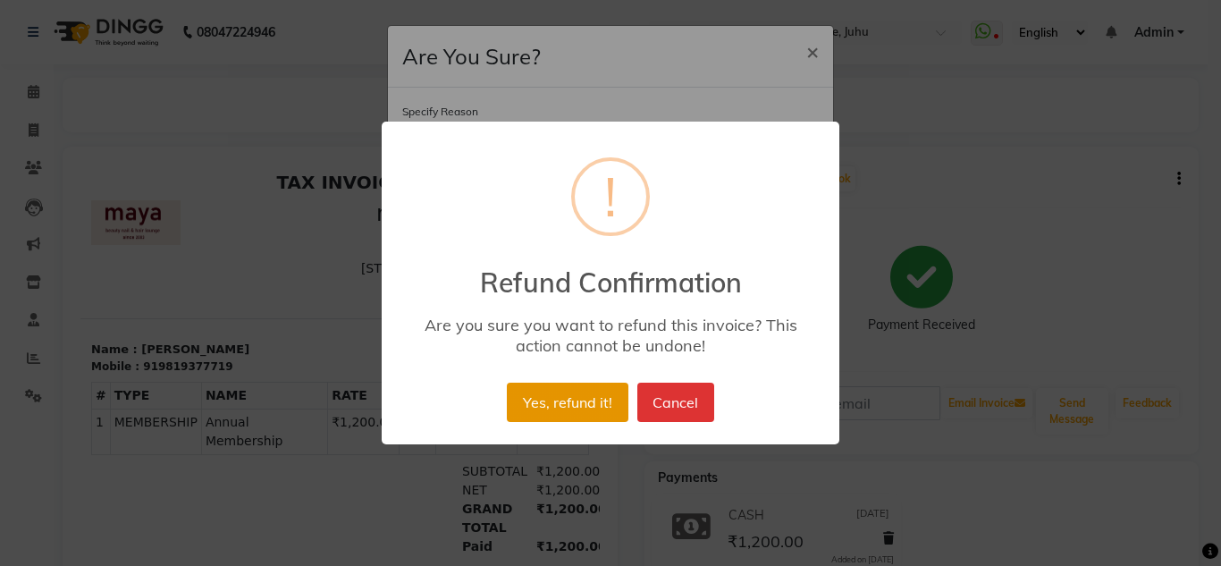
click at [601, 405] on button "Yes, refund it!" at bounding box center [567, 402] width 121 height 39
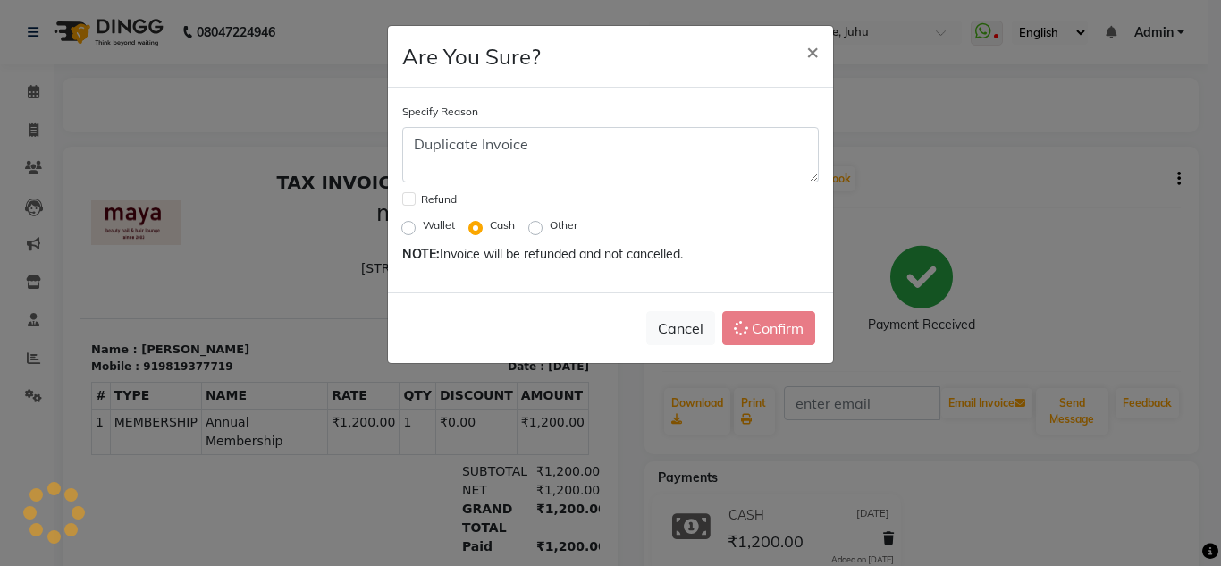
checkbox input "false"
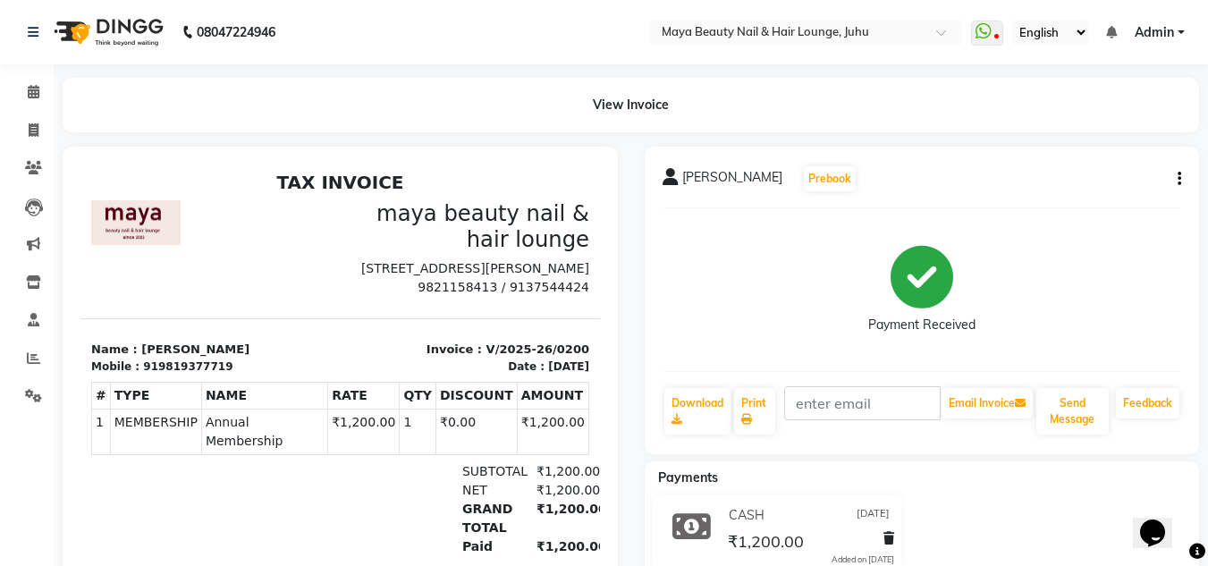
scroll to position [107, 0]
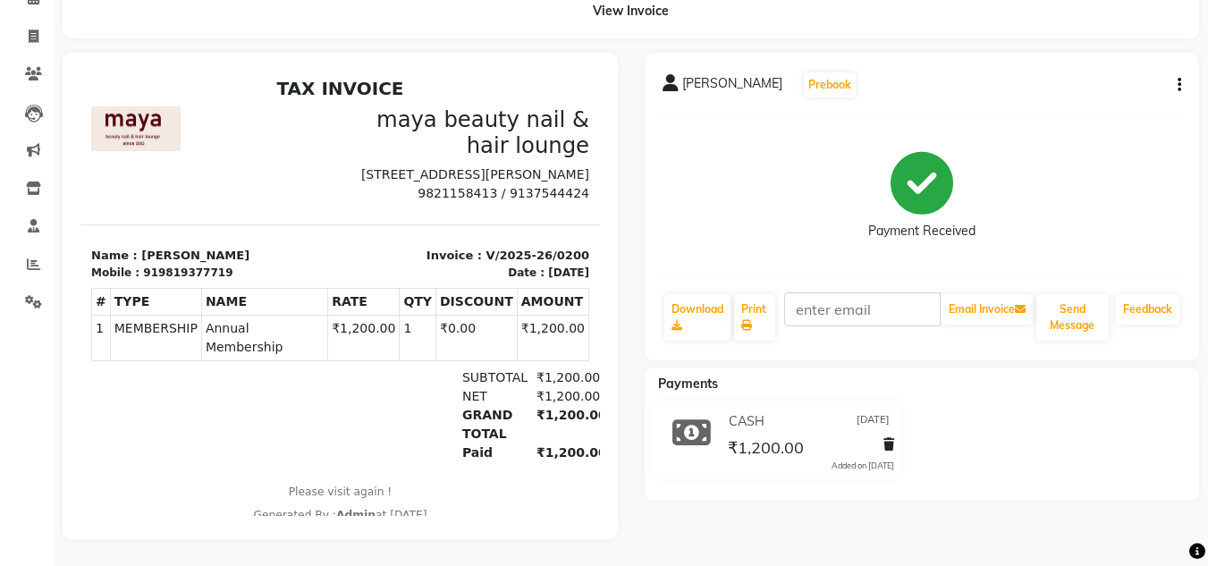
click at [1178, 85] on icon "button" at bounding box center [1179, 85] width 4 height 1
click at [778, 136] on div "Payment Received" at bounding box center [921, 196] width 519 height 134
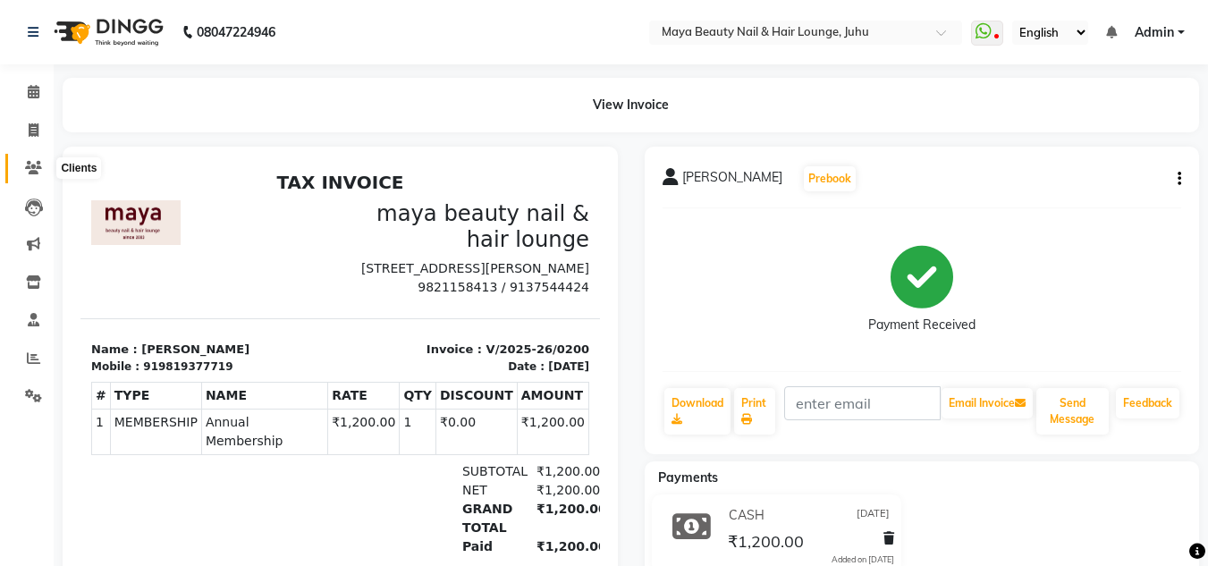
click at [36, 165] on icon at bounding box center [33, 167] width 17 height 13
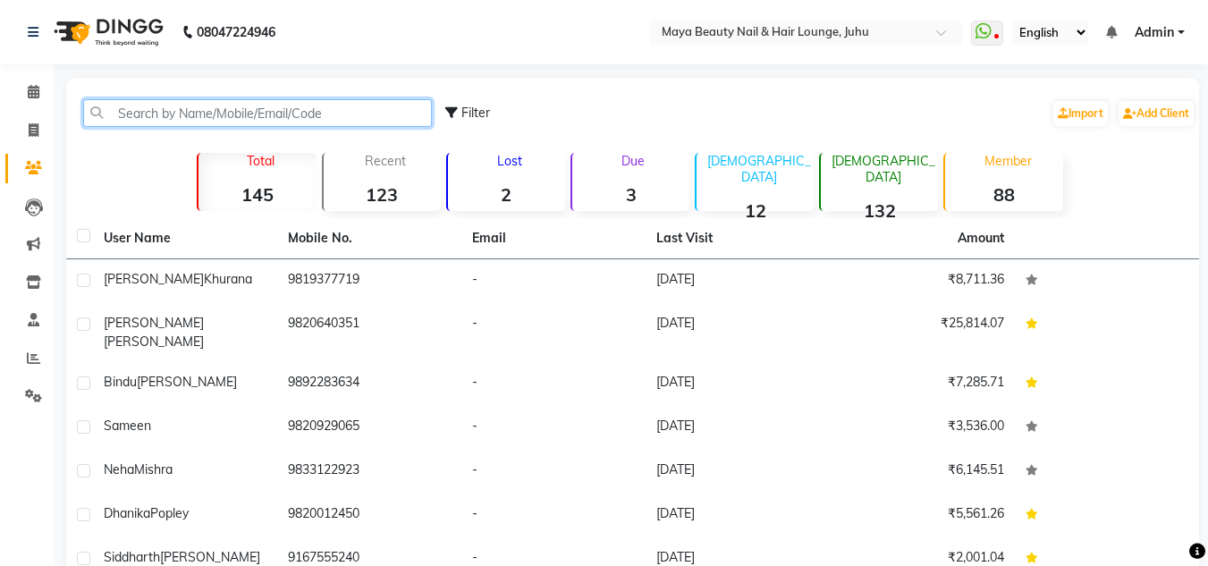
click at [226, 110] on input "text" at bounding box center [257, 113] width 349 height 28
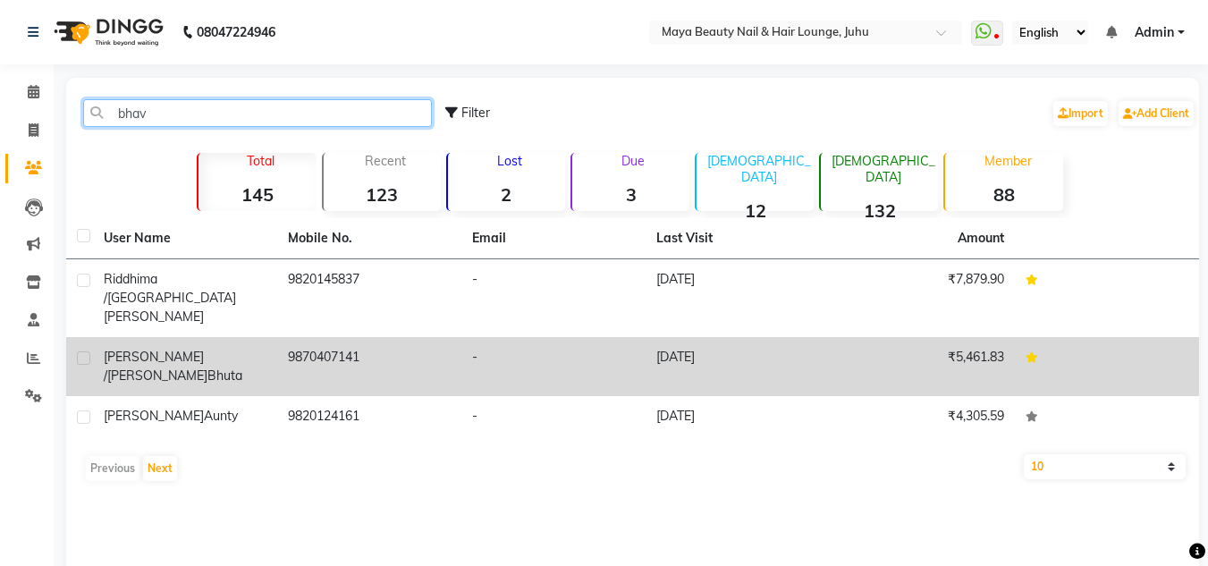
type input "bhav"
click at [357, 337] on td "9870407141" at bounding box center [369, 366] width 184 height 59
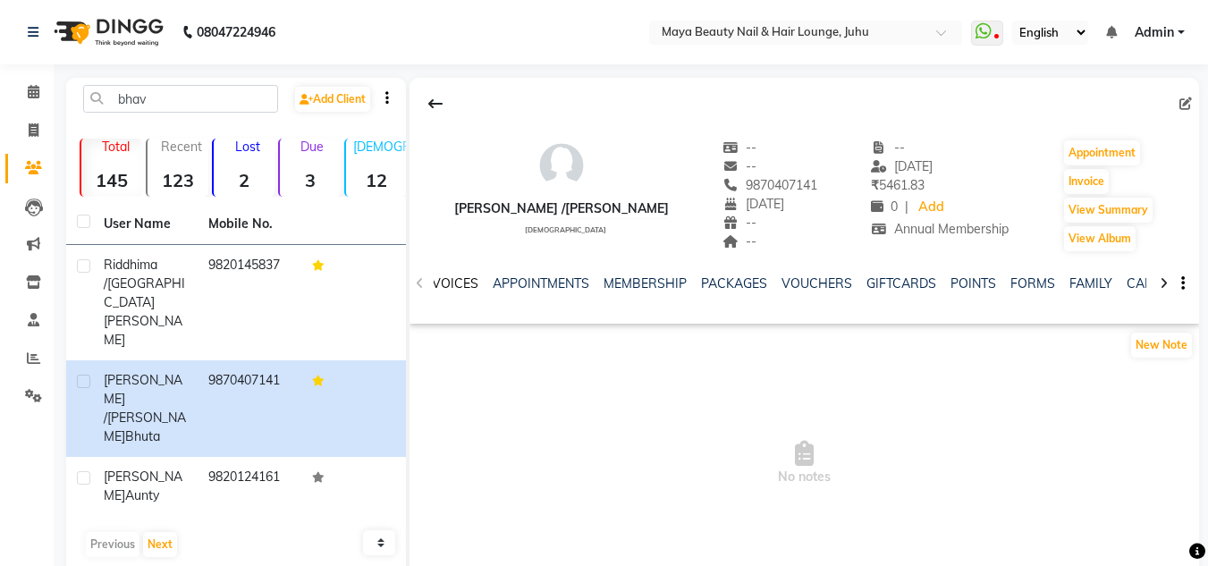
scroll to position [0, 420]
click at [991, 280] on link "FAMILY" at bounding box center [996, 283] width 43 height 16
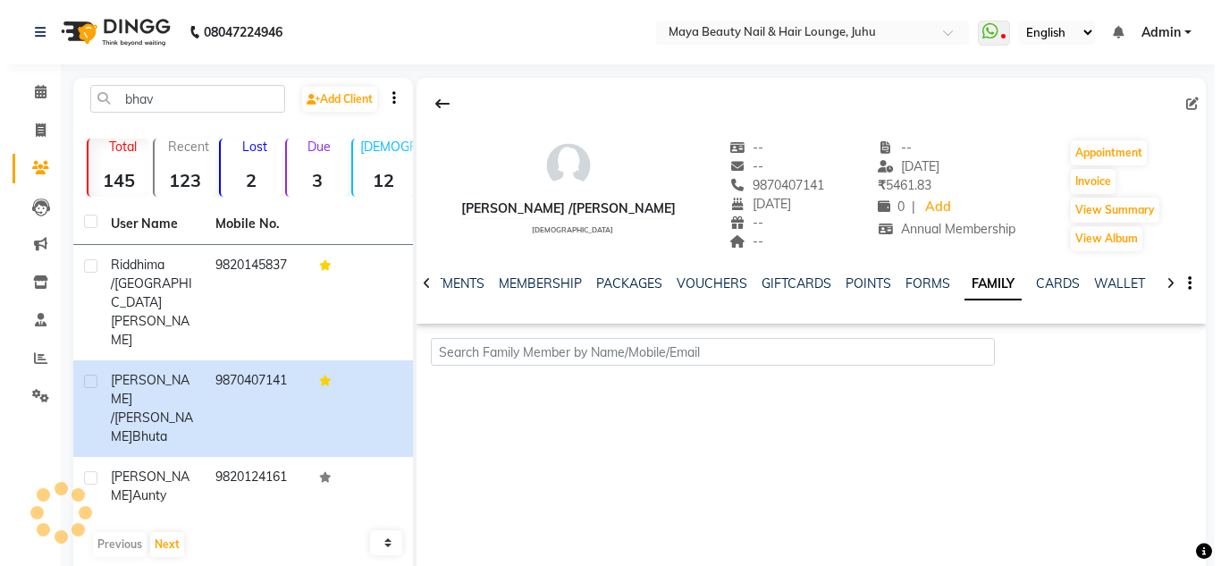
scroll to position [0, 256]
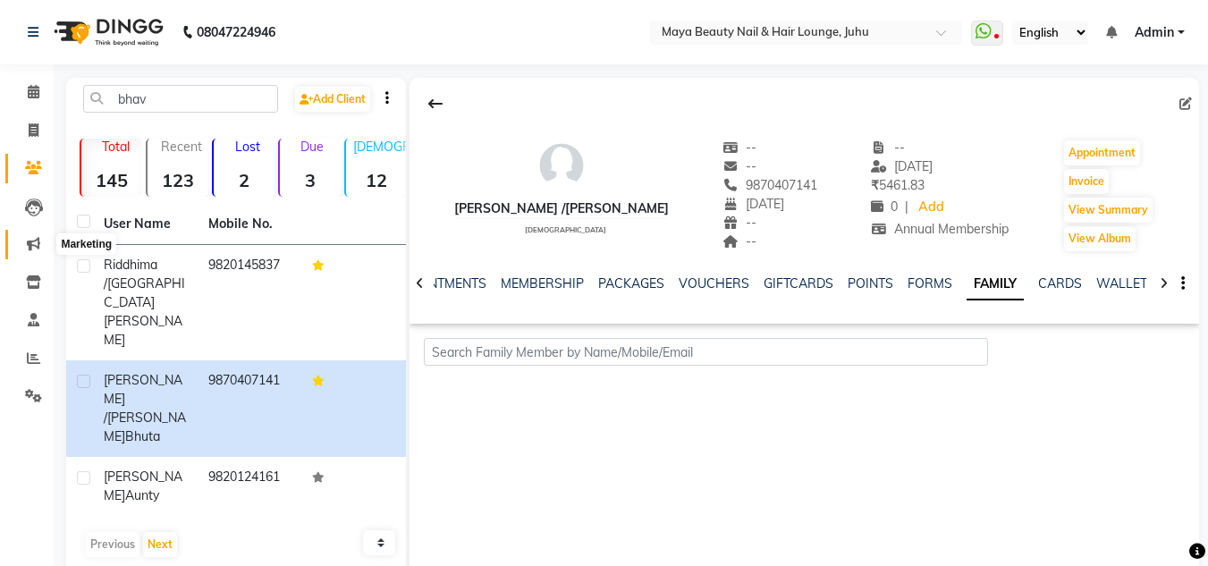
click at [29, 238] on icon at bounding box center [33, 243] width 13 height 13
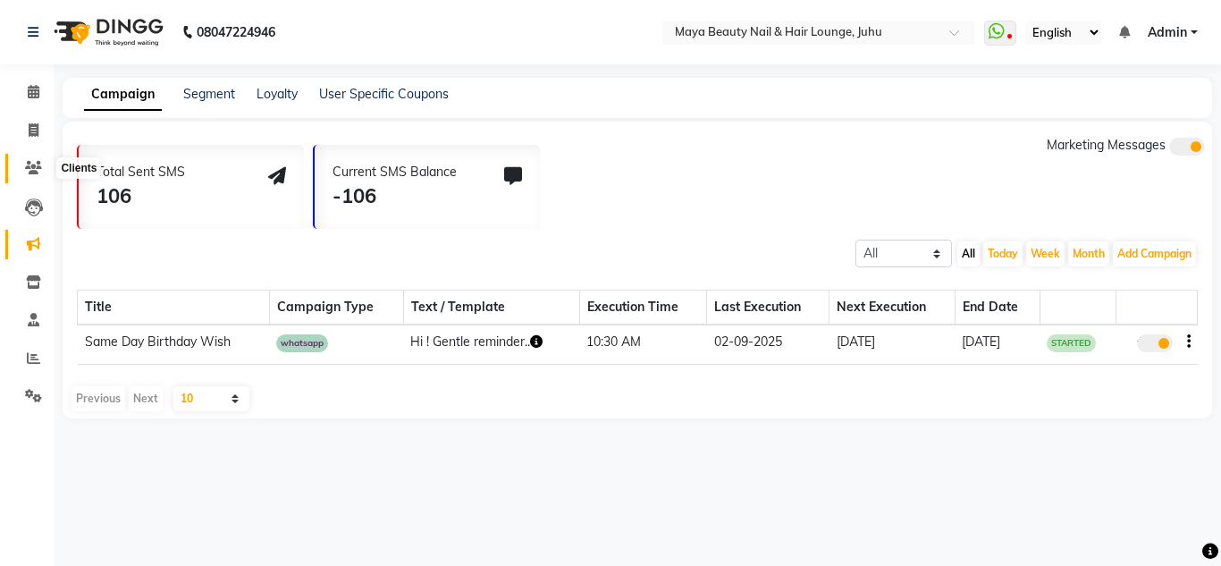
click at [35, 167] on icon at bounding box center [33, 167] width 17 height 13
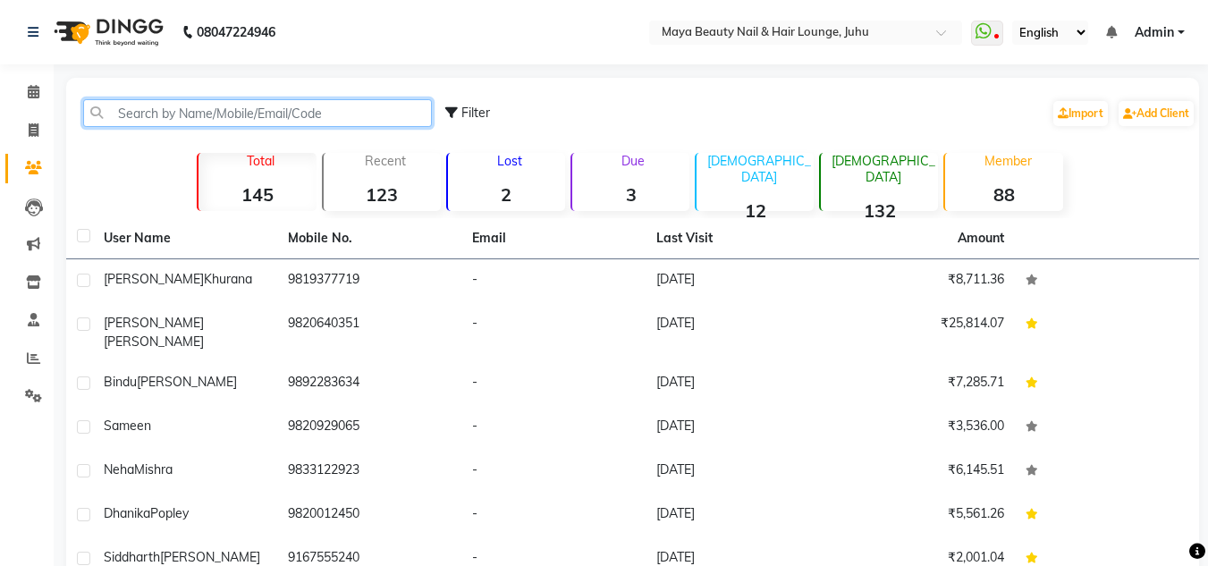
click at [203, 108] on input "text" at bounding box center [257, 113] width 349 height 28
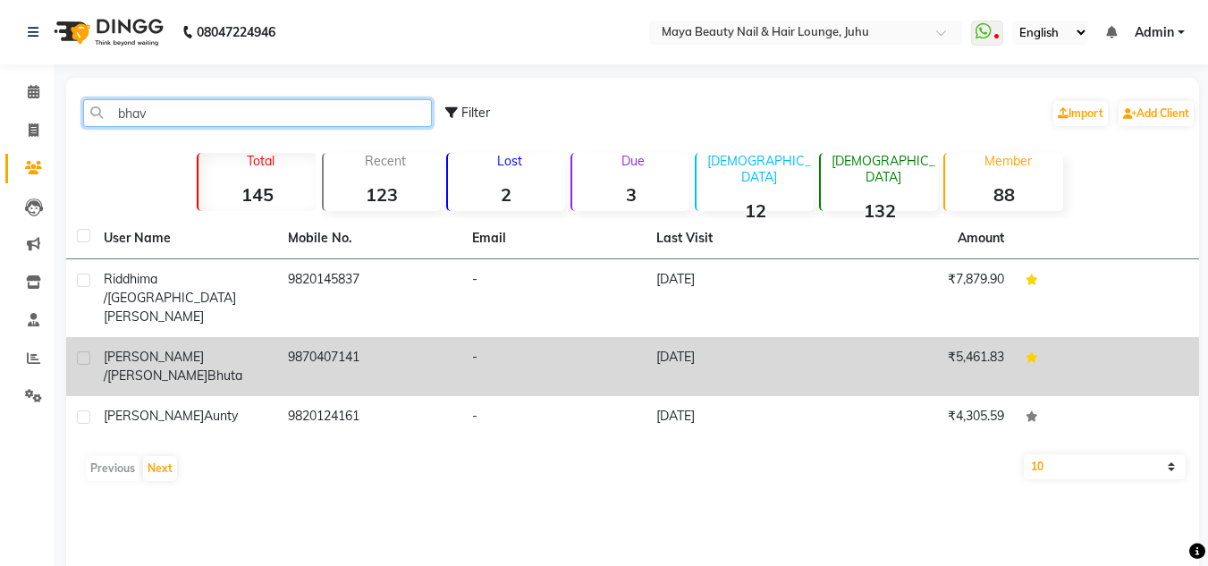
type input "bhav"
click at [300, 337] on td "9870407141" at bounding box center [369, 366] width 184 height 59
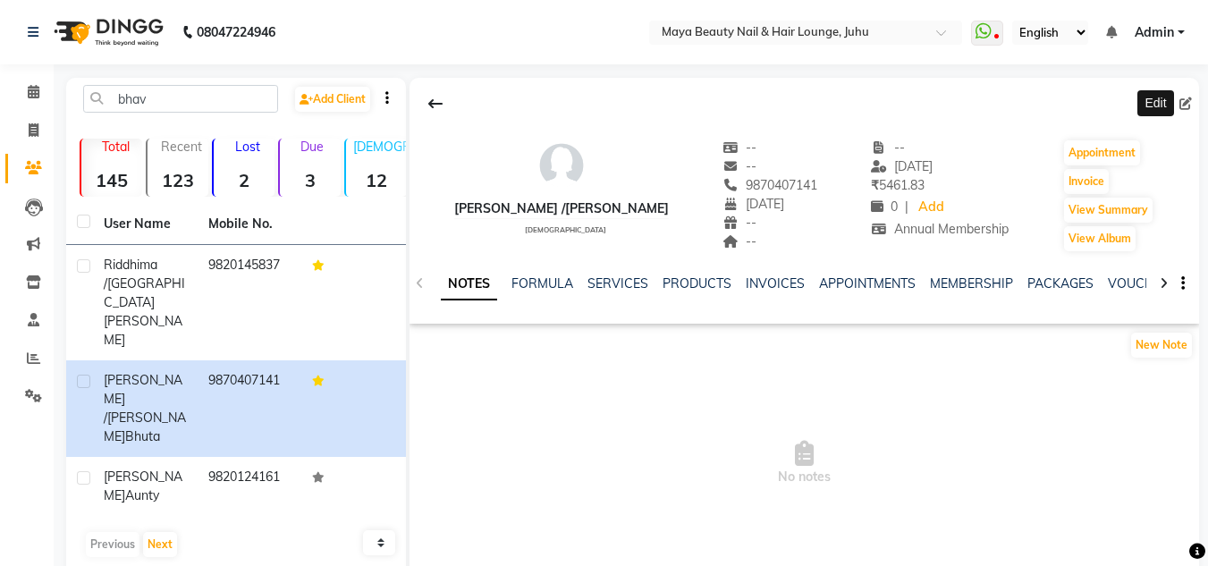
click at [1184, 105] on icon at bounding box center [1185, 103] width 13 height 13
select select "28"
select select "07"
select select "1958"
select select "female"
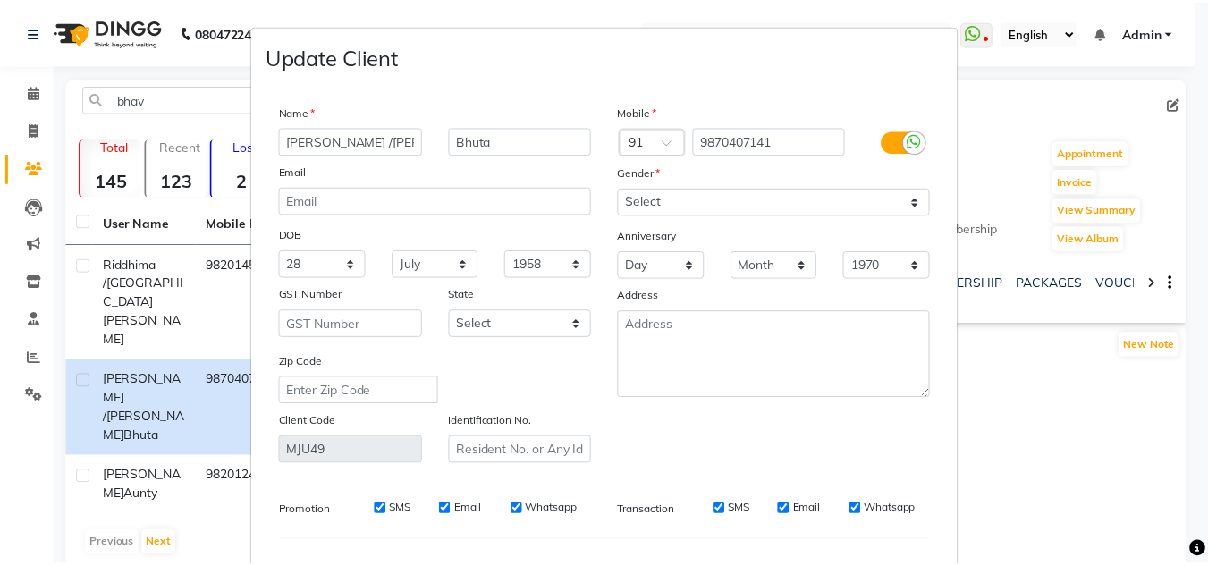
scroll to position [227, 0]
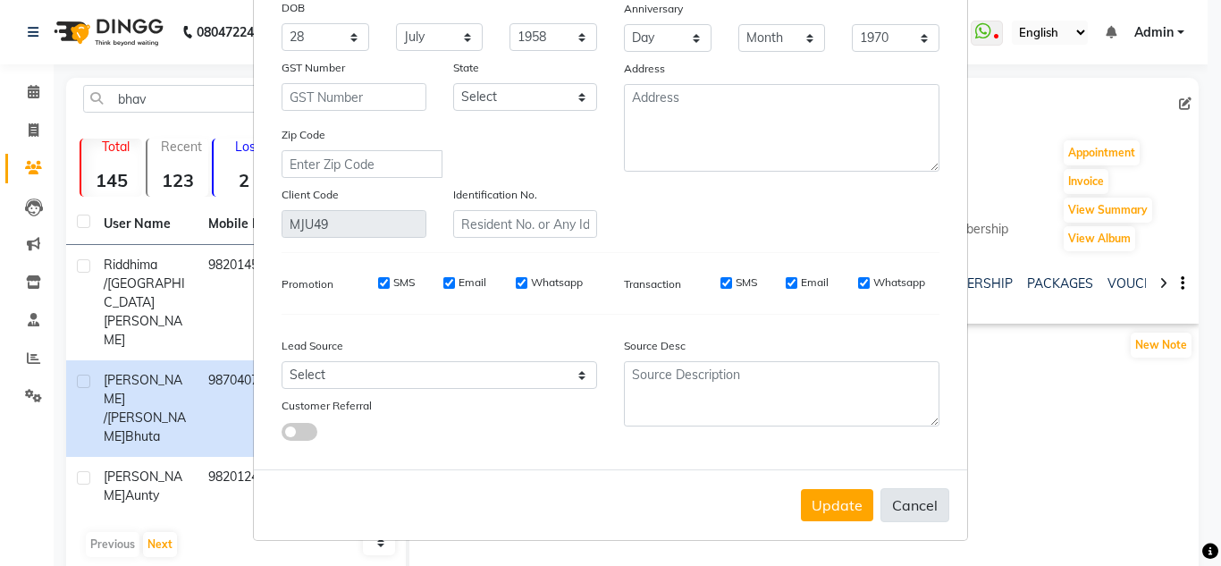
click at [911, 507] on button "Cancel" at bounding box center [915, 505] width 69 height 34
select select
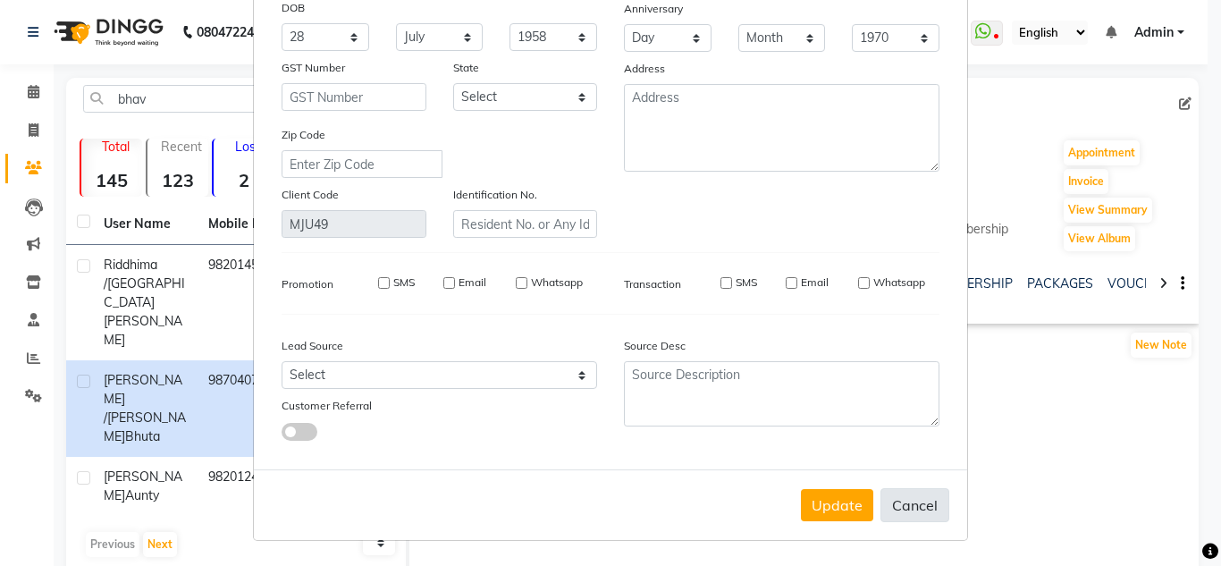
select select
checkbox input "false"
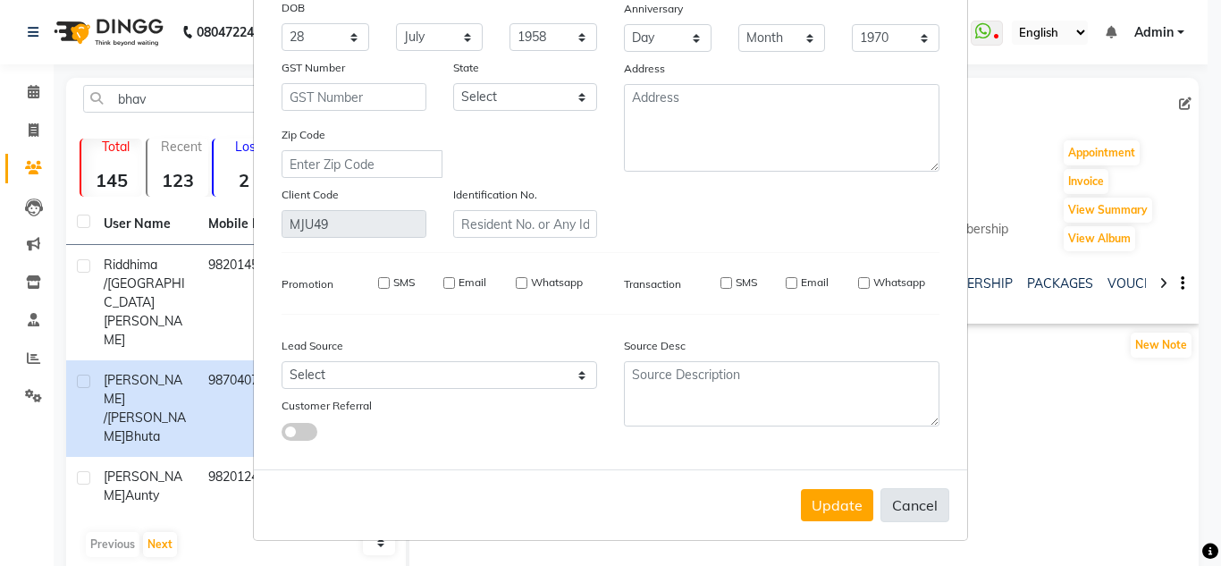
checkbox input "false"
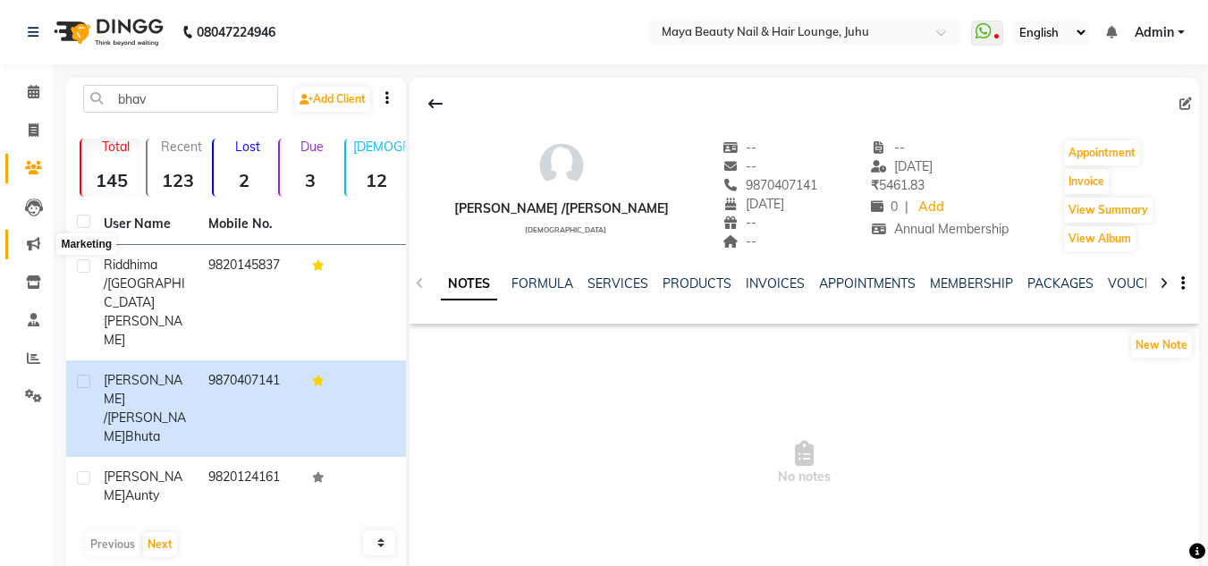
click at [28, 249] on icon at bounding box center [33, 243] width 13 height 13
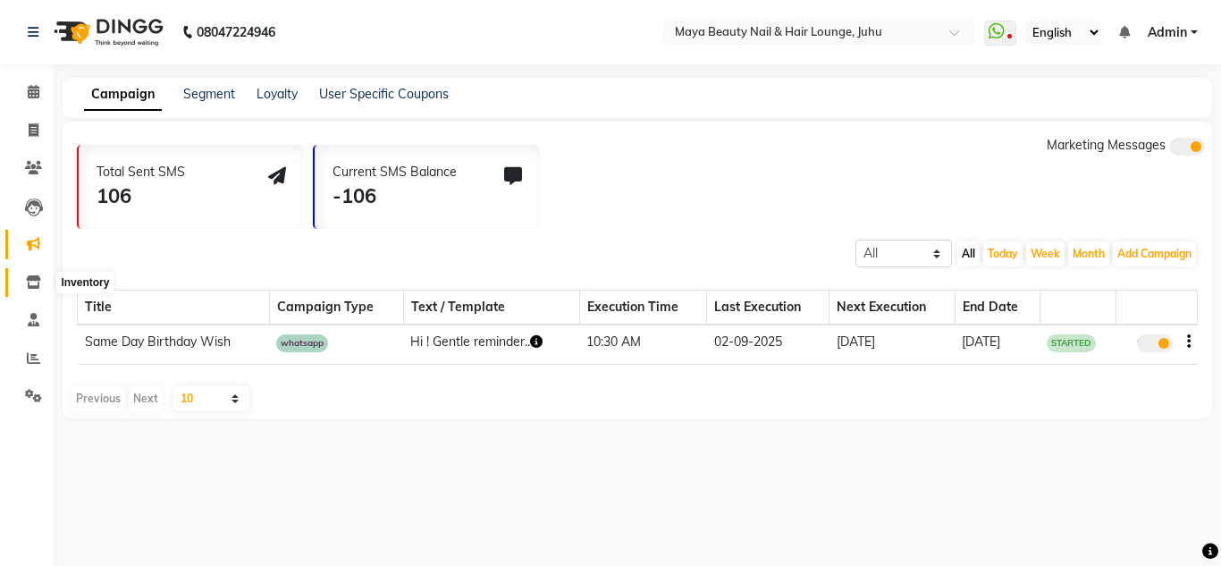
click at [35, 283] on icon at bounding box center [33, 281] width 15 height 13
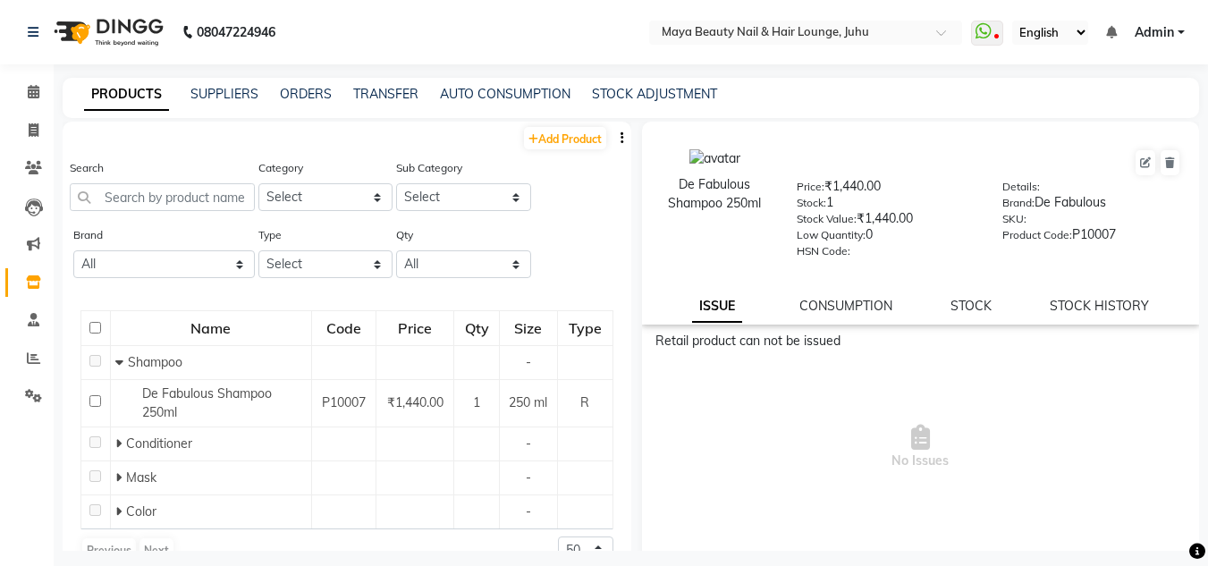
scroll to position [32, 0]
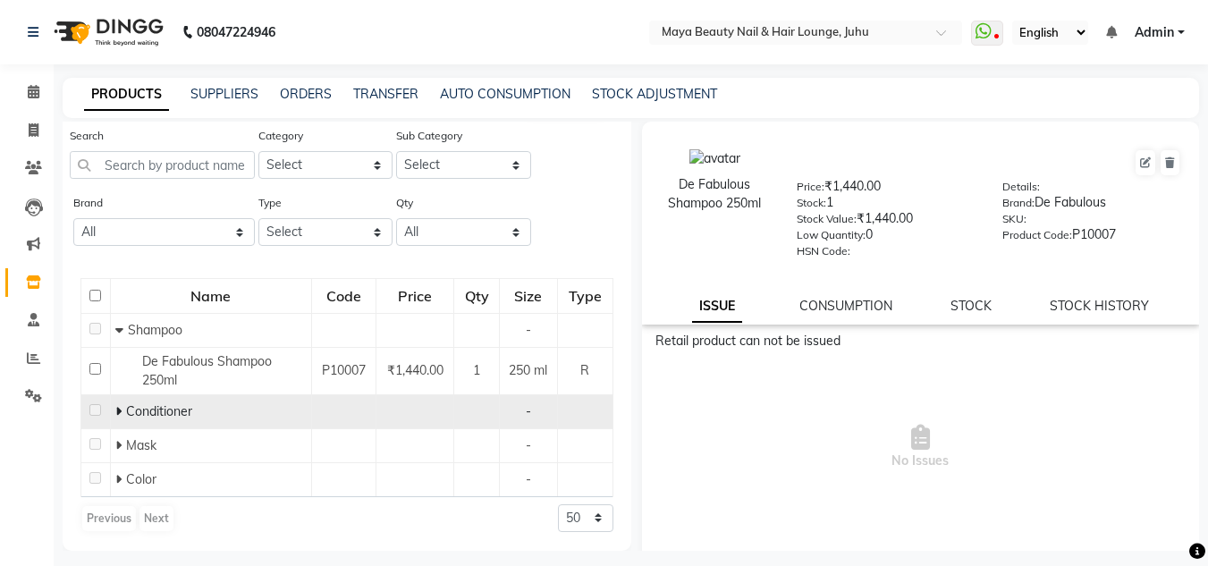
click at [118, 406] on icon at bounding box center [118, 411] width 6 height 13
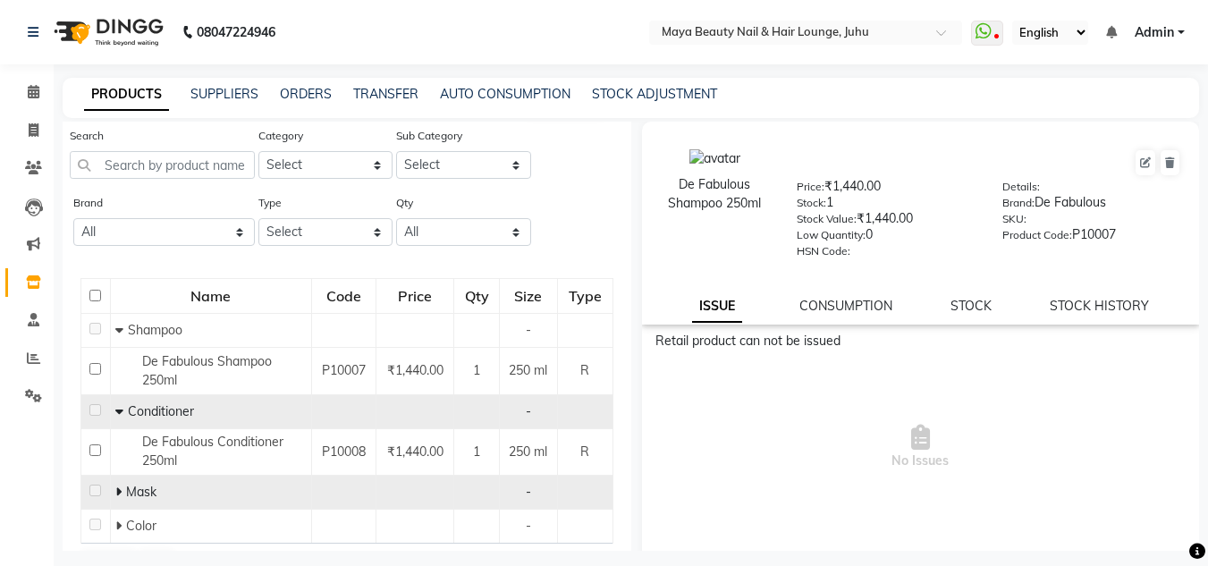
click at [122, 492] on span at bounding box center [120, 492] width 11 height 16
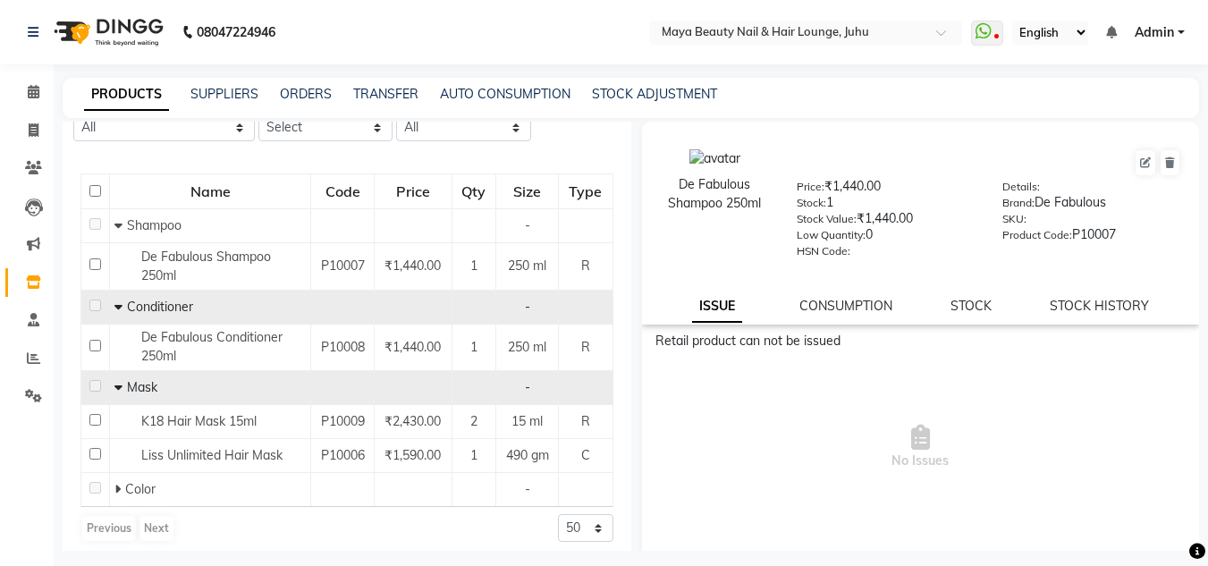
scroll to position [147, 0]
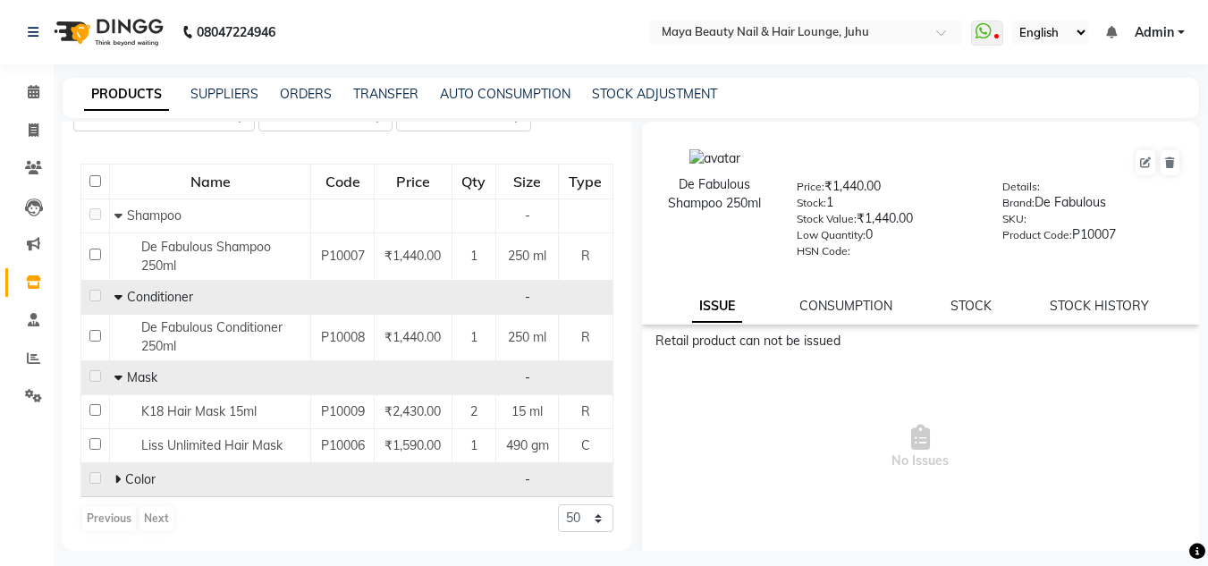
click at [116, 485] on icon at bounding box center [117, 479] width 6 height 13
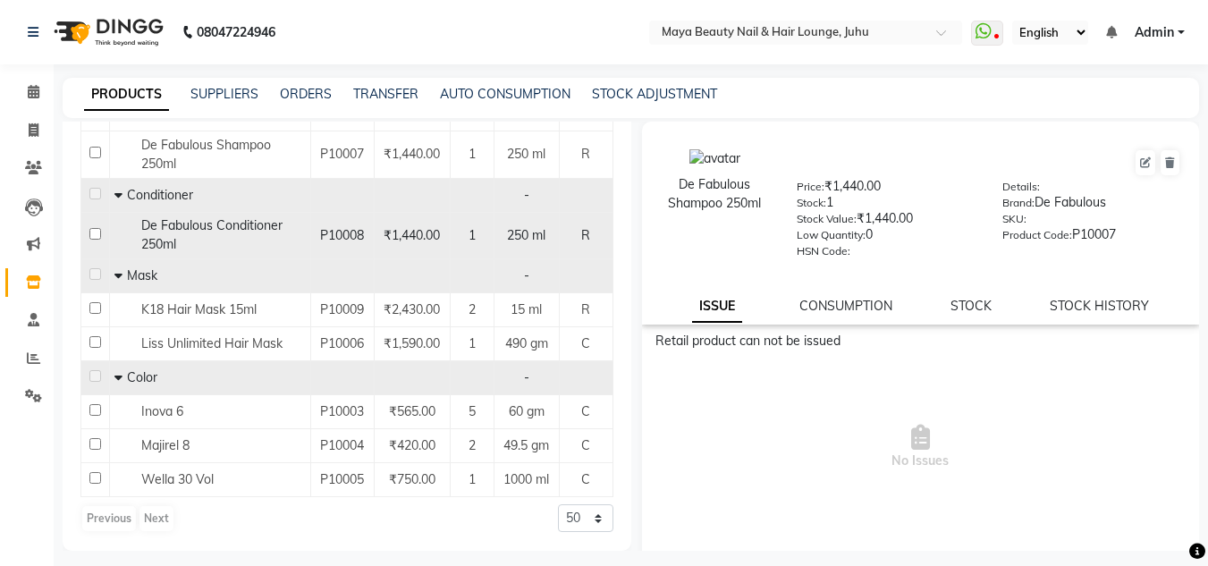
scroll to position [0, 0]
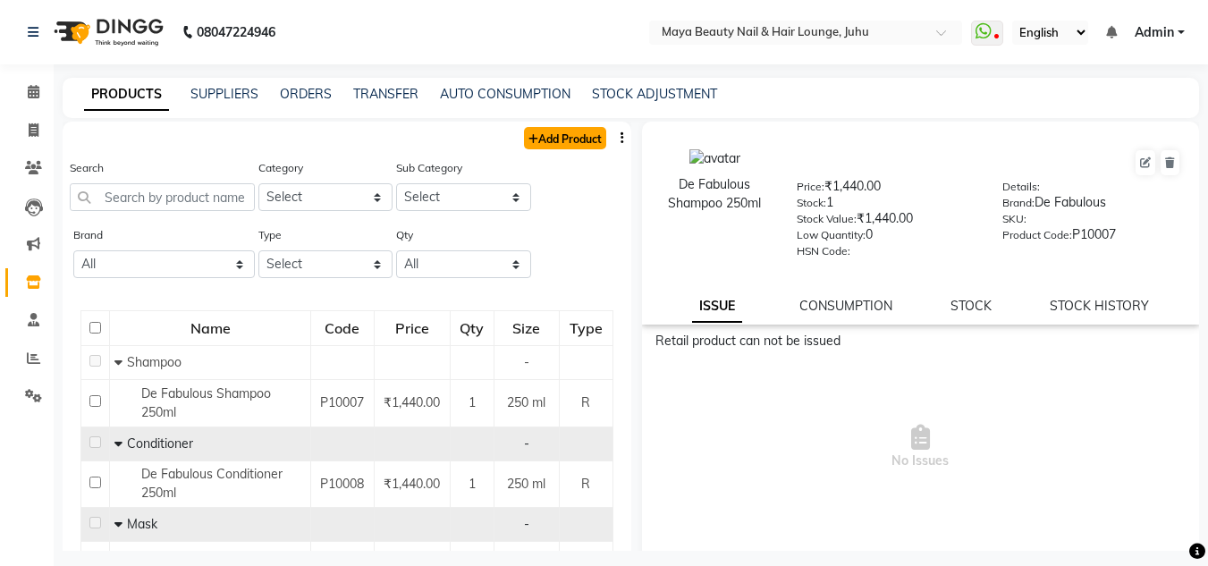
click at [539, 145] on link "Add Product" at bounding box center [565, 138] width 82 height 22
select select "true"
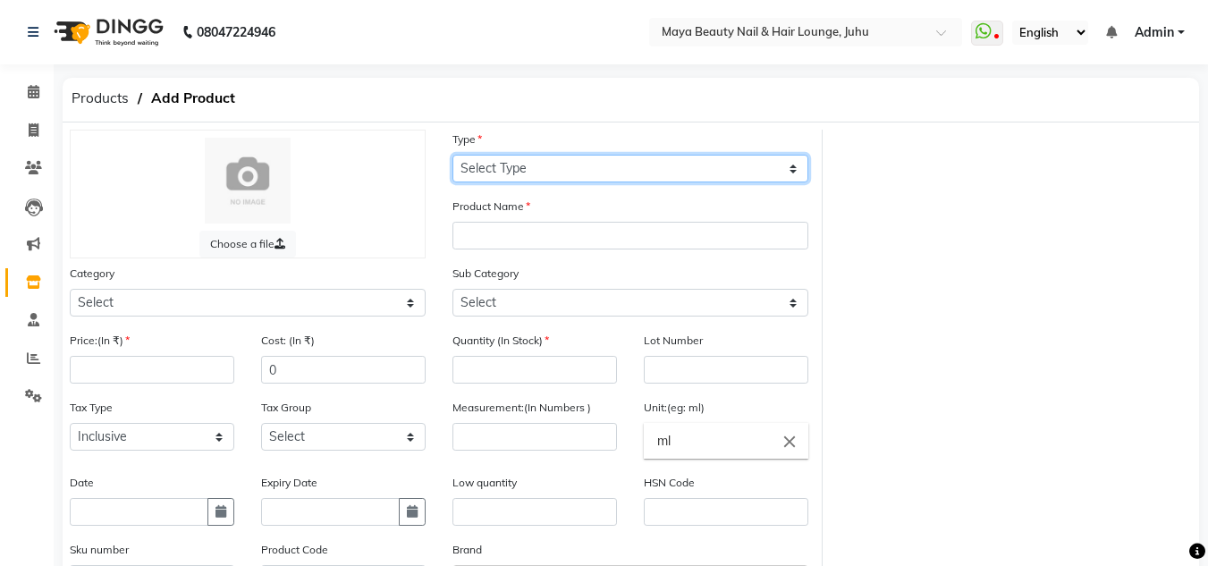
click at [528, 165] on select "Select Type Both Retail Consumable" at bounding box center [630, 169] width 356 height 28
select select "R"
click at [452, 155] on select "Select Type Both Retail Consumable" at bounding box center [630, 169] width 356 height 28
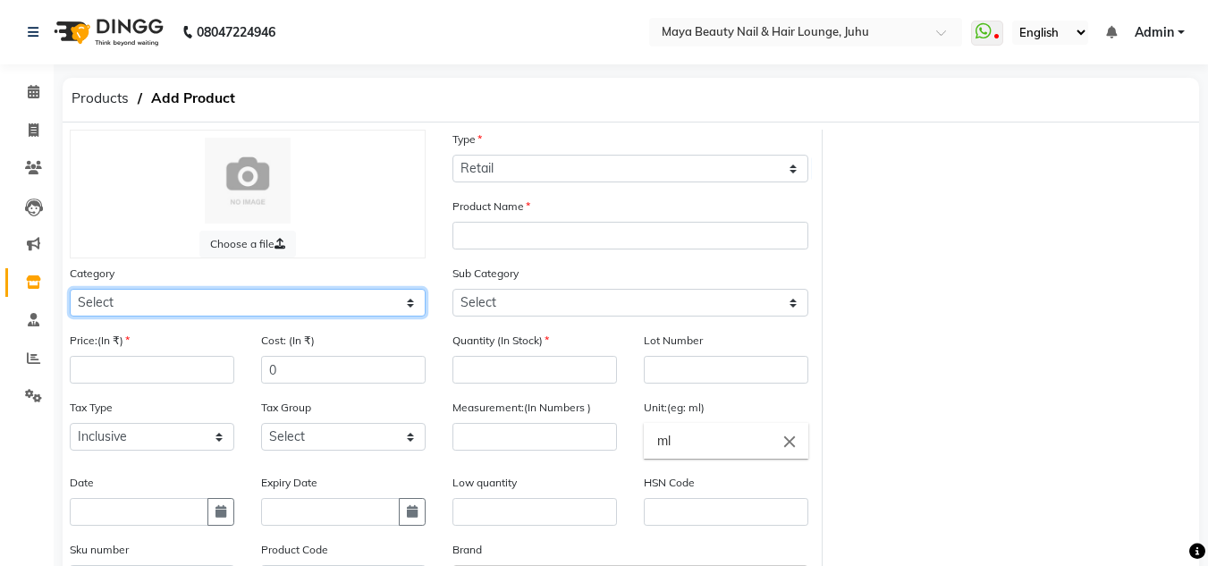
click at [387, 297] on select "Select Hair Skin Makeup Personal Care Appliances Beard Waxing Disposable Thread…" at bounding box center [248, 303] width 356 height 28
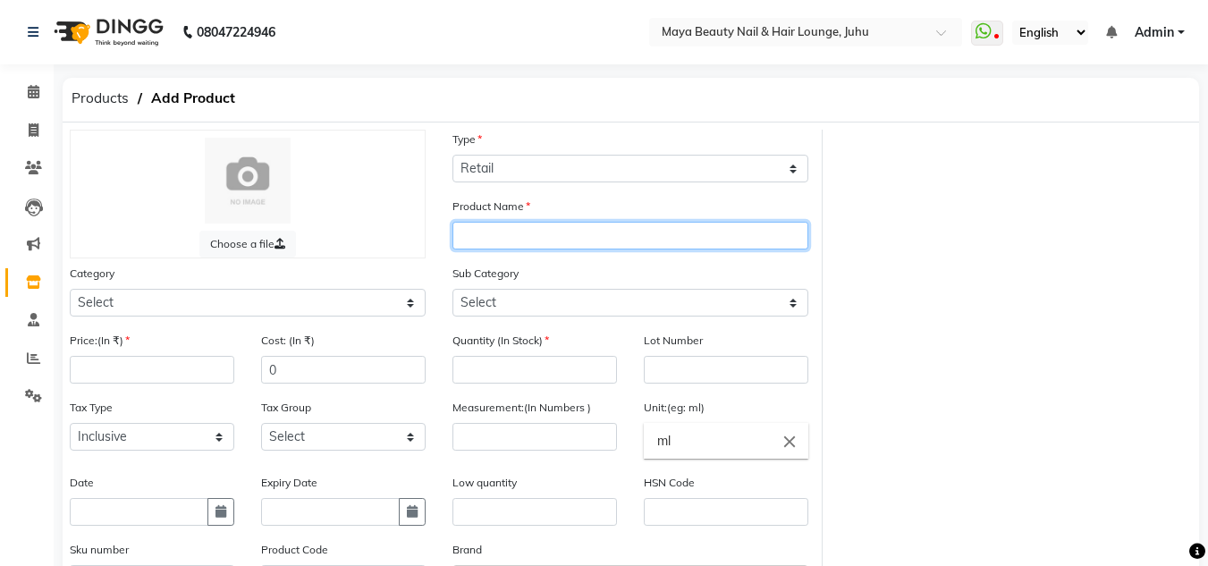
click at [557, 224] on input "text" at bounding box center [630, 236] width 356 height 28
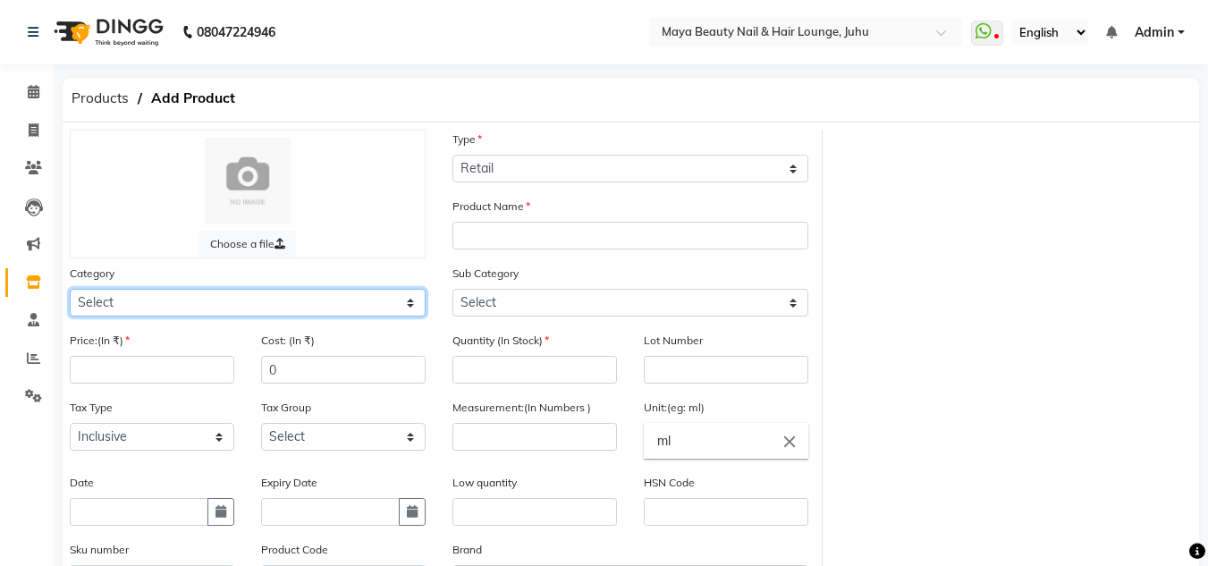
click at [237, 307] on select "Select Hair Skin Makeup Personal Care Appliances Beard Waxing Disposable Thread…" at bounding box center [248, 303] width 356 height 28
select select "1150"
click at [70, 289] on select "Select Hair Skin Makeup Personal Care Appliances Beard Waxing Disposable Thread…" at bounding box center [248, 303] width 356 height 28
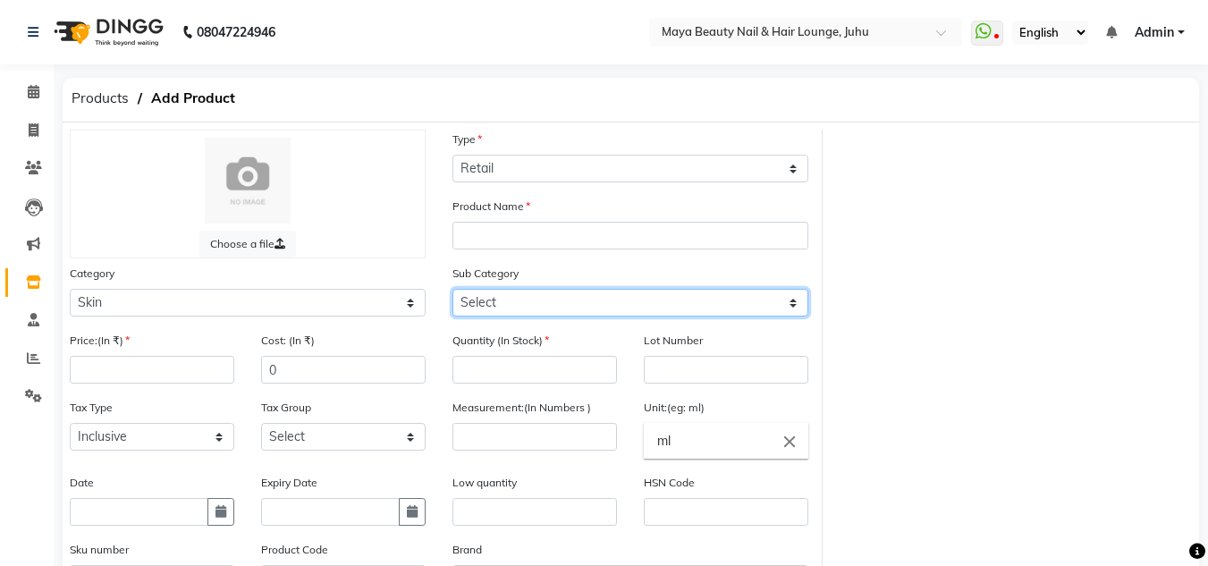
click at [483, 300] on select "Select Cleanser Facial Moisturiser Serum Toner Sun Care Masks Lip Care Eye Care…" at bounding box center [630, 303] width 356 height 28
select select "1154"
click at [452, 289] on select "Select Cleanser Facial Moisturiser Serum Toner Sun Care Masks Lip Care Eye Care…" at bounding box center [630, 303] width 356 height 28
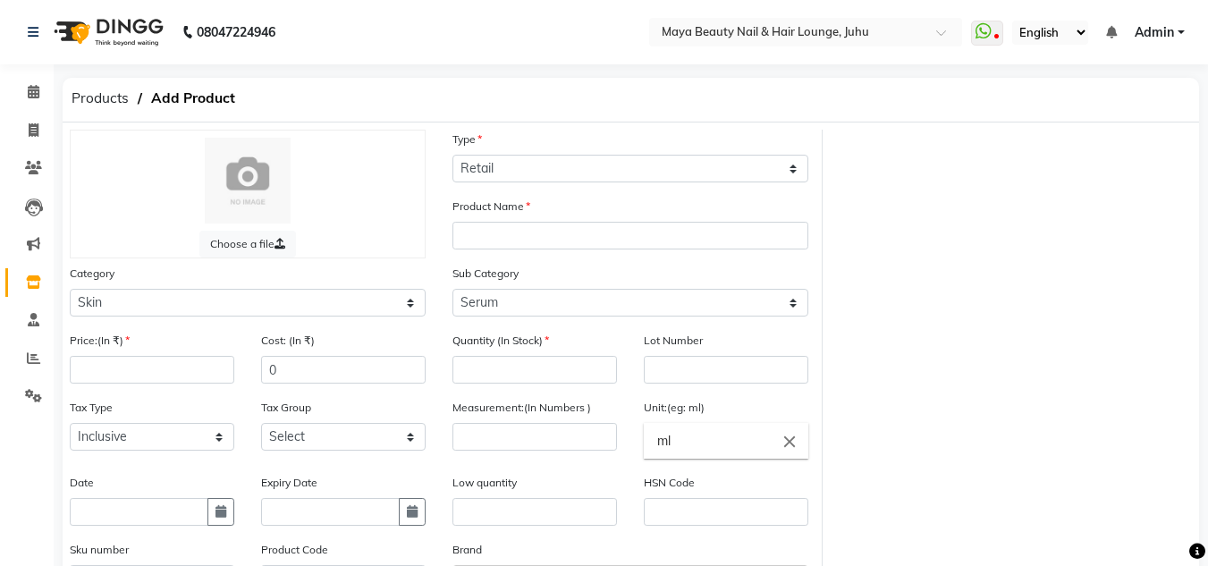
click at [159, 353] on div "Price:(In ₹)" at bounding box center [152, 357] width 165 height 53
click at [139, 365] on input "number" at bounding box center [152, 370] width 165 height 28
type input "10"
click at [513, 368] on input "number" at bounding box center [534, 370] width 165 height 28
type input "15"
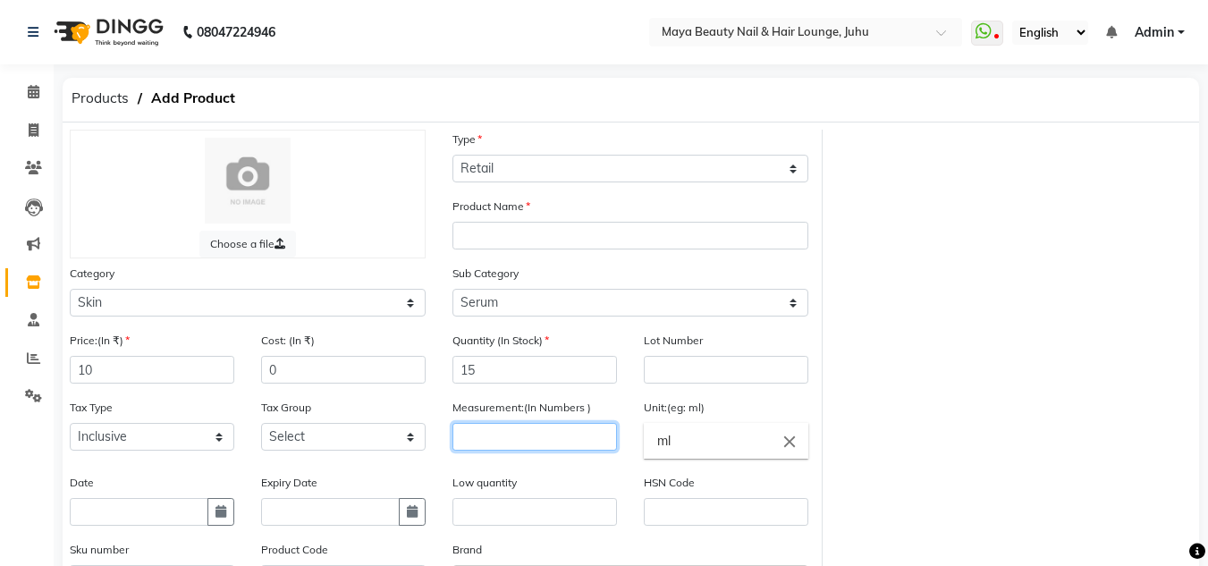
click at [466, 427] on input "number" at bounding box center [534, 437] width 165 height 28
type input "2"
type input "1"
click at [703, 439] on input "ml" at bounding box center [726, 441] width 165 height 36
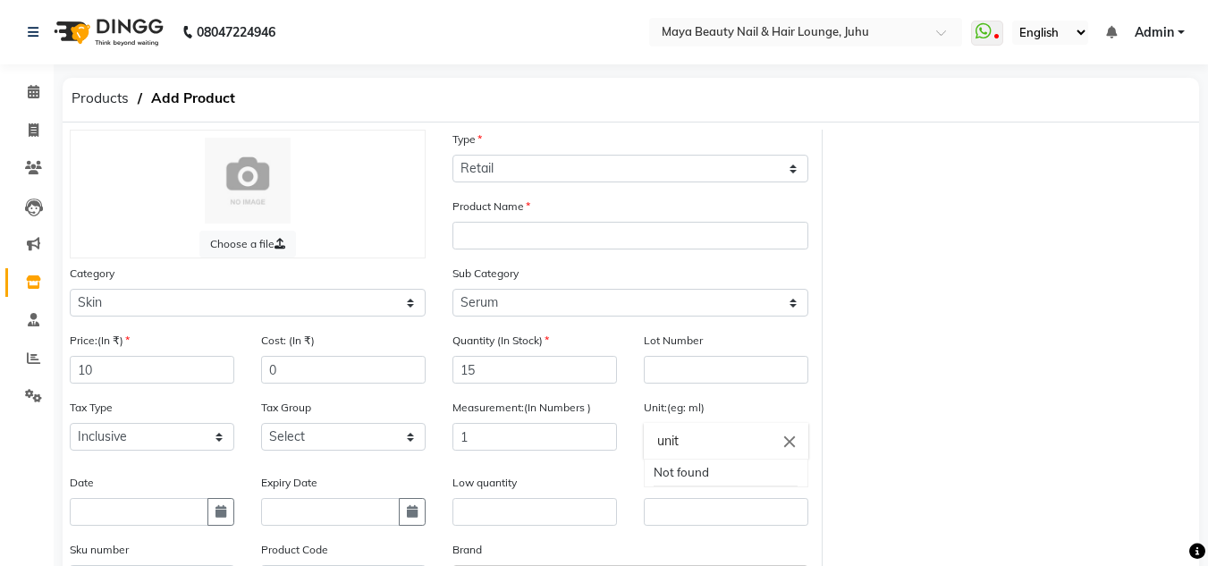
type input "unit"
click at [494, 437] on div at bounding box center [604, 283] width 1208 height 566
click at [494, 437] on input "1" at bounding box center [534, 437] width 165 height 28
type input "1000"
click at [673, 447] on input "unit" at bounding box center [726, 441] width 165 height 36
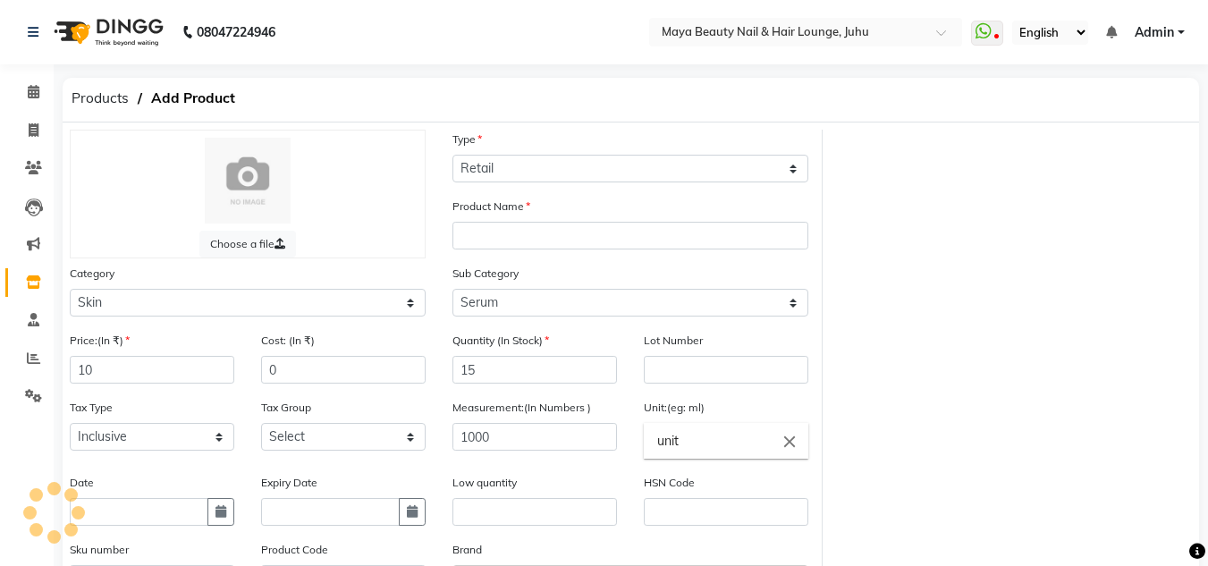
click at [673, 447] on input "unit" at bounding box center [726, 441] width 165 height 36
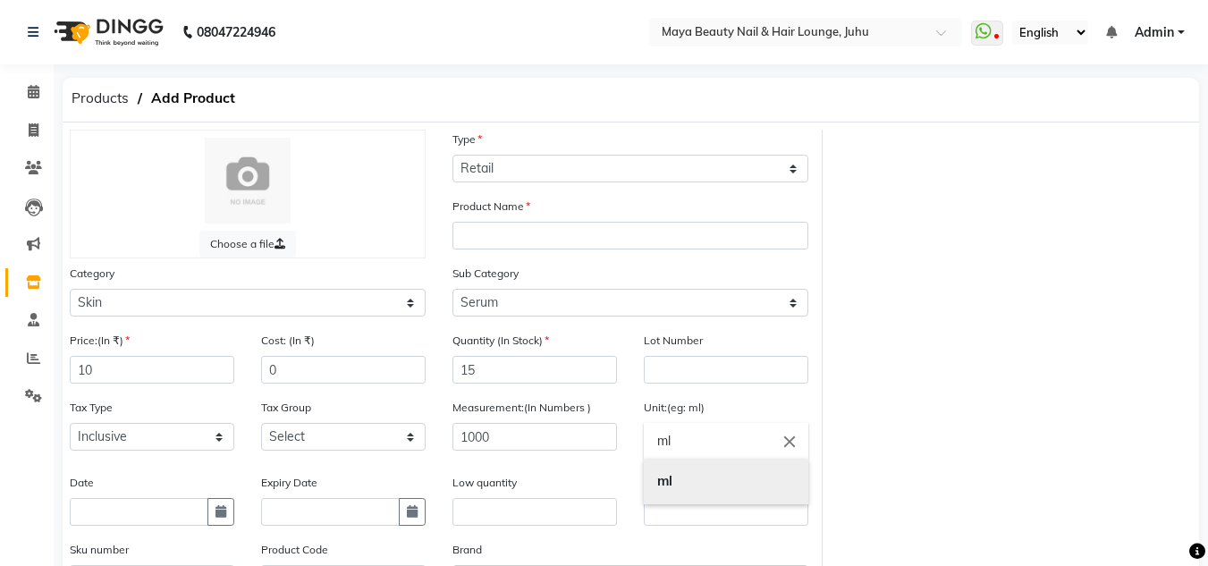
type input "ml"
click at [671, 476] on b "ml" at bounding box center [664, 480] width 15 height 17
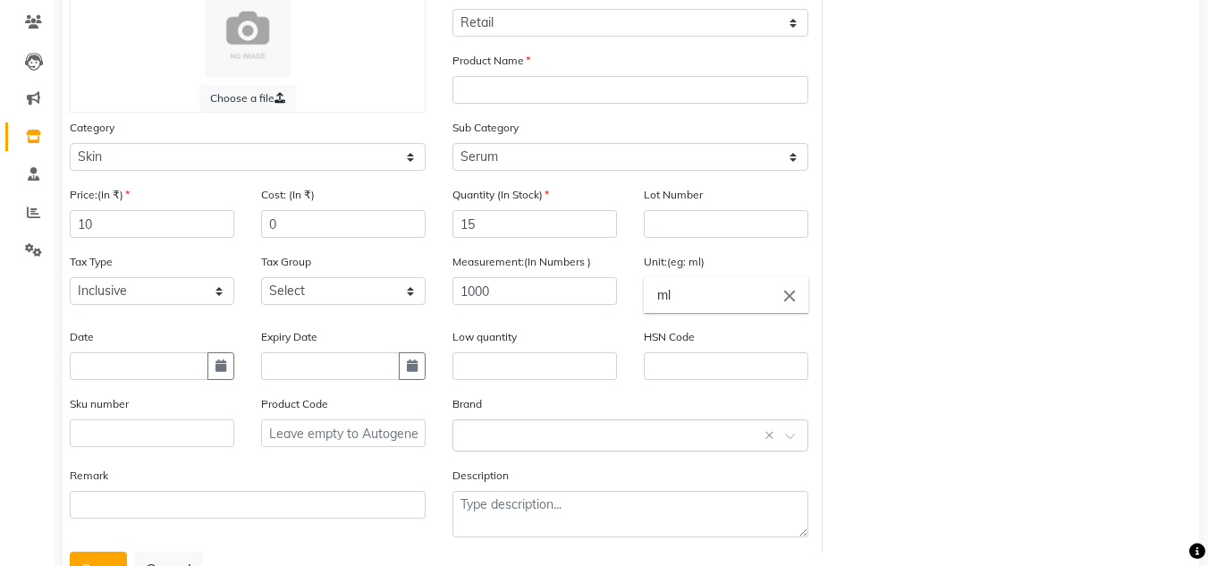
scroll to position [148, 0]
click at [558, 367] on input "text" at bounding box center [534, 364] width 165 height 28
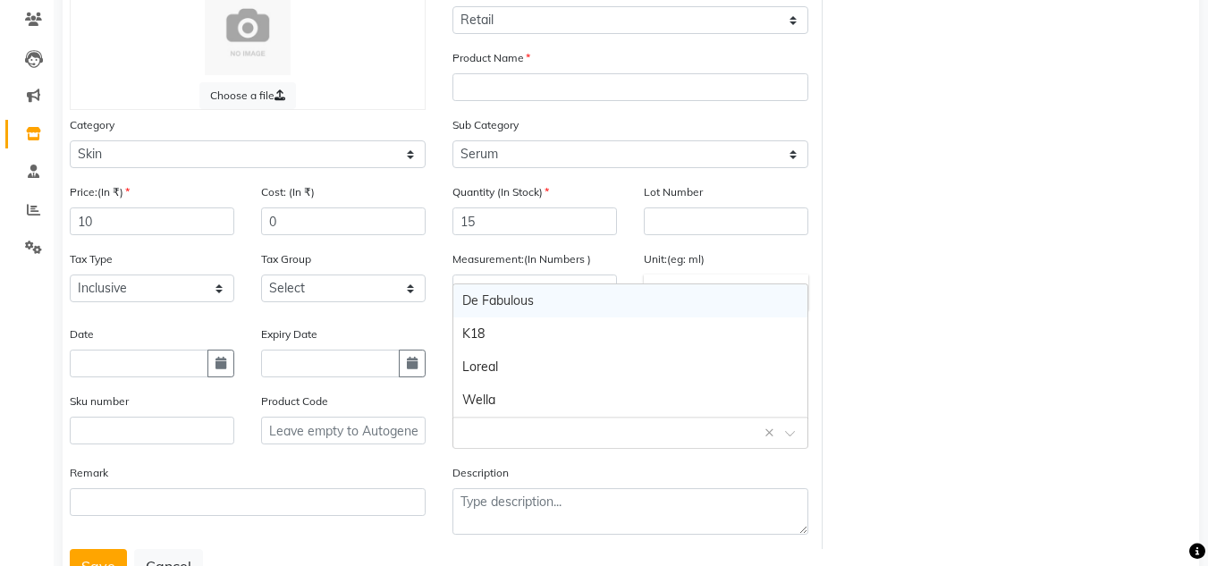
click at [510, 432] on input "text" at bounding box center [612, 431] width 300 height 19
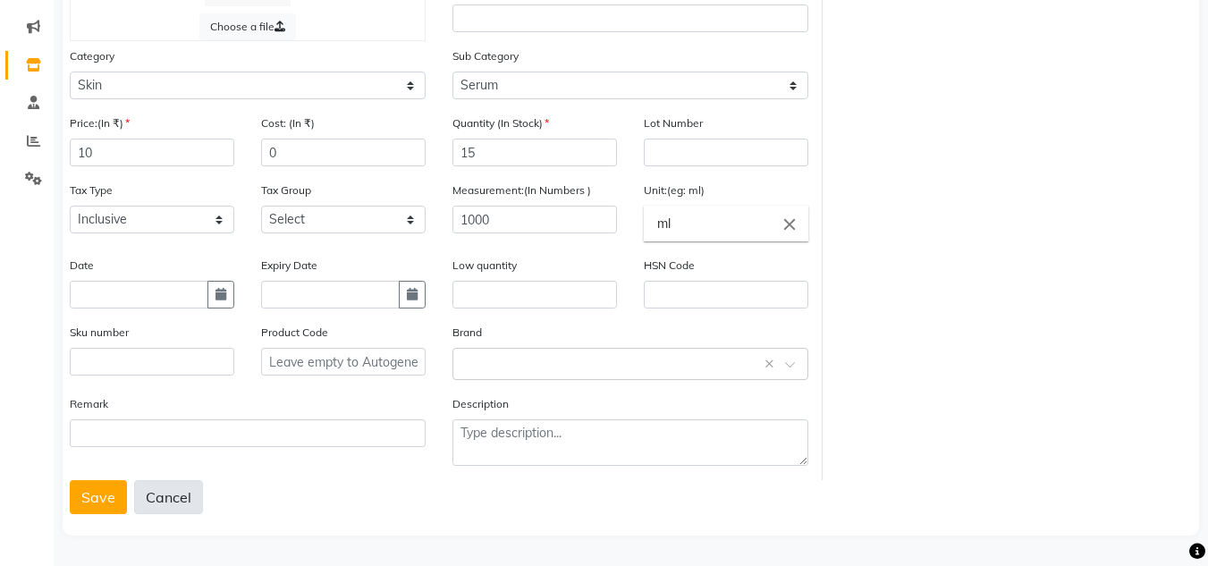
click at [159, 495] on button "Cancel" at bounding box center [168, 497] width 69 height 34
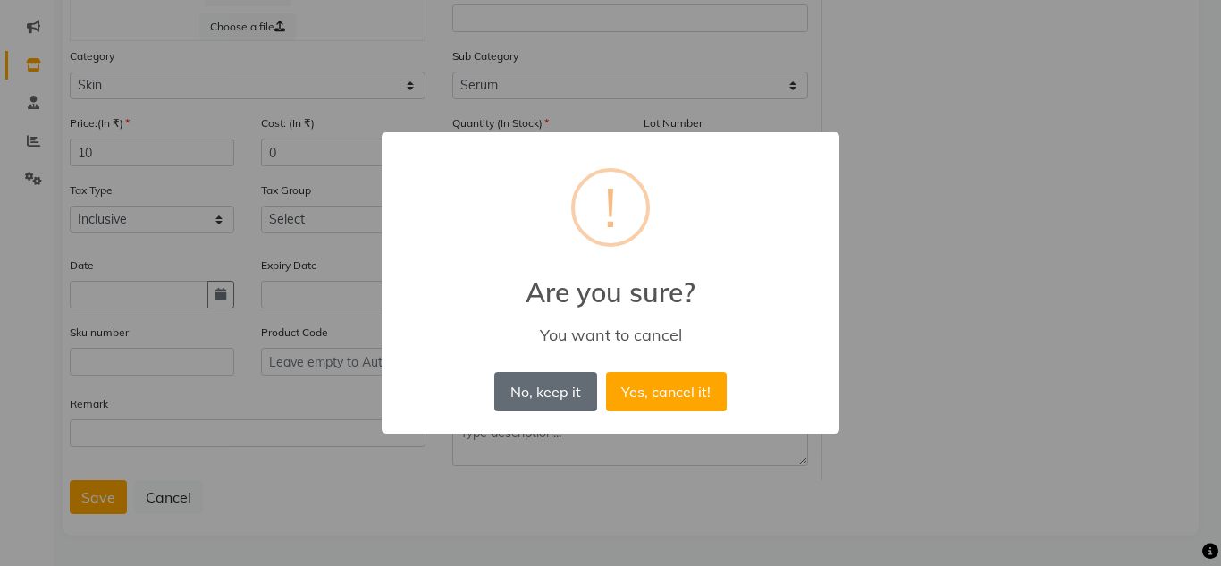
click at [540, 403] on button "No, keep it" at bounding box center [545, 391] width 102 height 39
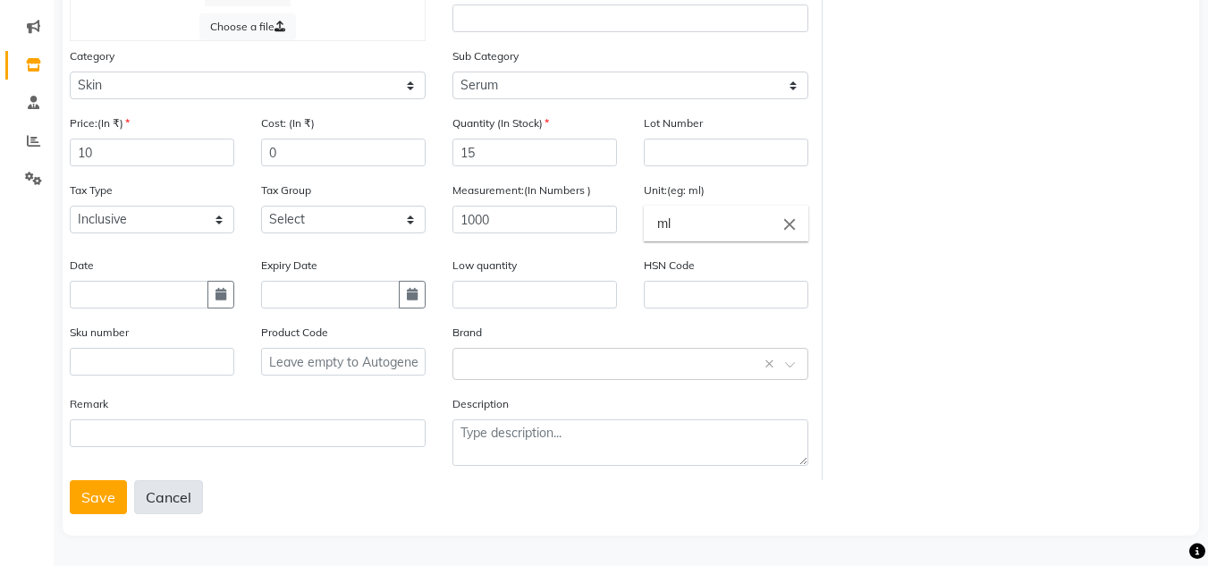
click at [169, 507] on button "Cancel" at bounding box center [168, 497] width 69 height 34
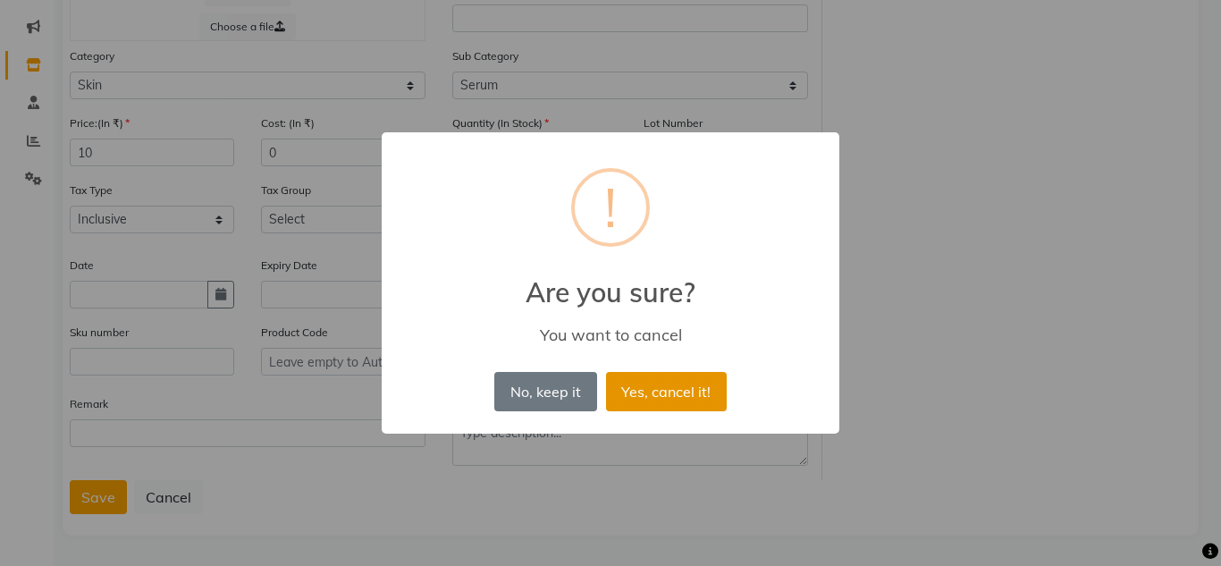
click at [641, 390] on button "Yes, cancel it!" at bounding box center [666, 391] width 121 height 39
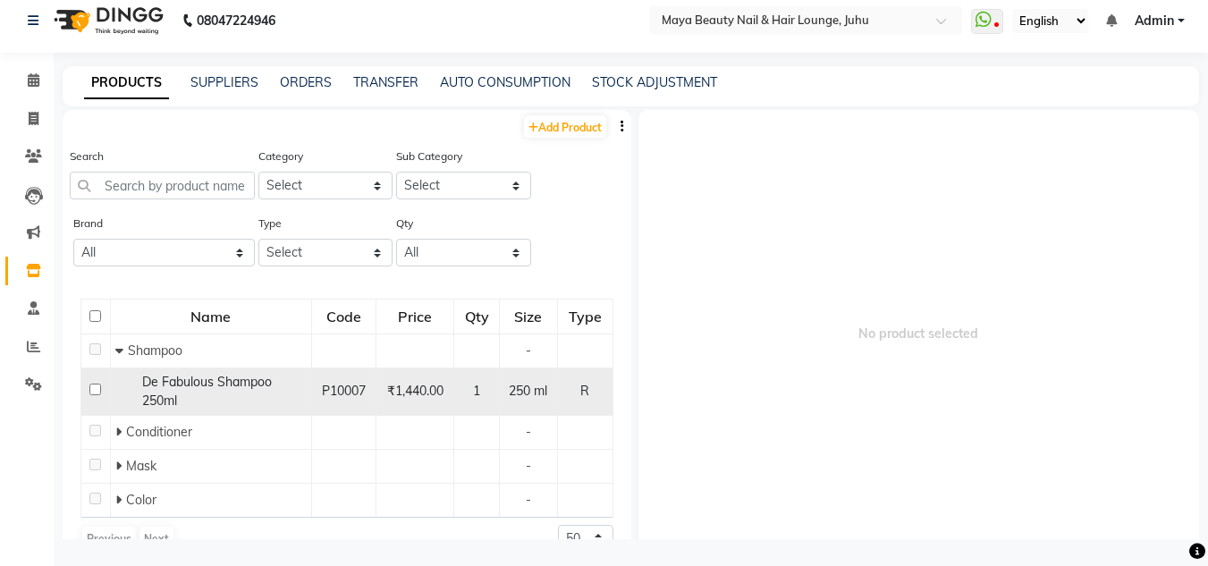
scroll to position [32, 0]
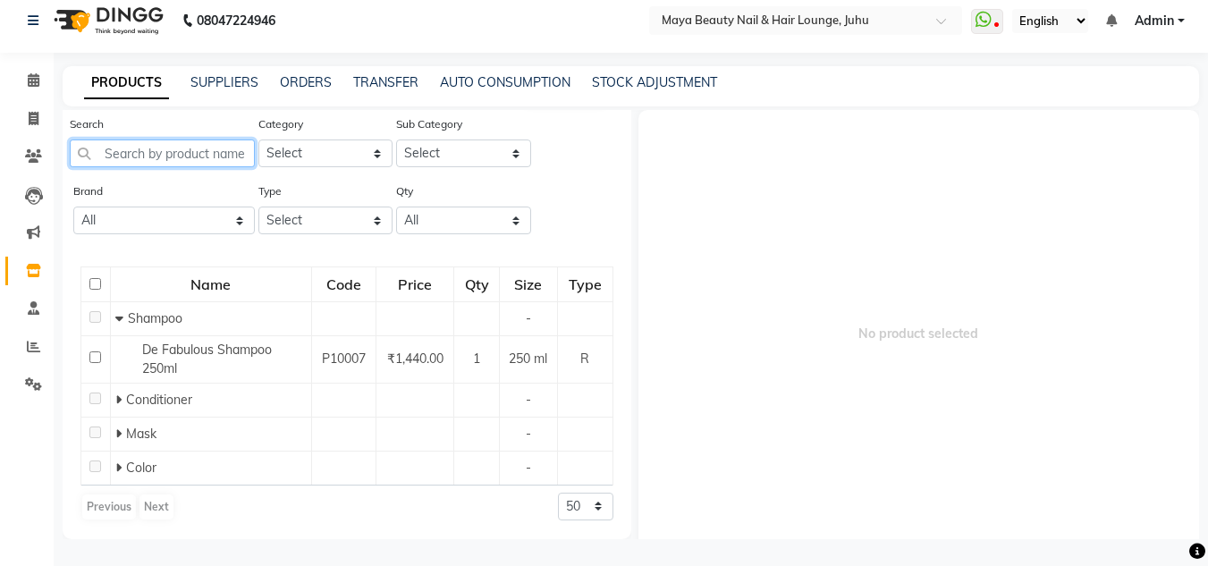
click at [215, 155] on input "text" at bounding box center [162, 153] width 185 height 28
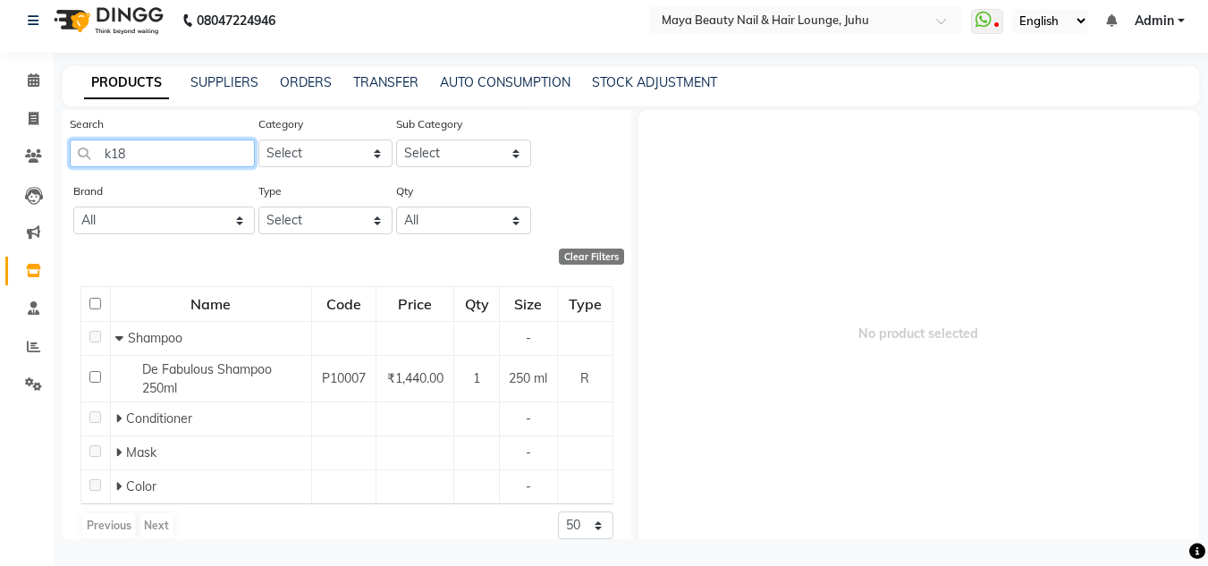
scroll to position [0, 0]
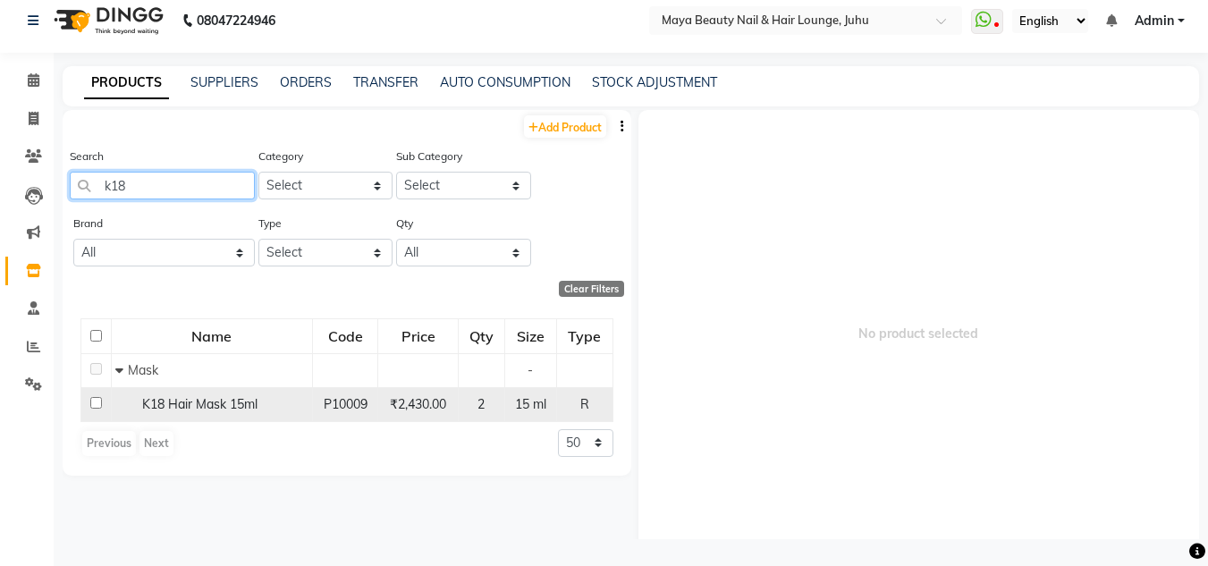
type input "k18"
click at [214, 399] on span "K18 Hair Mask 15ml" at bounding box center [199, 404] width 115 height 16
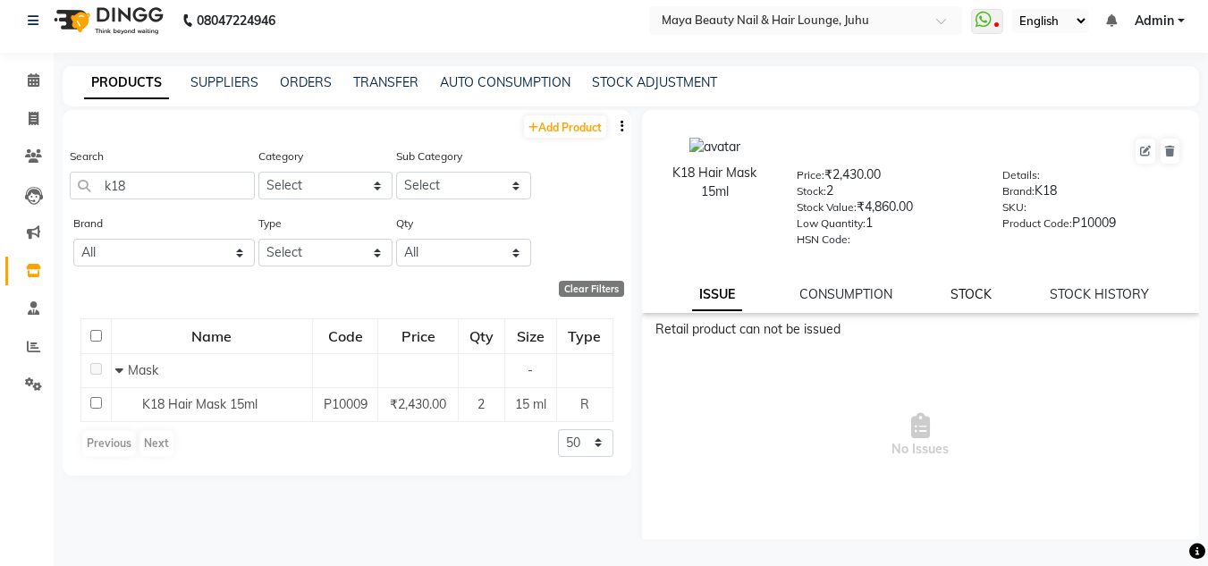
click at [959, 300] on link "STOCK" at bounding box center [970, 294] width 41 height 16
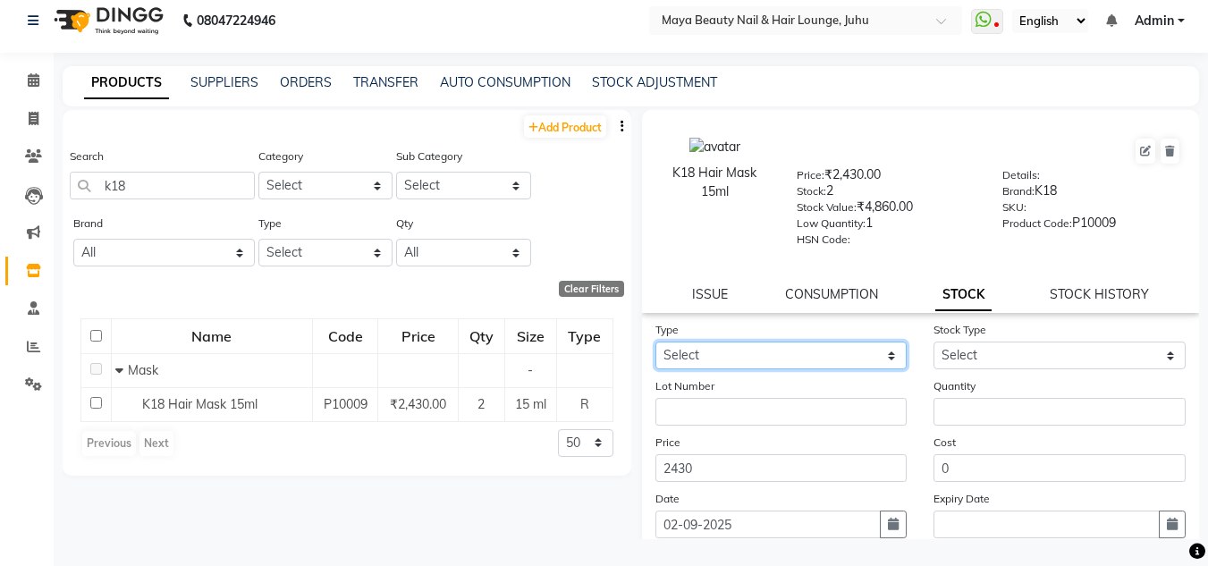
click at [788, 362] on select "Select In Out" at bounding box center [781, 356] width 252 height 28
select select "in"
click at [655, 342] on select "Select In Out" at bounding box center [781, 356] width 252 height 28
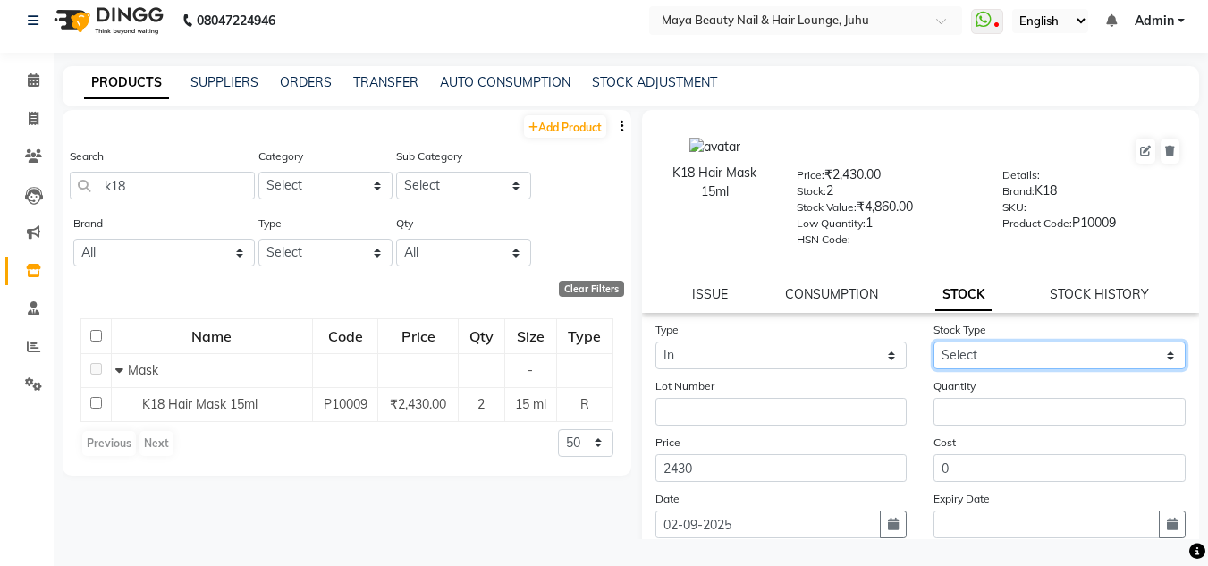
click at [983, 356] on select "Select New Stock Adjustment Return Other" at bounding box center [1059, 356] width 252 height 28
select select "new stock"
click at [933, 342] on select "Select New Stock Adjustment Return Other" at bounding box center [1059, 356] width 252 height 28
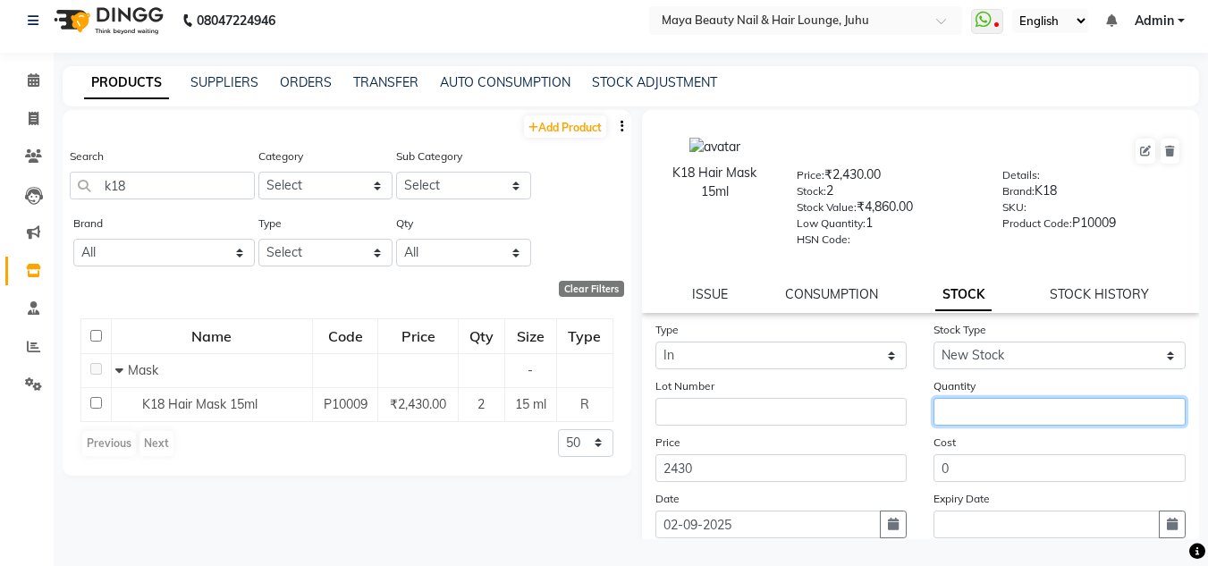
click at [952, 419] on input "number" at bounding box center [1059, 412] width 252 height 28
type input "8"
click at [833, 195] on div "Stock: 2" at bounding box center [886, 193] width 179 height 25
click at [274, 111] on div "Add Product" at bounding box center [347, 125] width 569 height 30
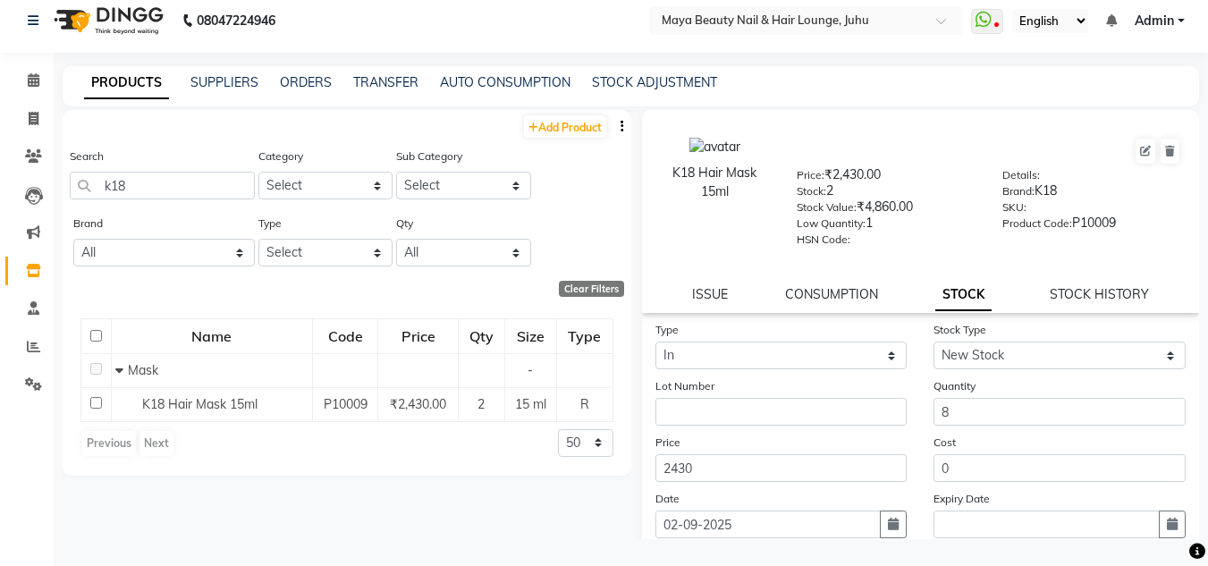
click at [274, 111] on div "Add Product" at bounding box center [347, 125] width 569 height 30
click at [31, 79] on icon at bounding box center [34, 79] width 12 height 13
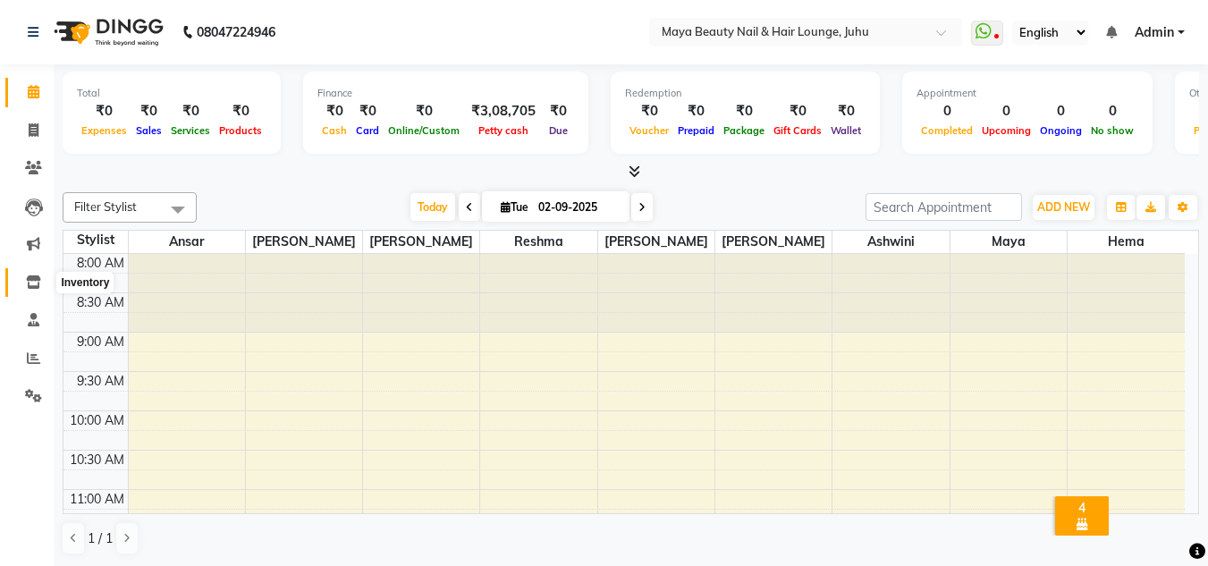
click at [28, 290] on span at bounding box center [33, 283] width 31 height 21
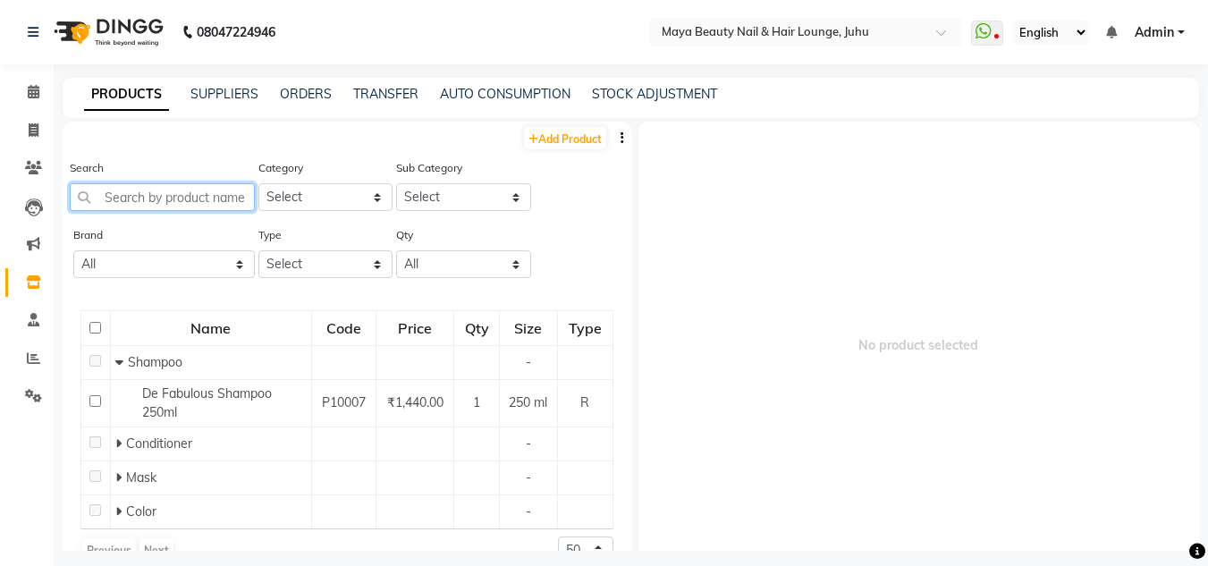
click at [160, 199] on input "text" at bounding box center [162, 197] width 185 height 28
click at [147, 203] on input "text" at bounding box center [162, 197] width 185 height 28
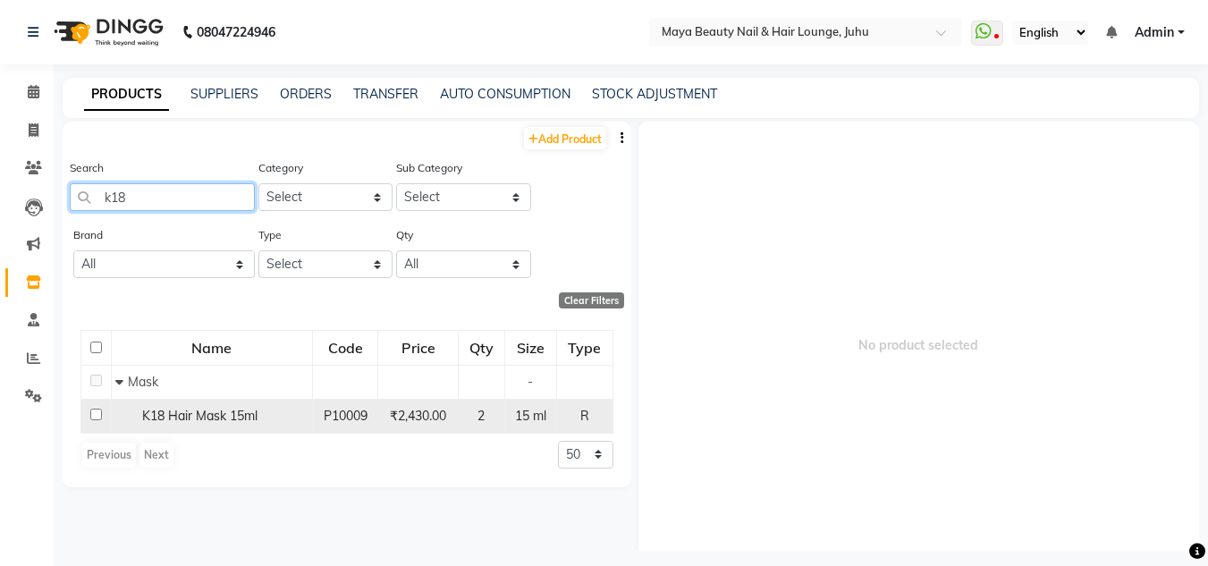
type input "k18"
click at [238, 418] on span "K18 Hair Mask 15ml" at bounding box center [199, 416] width 115 height 16
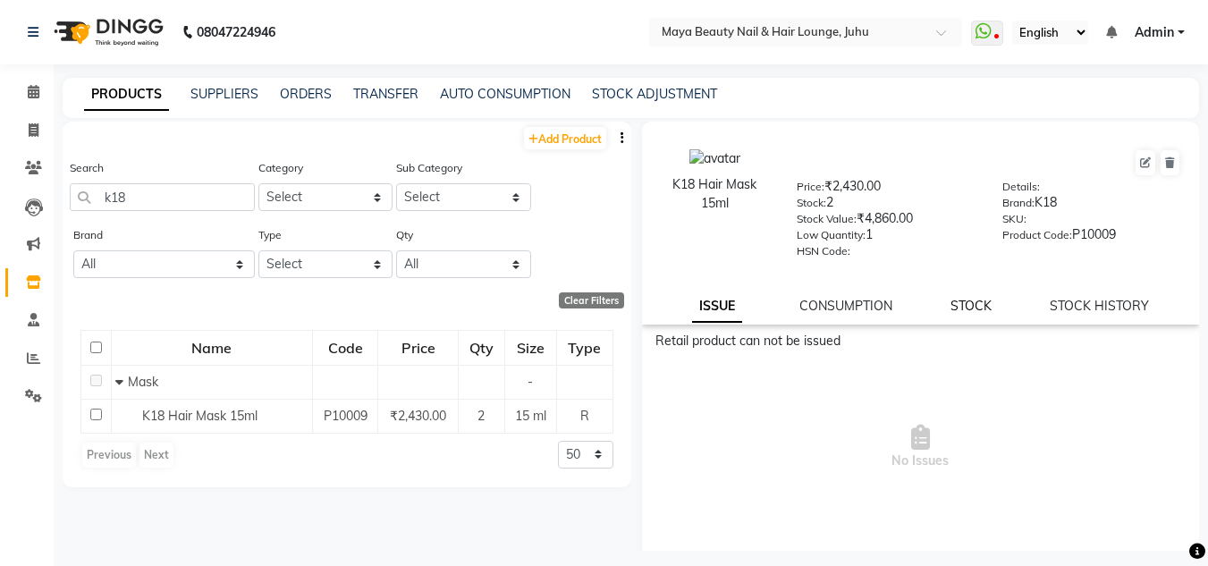
click at [968, 308] on link "STOCK" at bounding box center [970, 306] width 41 height 16
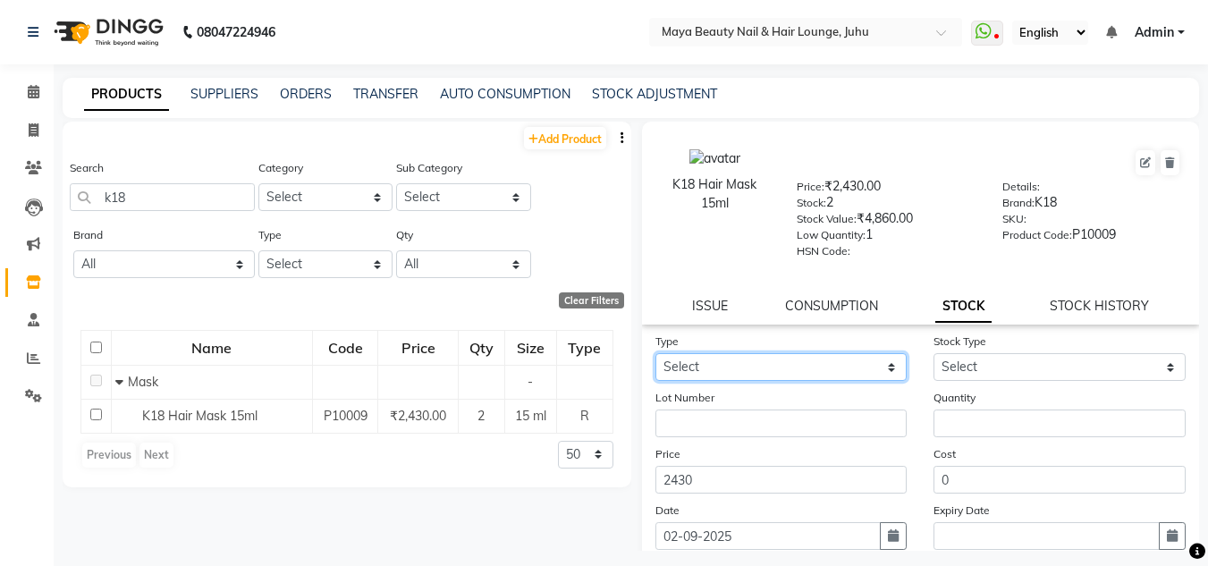
click at [755, 373] on select "Select In Out" at bounding box center [781, 367] width 252 height 28
select select "in"
click at [655, 353] on select "Select In Out" at bounding box center [781, 367] width 252 height 28
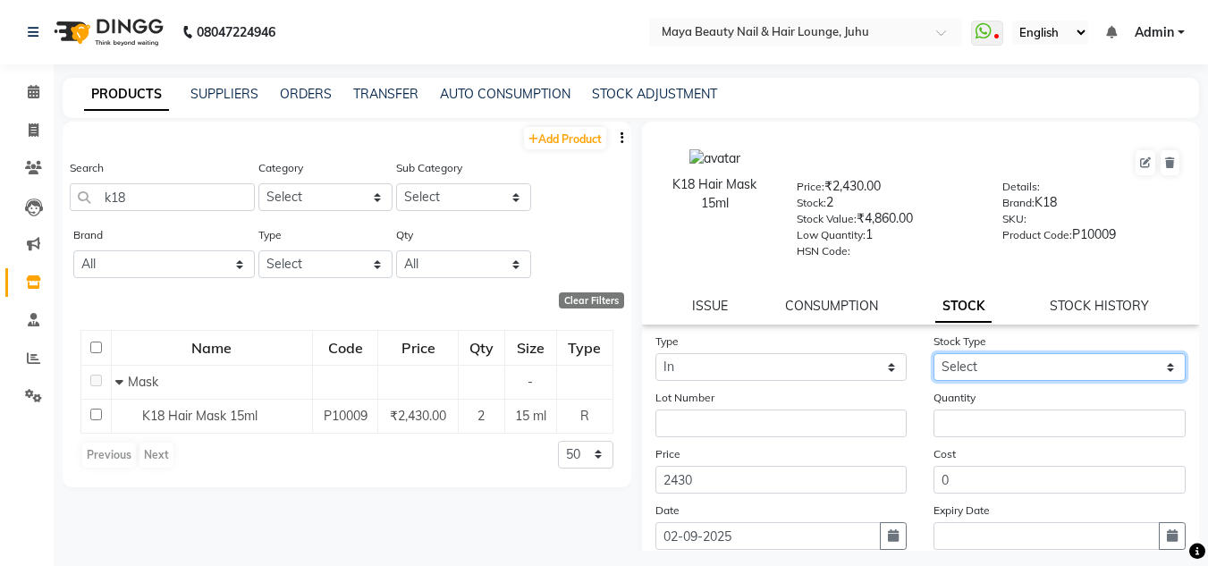
click at [996, 365] on select "Select New Stock Adjustment Return Other" at bounding box center [1059, 367] width 252 height 28
select select "new stock"
click at [933, 353] on select "Select New Stock Adjustment Return Other" at bounding box center [1059, 367] width 252 height 28
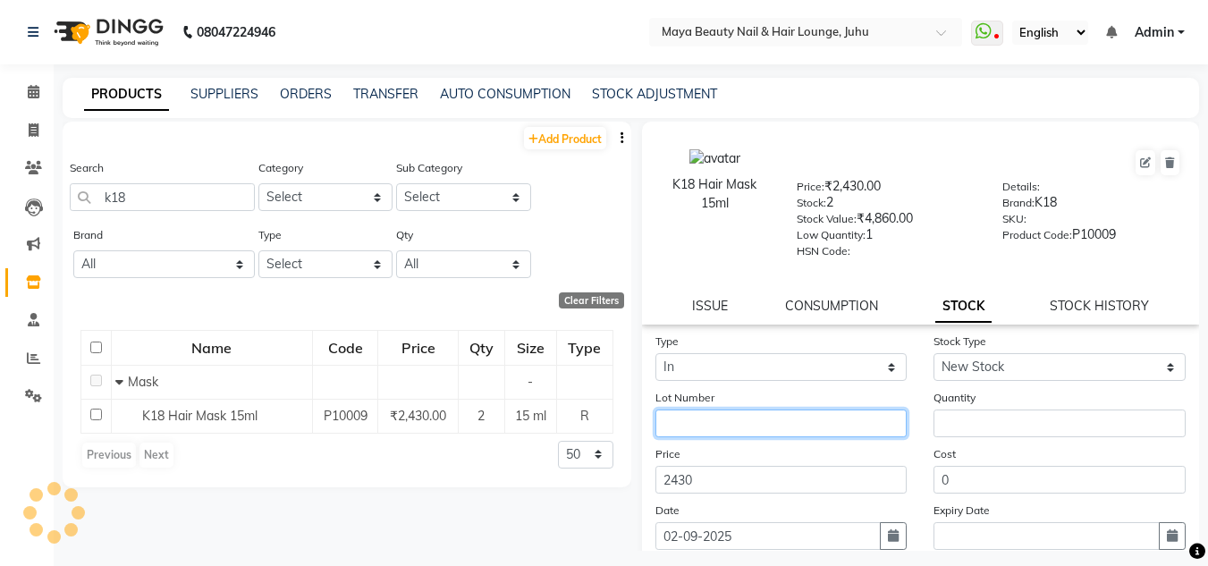
click at [789, 428] on input "text" at bounding box center [781, 423] width 252 height 28
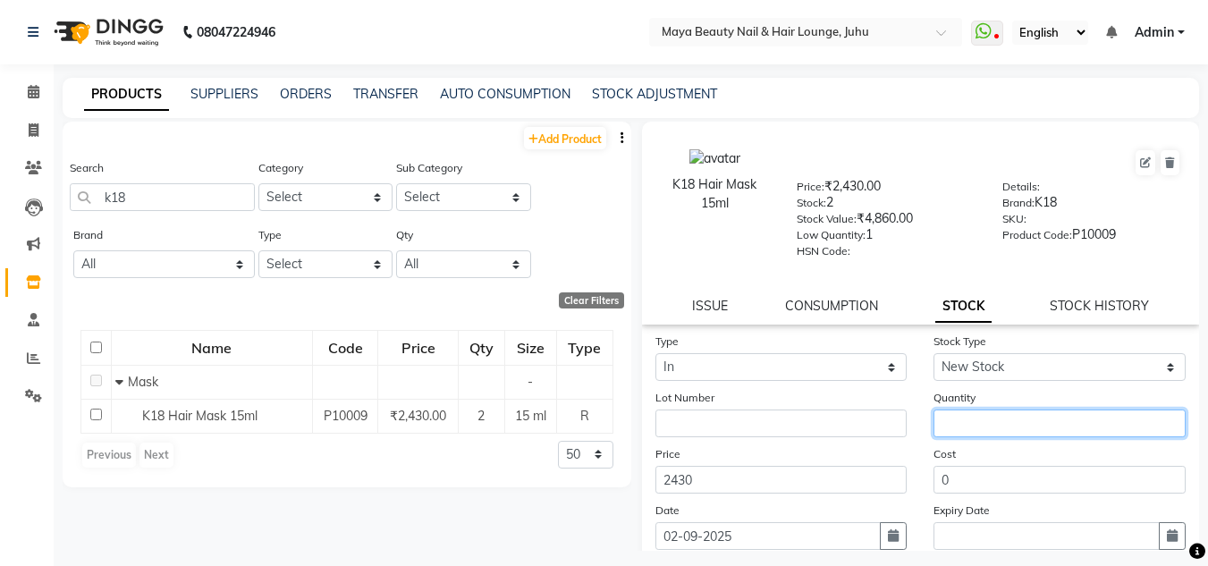
click at [961, 427] on input "number" at bounding box center [1059, 423] width 252 height 28
type input "8"
click at [30, 98] on span at bounding box center [33, 92] width 31 height 21
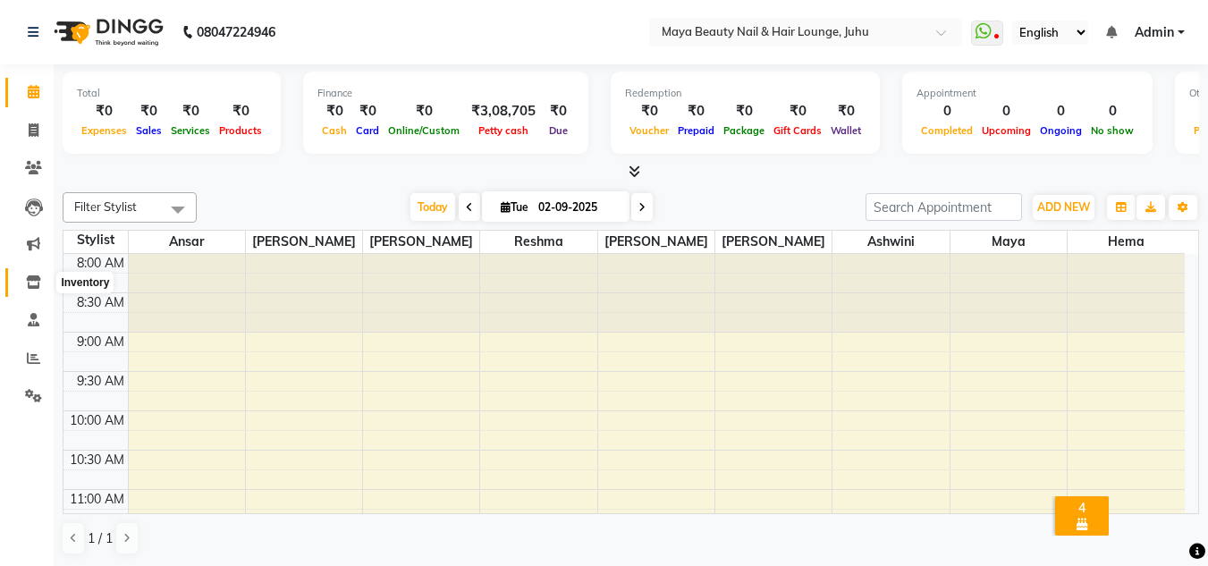
click at [37, 284] on icon at bounding box center [33, 281] width 15 height 13
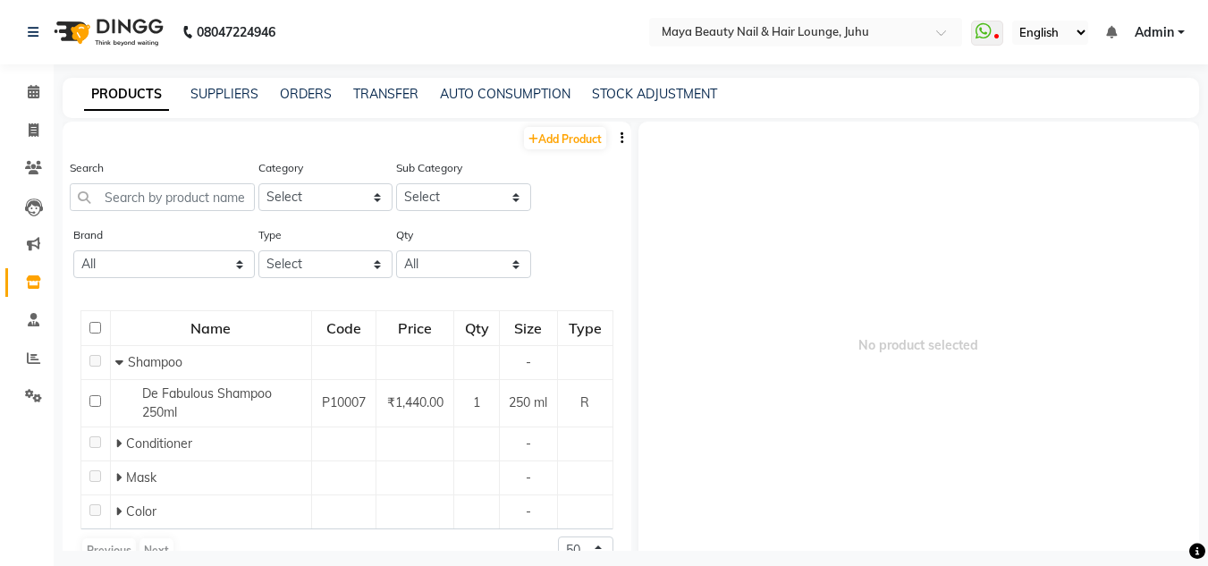
click at [1166, 23] on span "Admin" at bounding box center [1154, 32] width 39 height 19
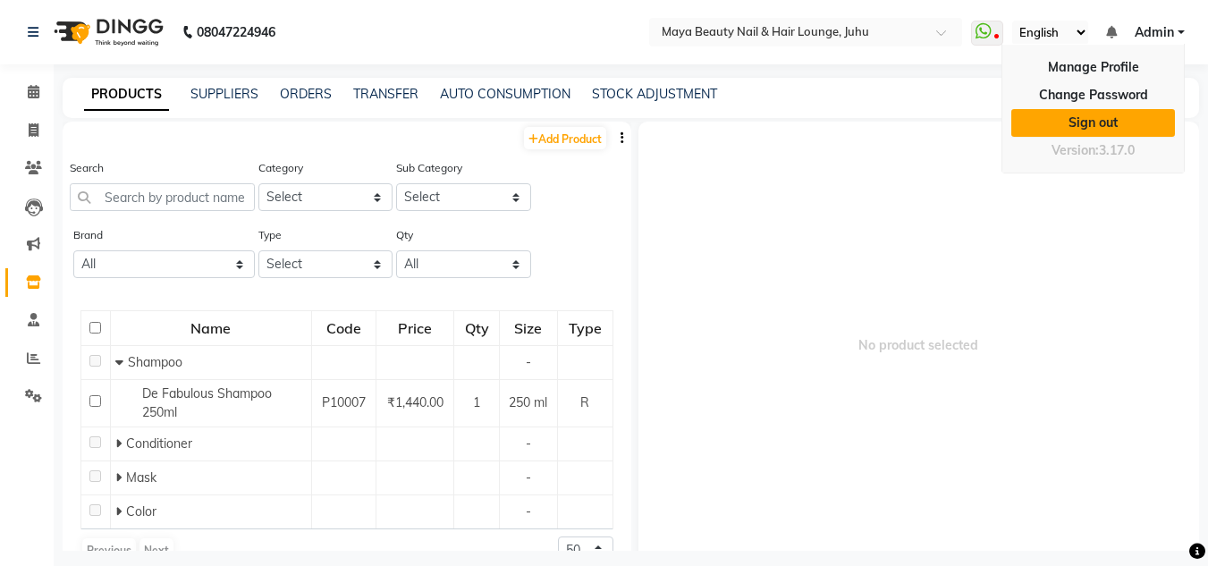
click at [1106, 122] on link "Sign out" at bounding box center [1093, 123] width 164 height 28
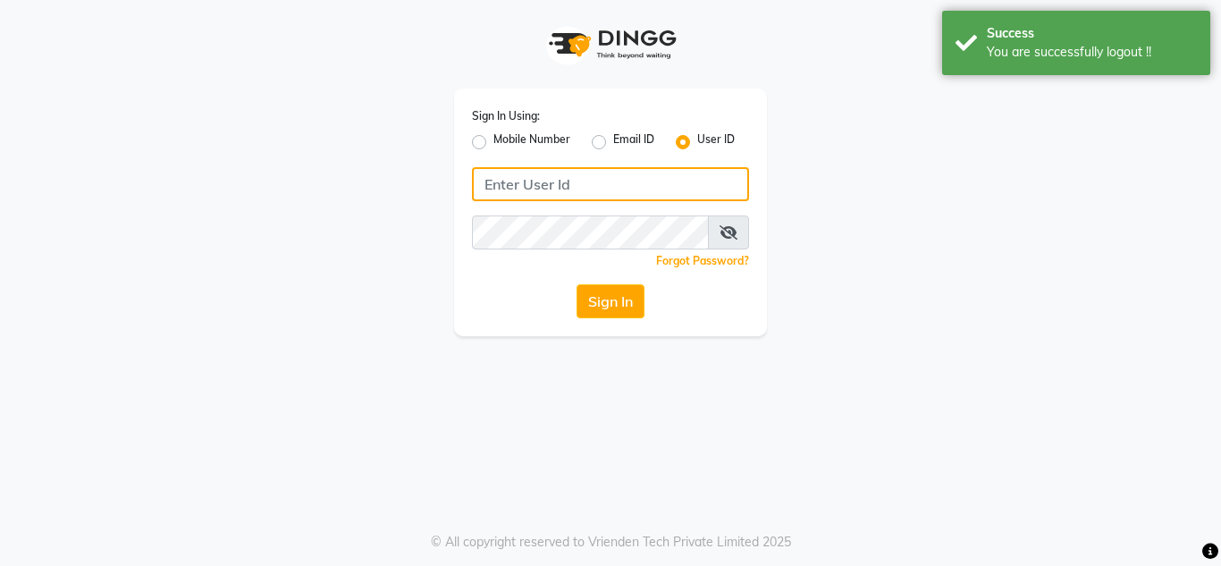
type input "mayahairandbeauty"
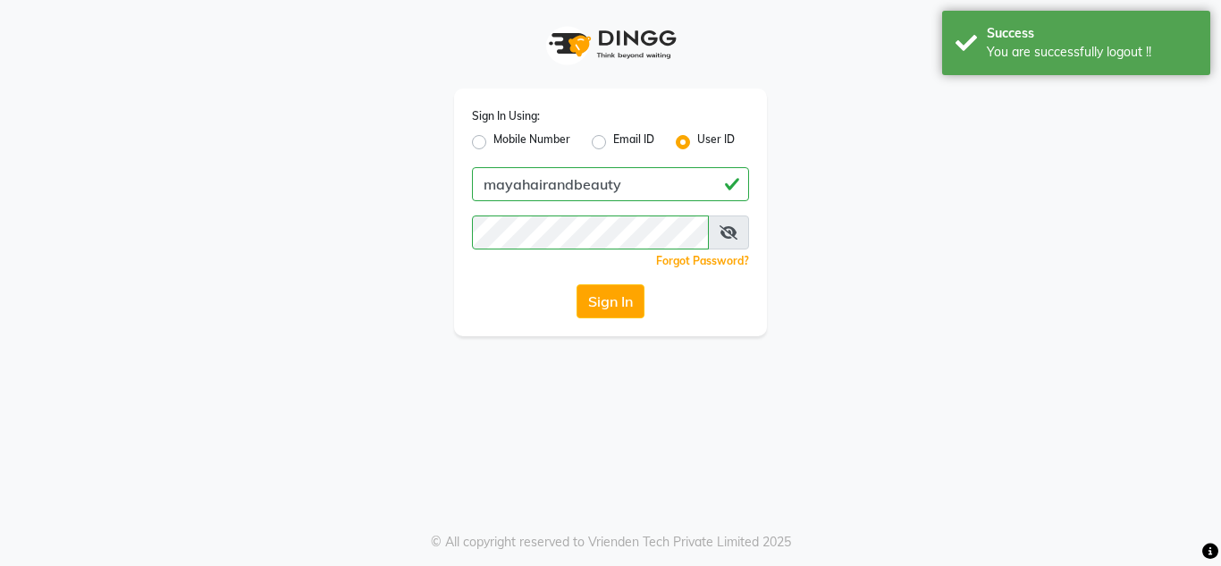
click at [494, 140] on label "Mobile Number" at bounding box center [532, 141] width 77 height 21
click at [494, 140] on input "Mobile Number" at bounding box center [500, 137] width 12 height 12
radio input "true"
radio input "false"
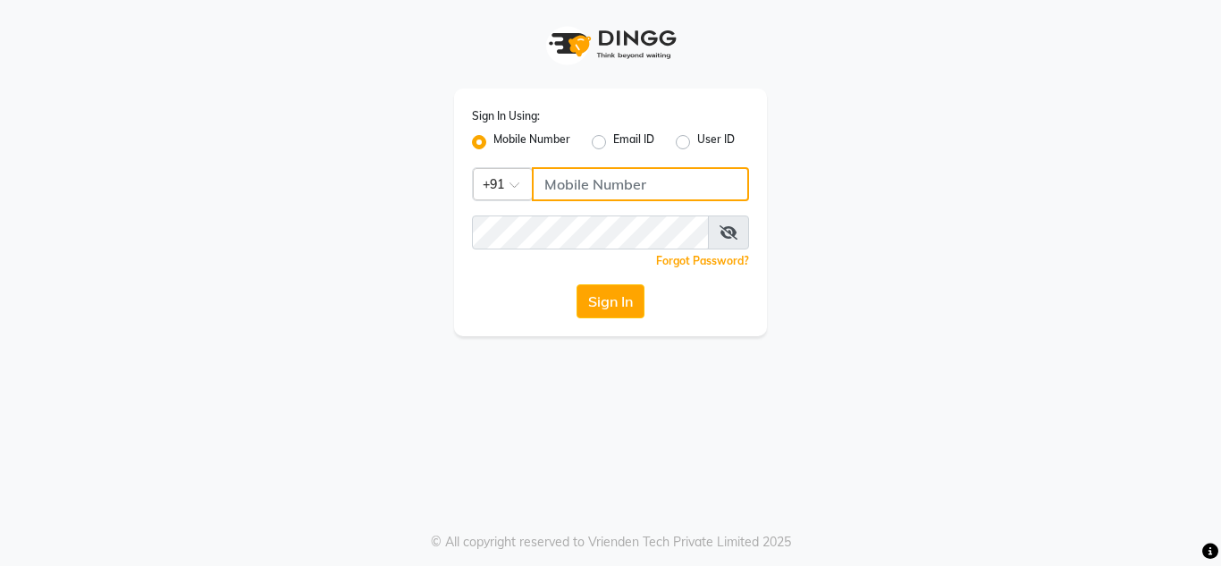
click at [573, 171] on input "Username" at bounding box center [640, 184] width 217 height 34
type input "9769017141"
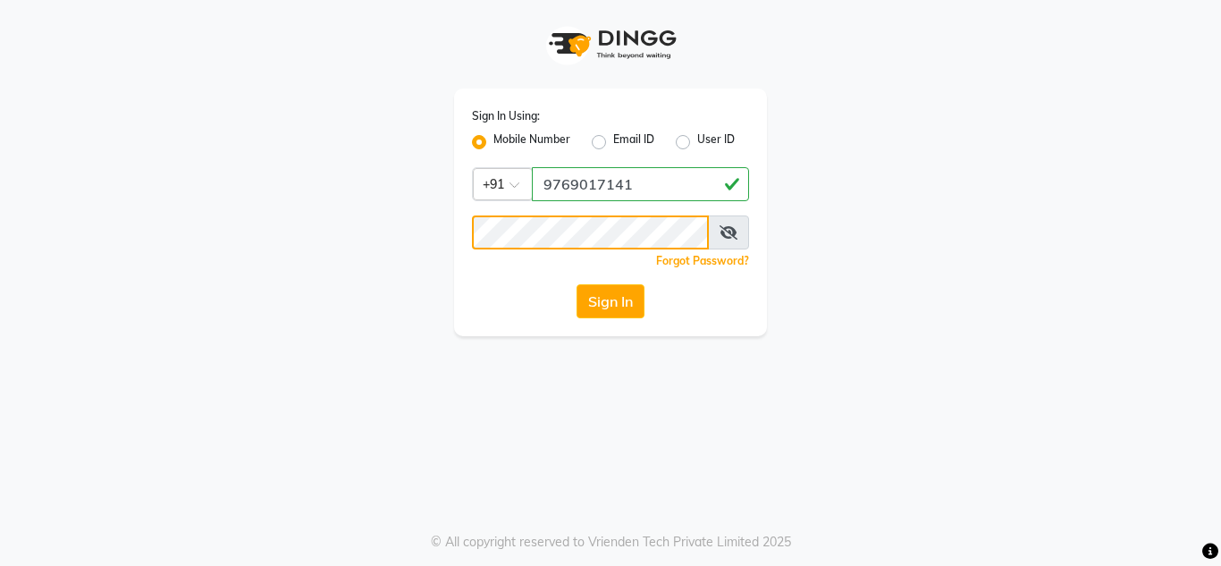
click at [577, 284] on button "Sign In" at bounding box center [611, 301] width 68 height 34
